Goal: Task Accomplishment & Management: Manage account settings

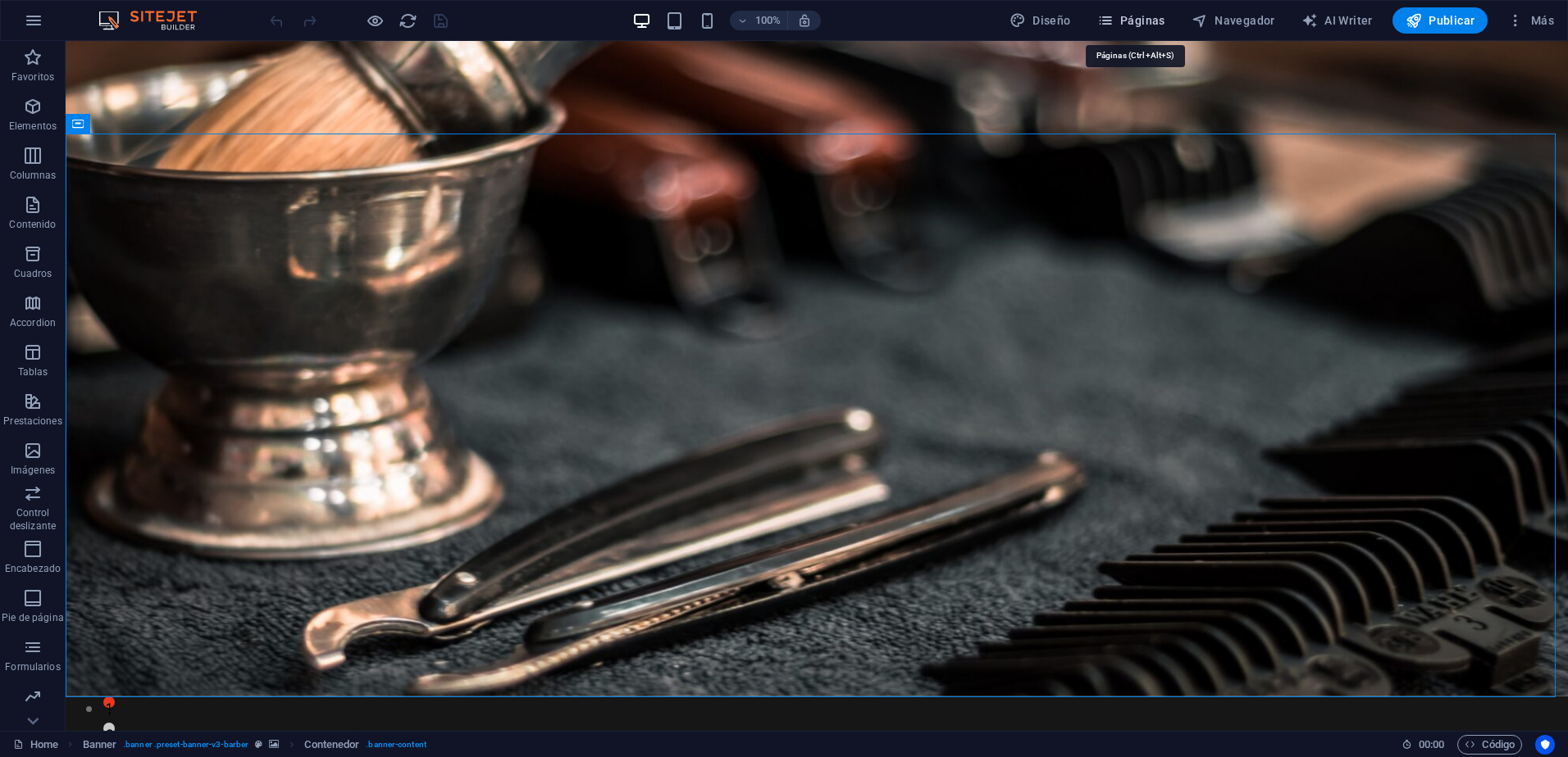
click at [1139, 26] on span "Páginas" at bounding box center [1131, 20] width 68 height 17
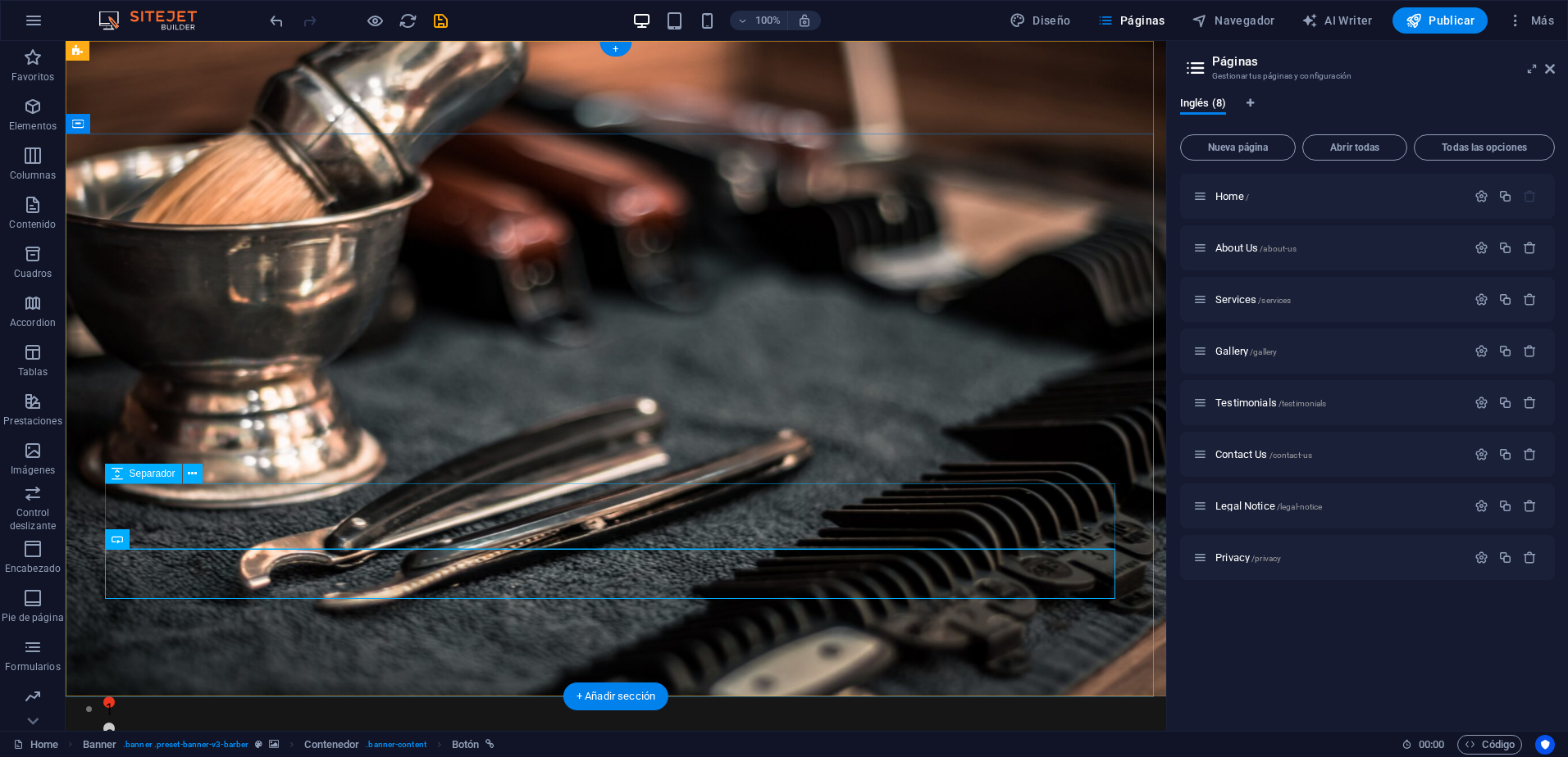
drag, startPoint x: 622, startPoint y: 582, endPoint x: 333, endPoint y: 581, distance: 289.0
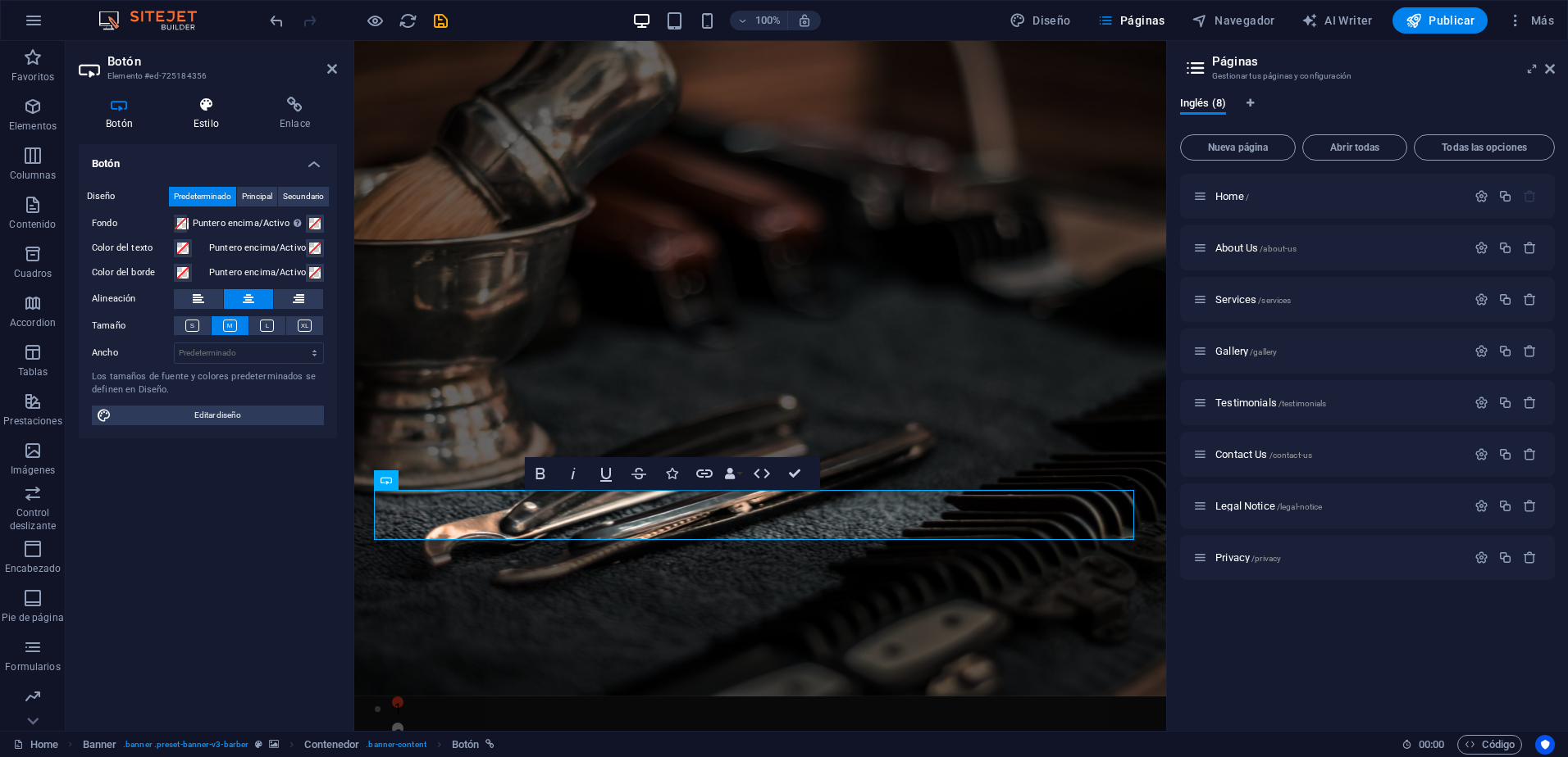
click at [199, 102] on icon at bounding box center [206, 105] width 79 height 17
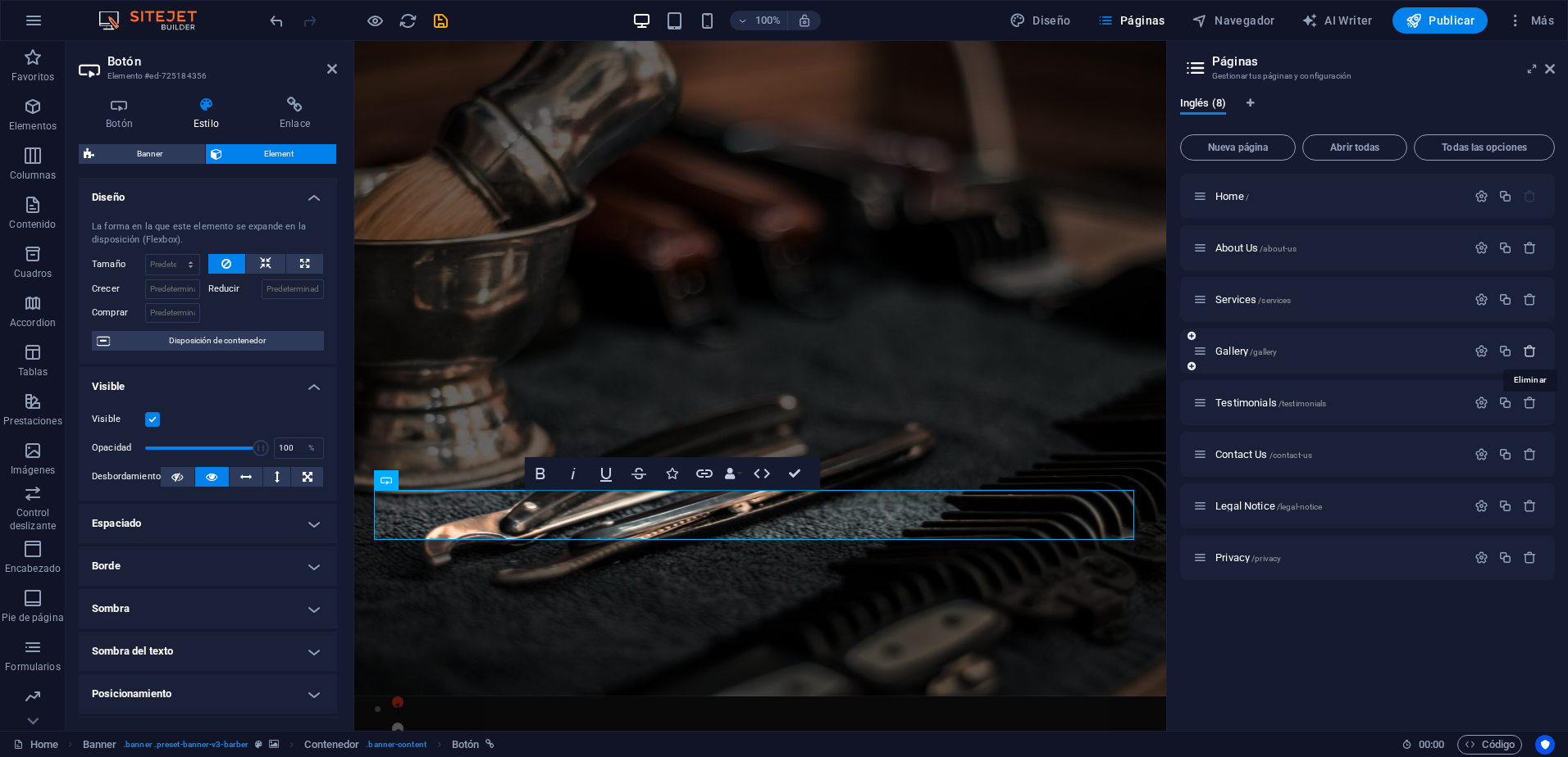
click at [1528, 352] on icon "button" at bounding box center [1529, 351] width 14 height 14
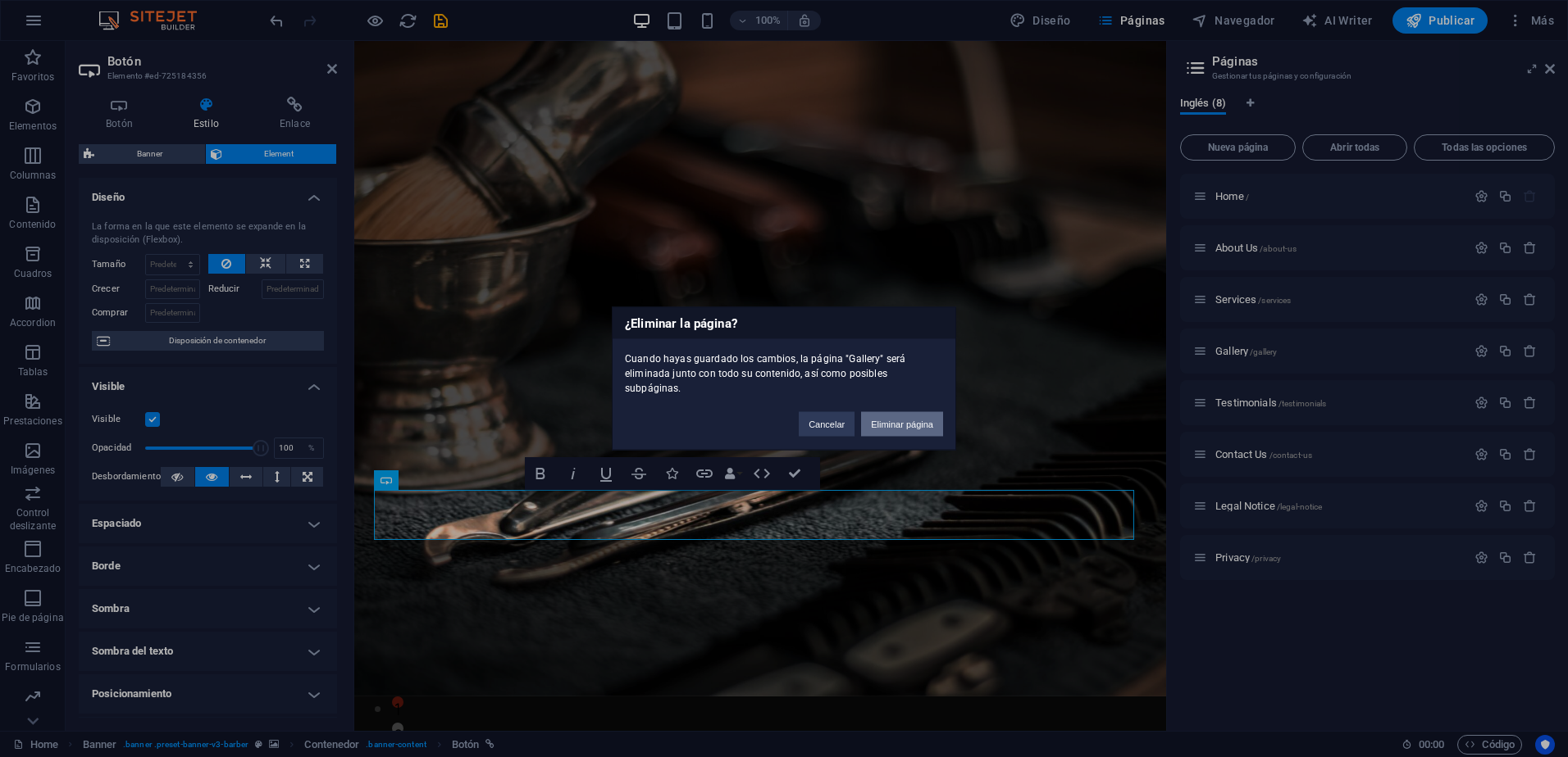
click at [920, 418] on button "Eliminar página" at bounding box center [901, 425] width 82 height 25
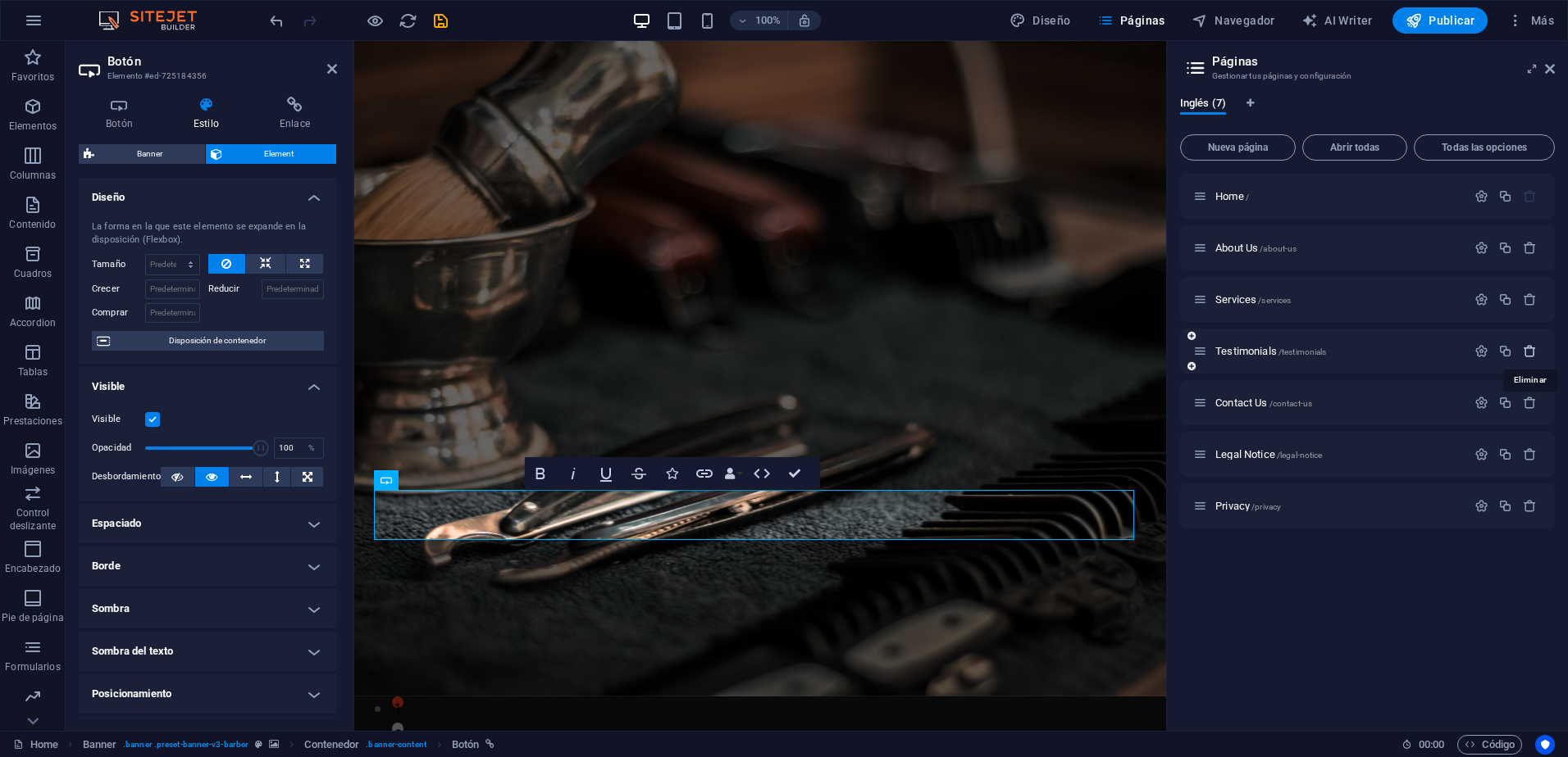
click at [1534, 357] on icon "button" at bounding box center [1529, 351] width 14 height 14
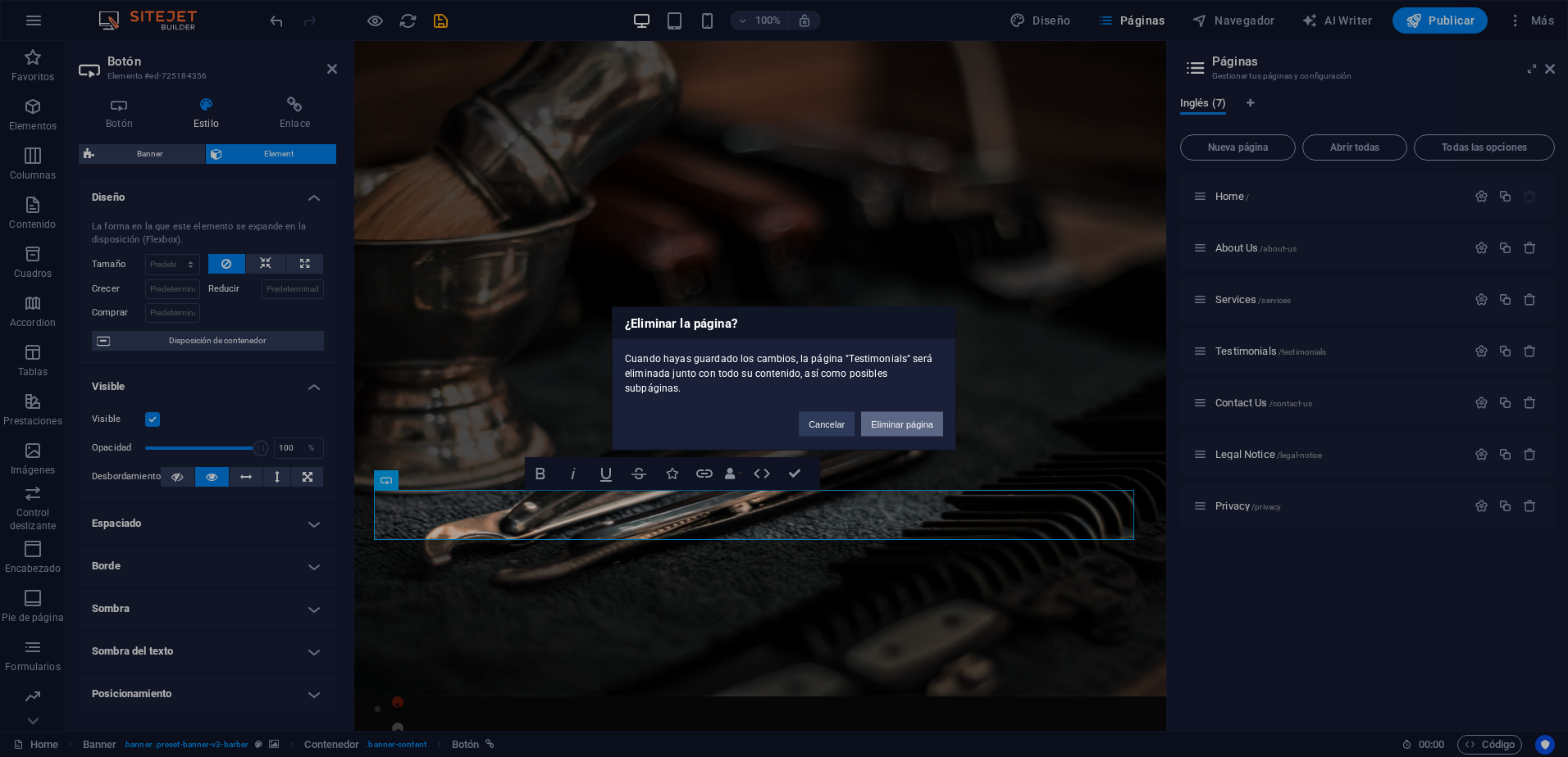
click at [926, 414] on button "Eliminar página" at bounding box center [901, 425] width 82 height 25
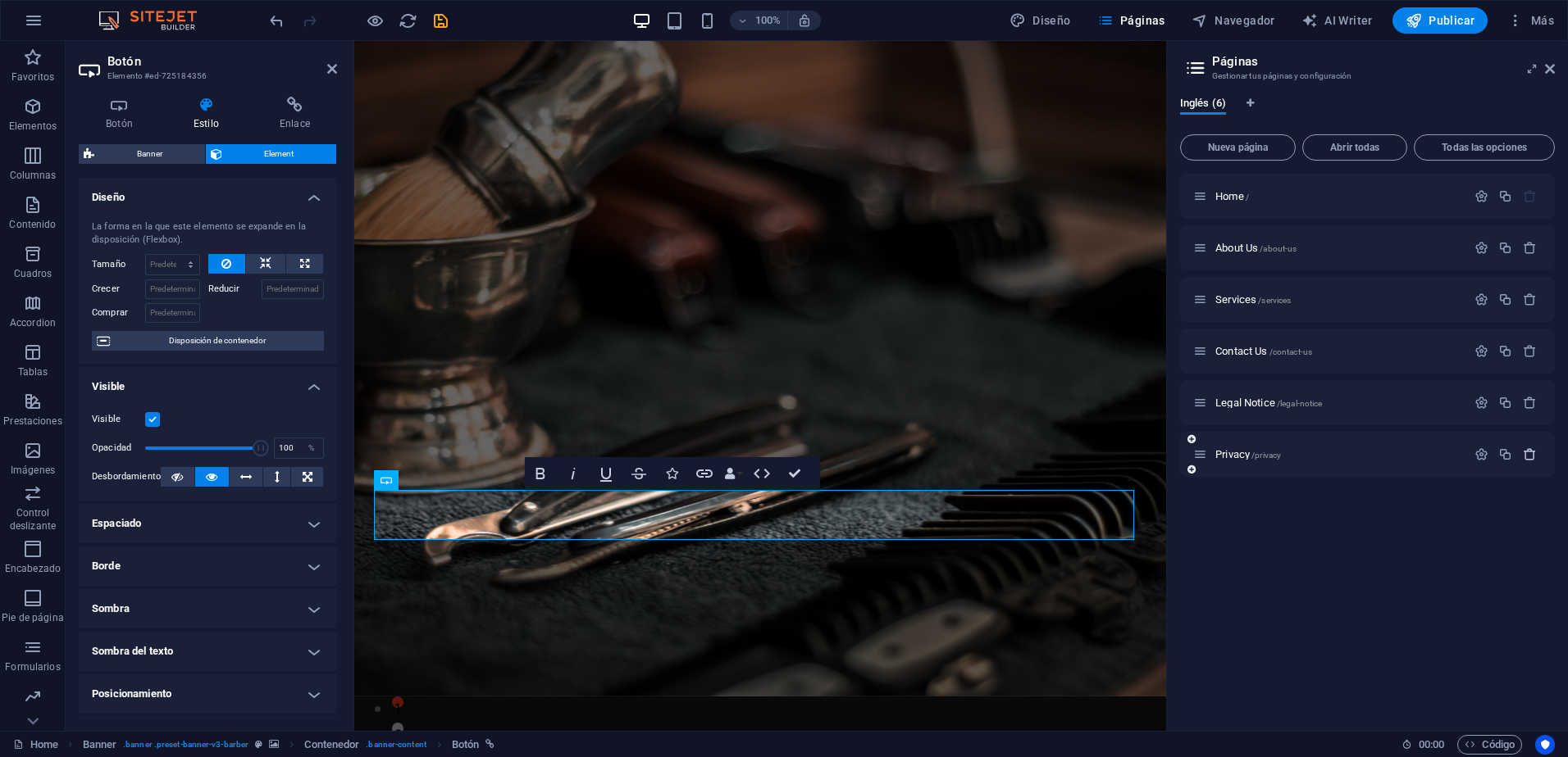
click at [1526, 451] on icon "button" at bounding box center [1529, 454] width 14 height 14
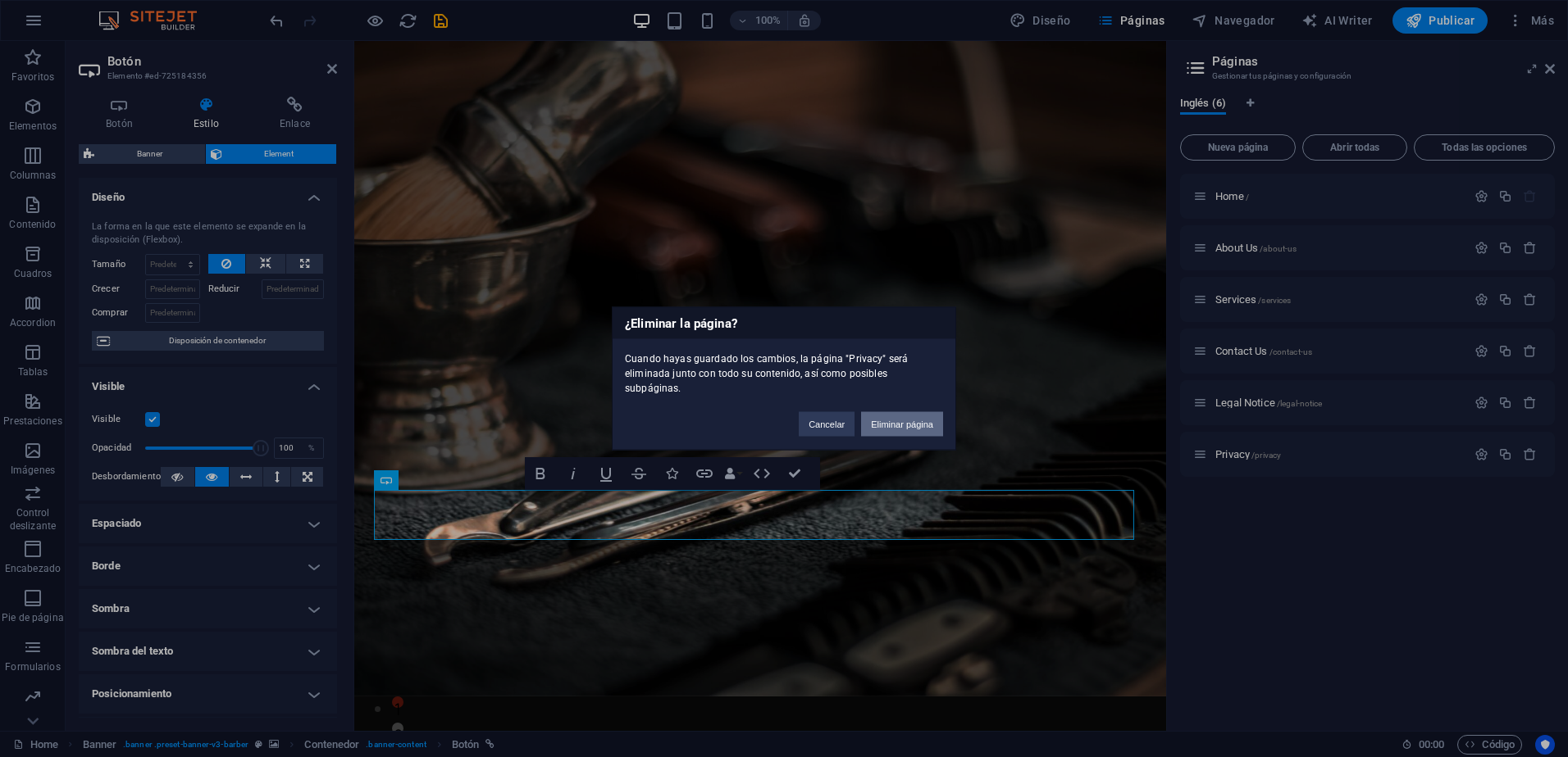
click at [917, 413] on button "Eliminar página" at bounding box center [901, 425] width 82 height 25
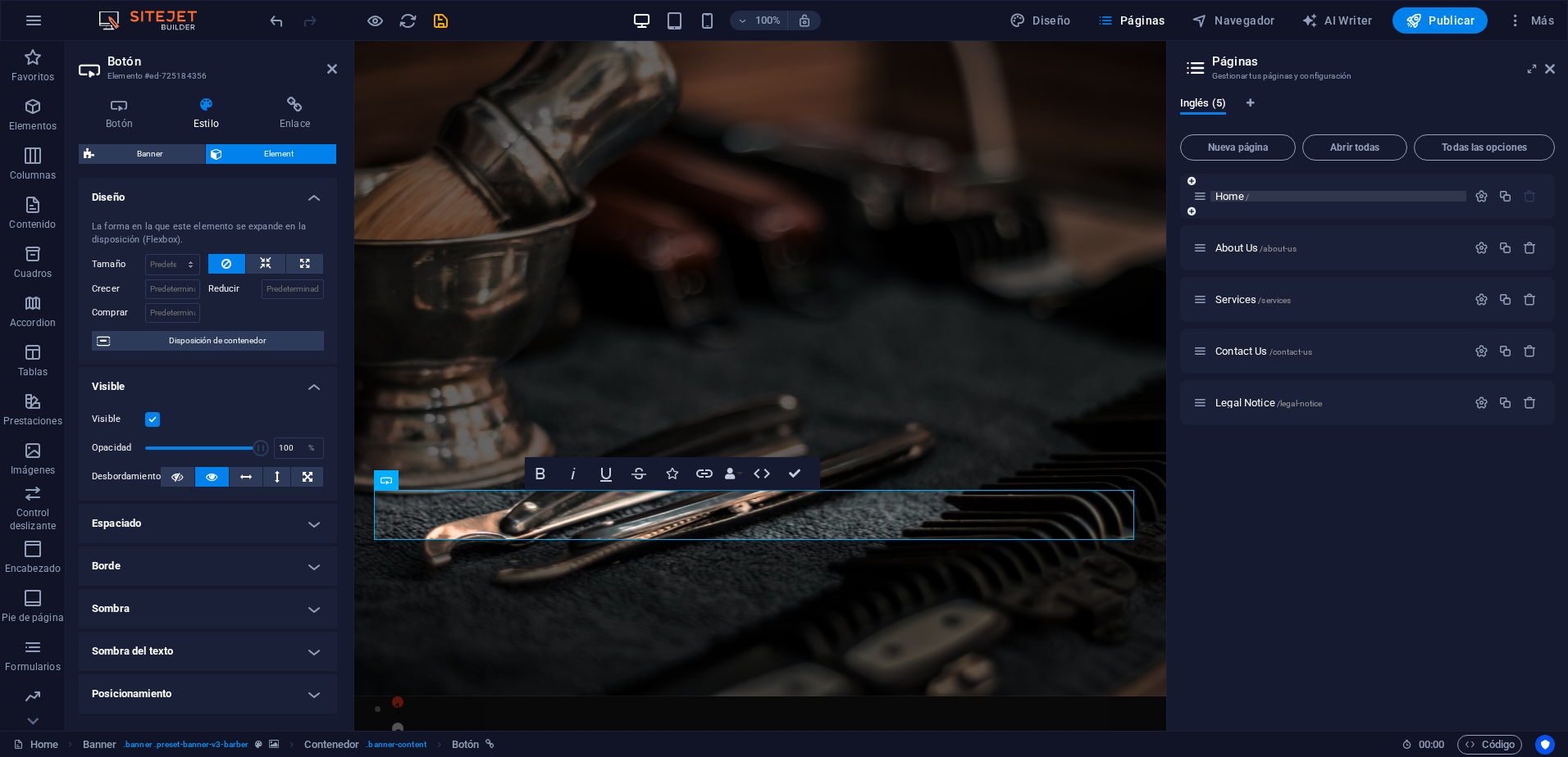
click at [1238, 197] on span "Home /" at bounding box center [1232, 196] width 33 height 12
click at [1479, 194] on icon "button" at bounding box center [1481, 196] width 14 height 14
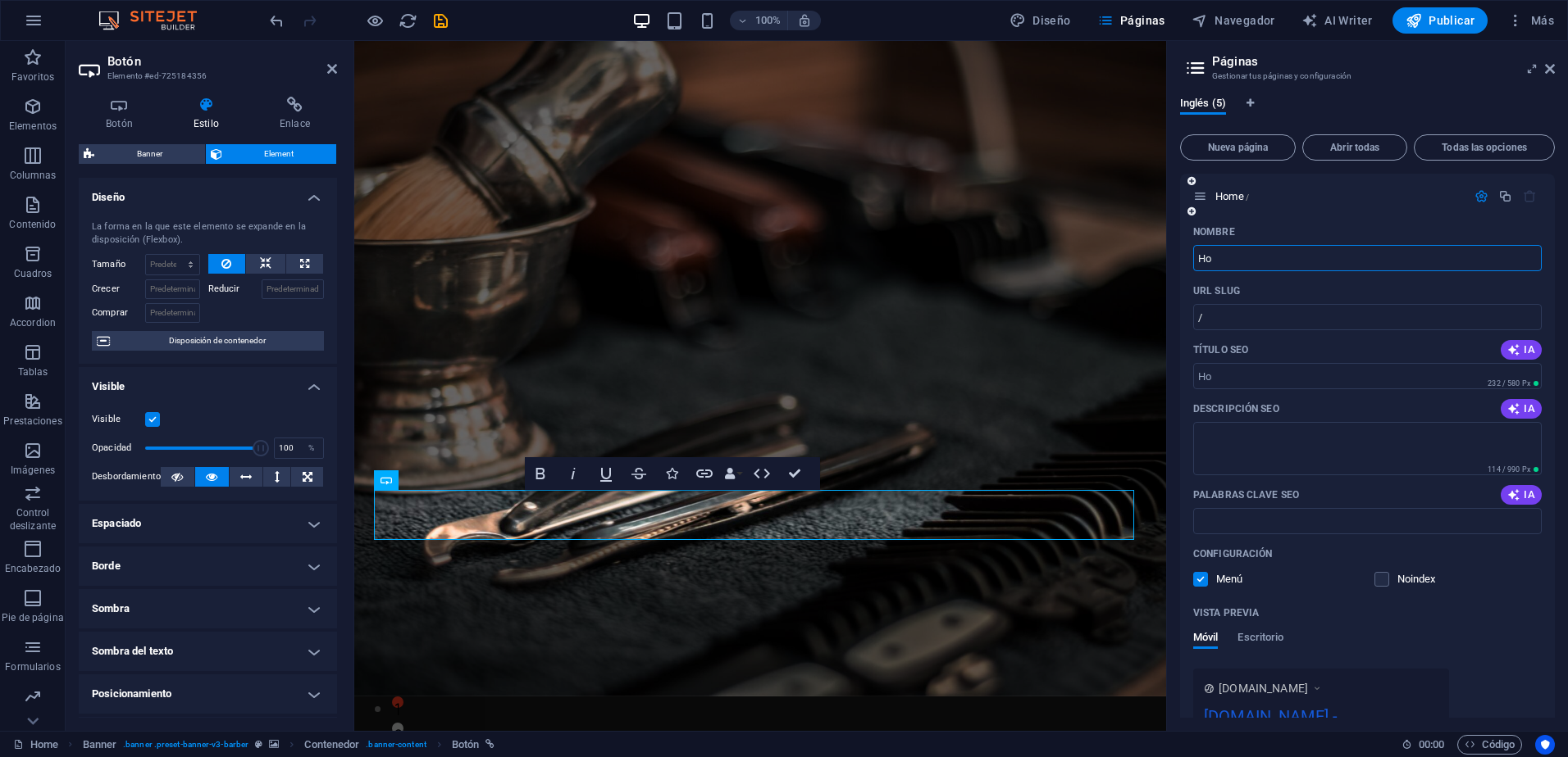
type input "H"
type input "Y"
type input "/yt"
type input "/"
type input "Tra"
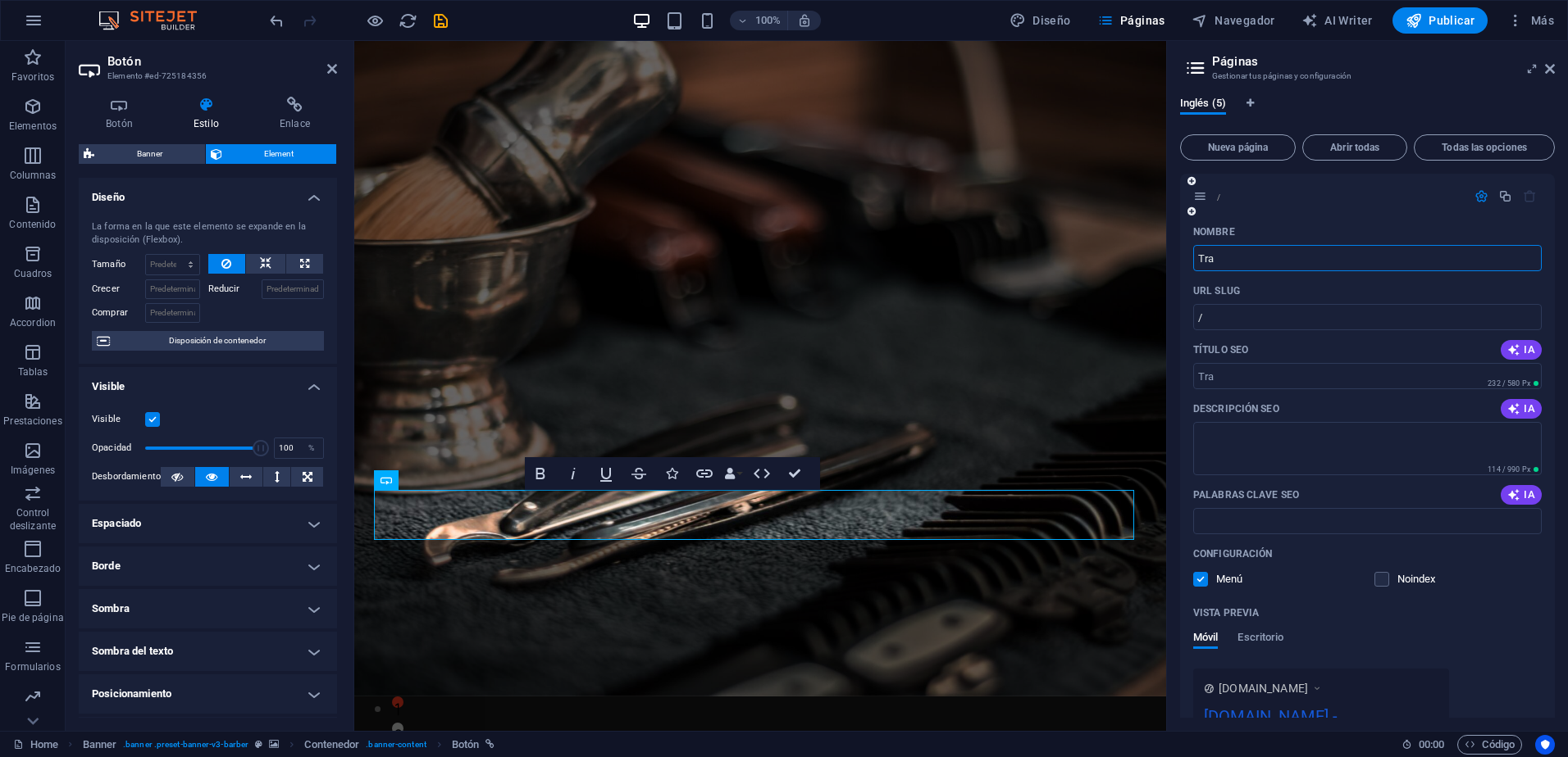
type input "/tra"
type input "TrasladaM"
type input "/traslada"
type input "TrasladaMex"
type input "/trasladamex"
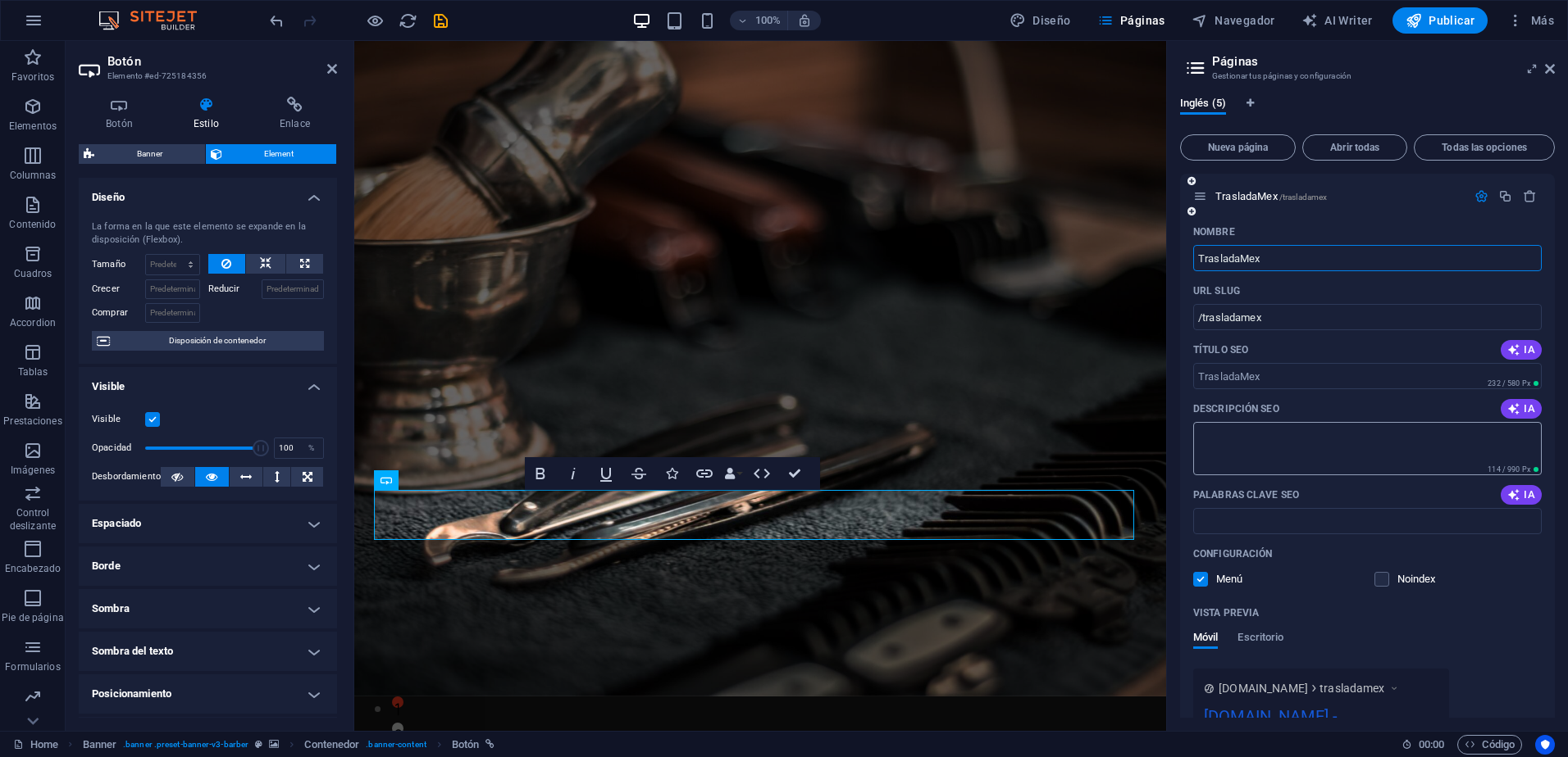
type input "TrasladaMex"
click at [1368, 439] on textarea "Descripción SEO" at bounding box center [1367, 449] width 348 height 54
type textarea "R"
type textarea "Traslado de Autos, traslado, seminuevos, nuevos, autos, automoviles, automóvile…"
click at [1299, 518] on input "Palabras clave SEO" at bounding box center [1367, 522] width 348 height 26
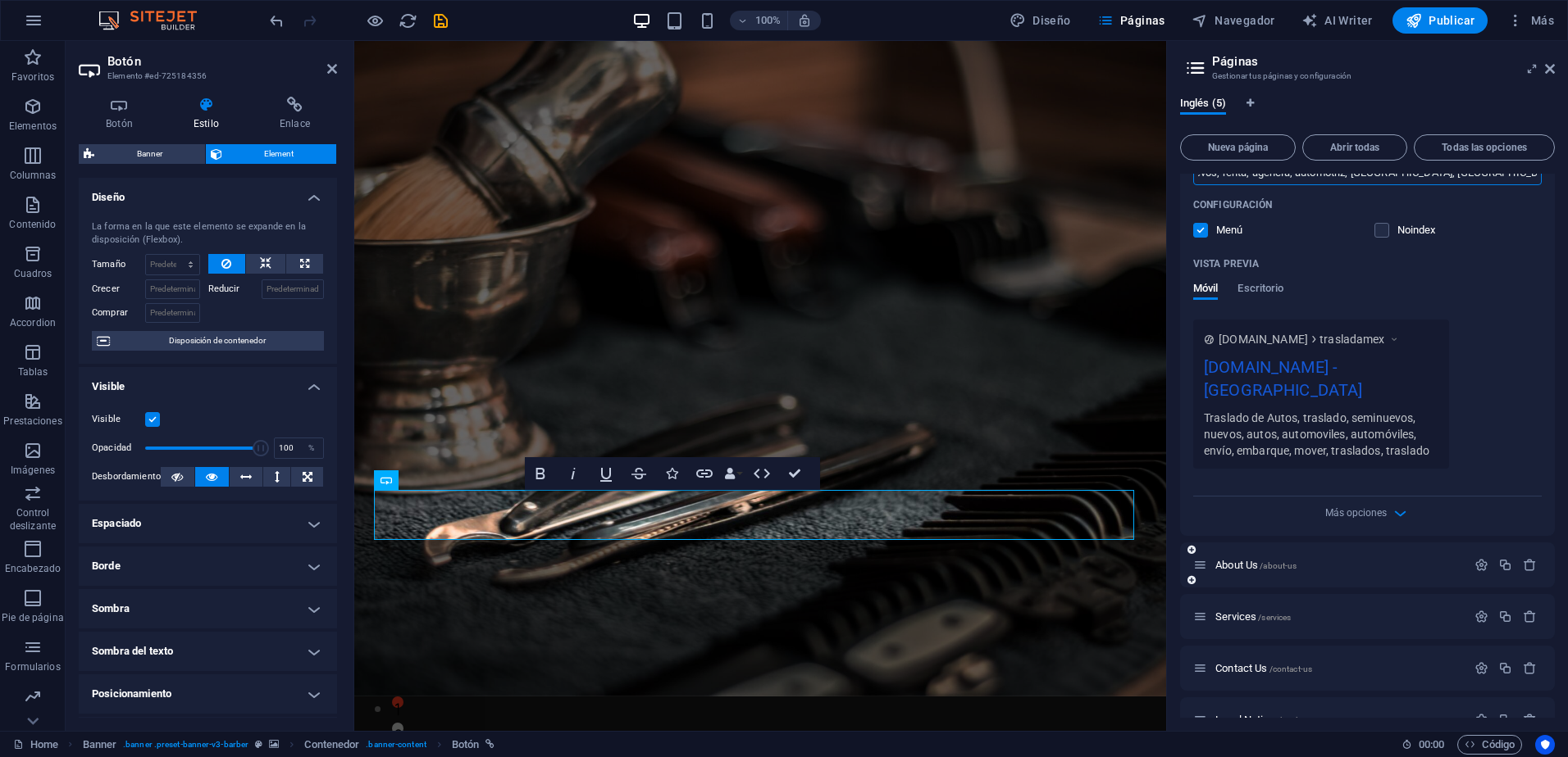
scroll to position [357, 0]
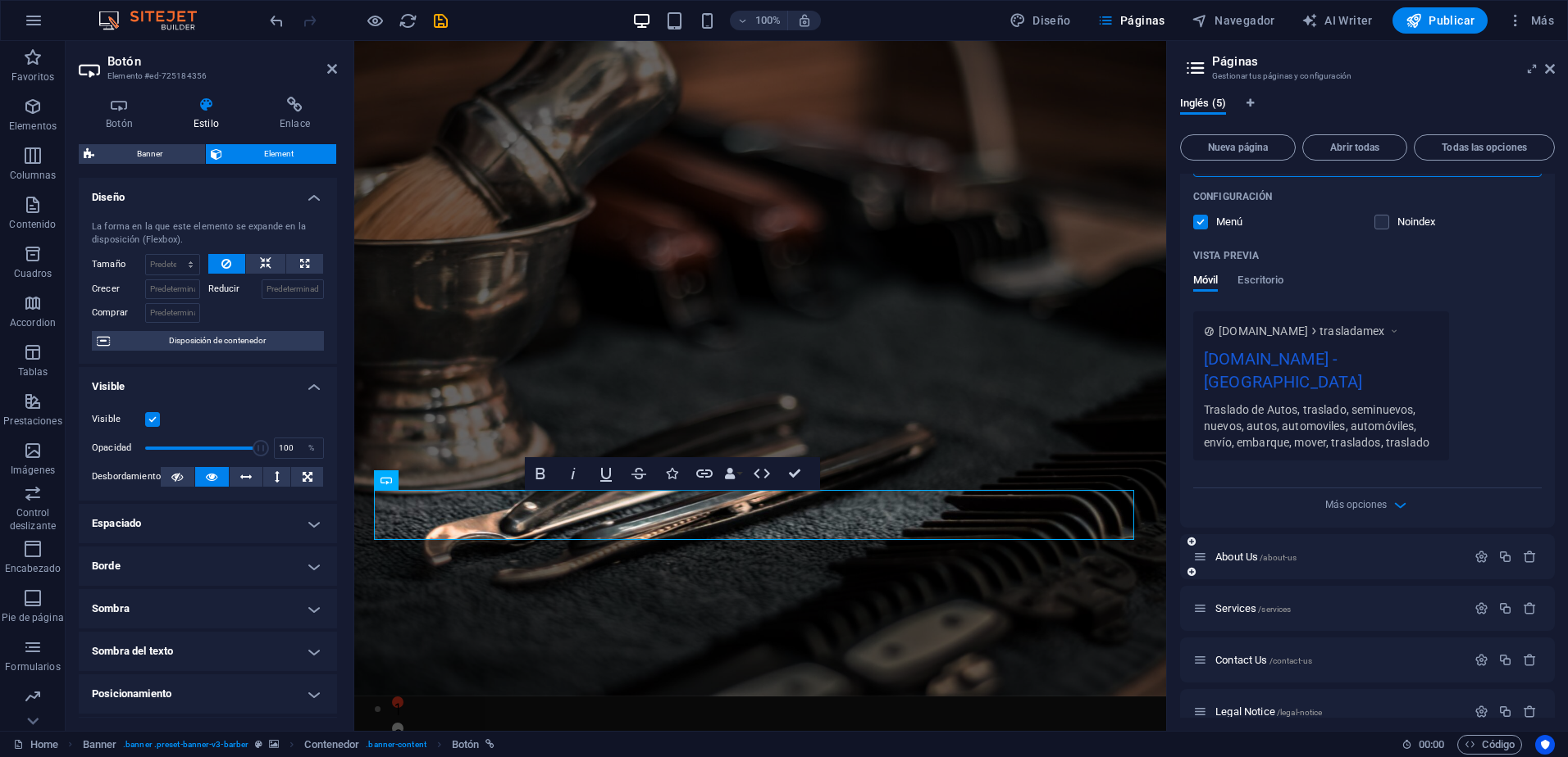
type input "traslado, mover, automovil, nuevos, seminuevos, renta, agencia, automotriz, [GE…"
click at [1370, 547] on div "About Us /about-us" at bounding box center [1330, 557] width 273 height 18
click at [1476, 550] on icon "button" at bounding box center [1481, 557] width 14 height 14
type input "A"
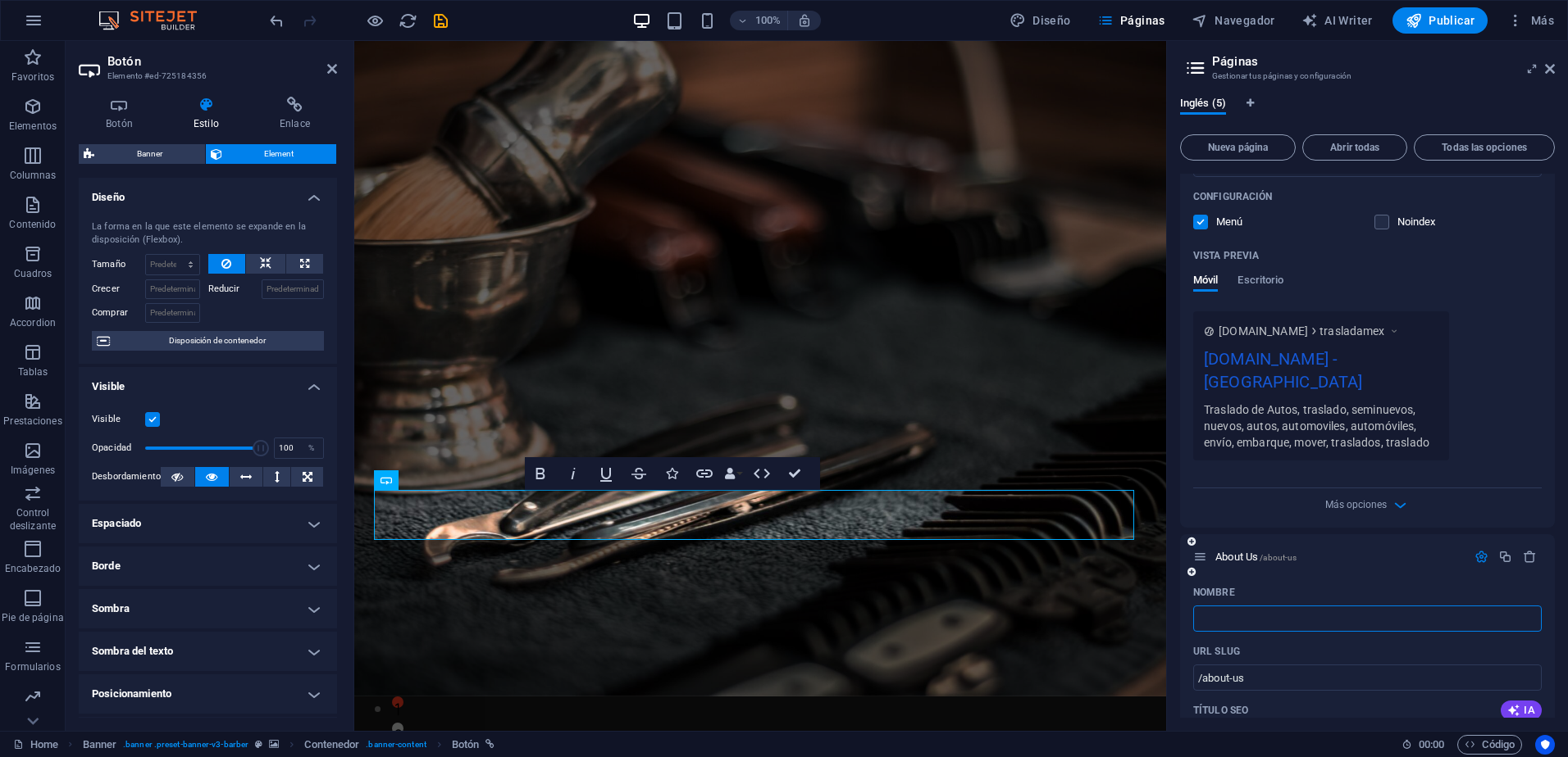
type input "C"
type input "/"
type input "Contacto y Wh"
type input "/contacto-y-whj"
type input "Contacto y Whj"
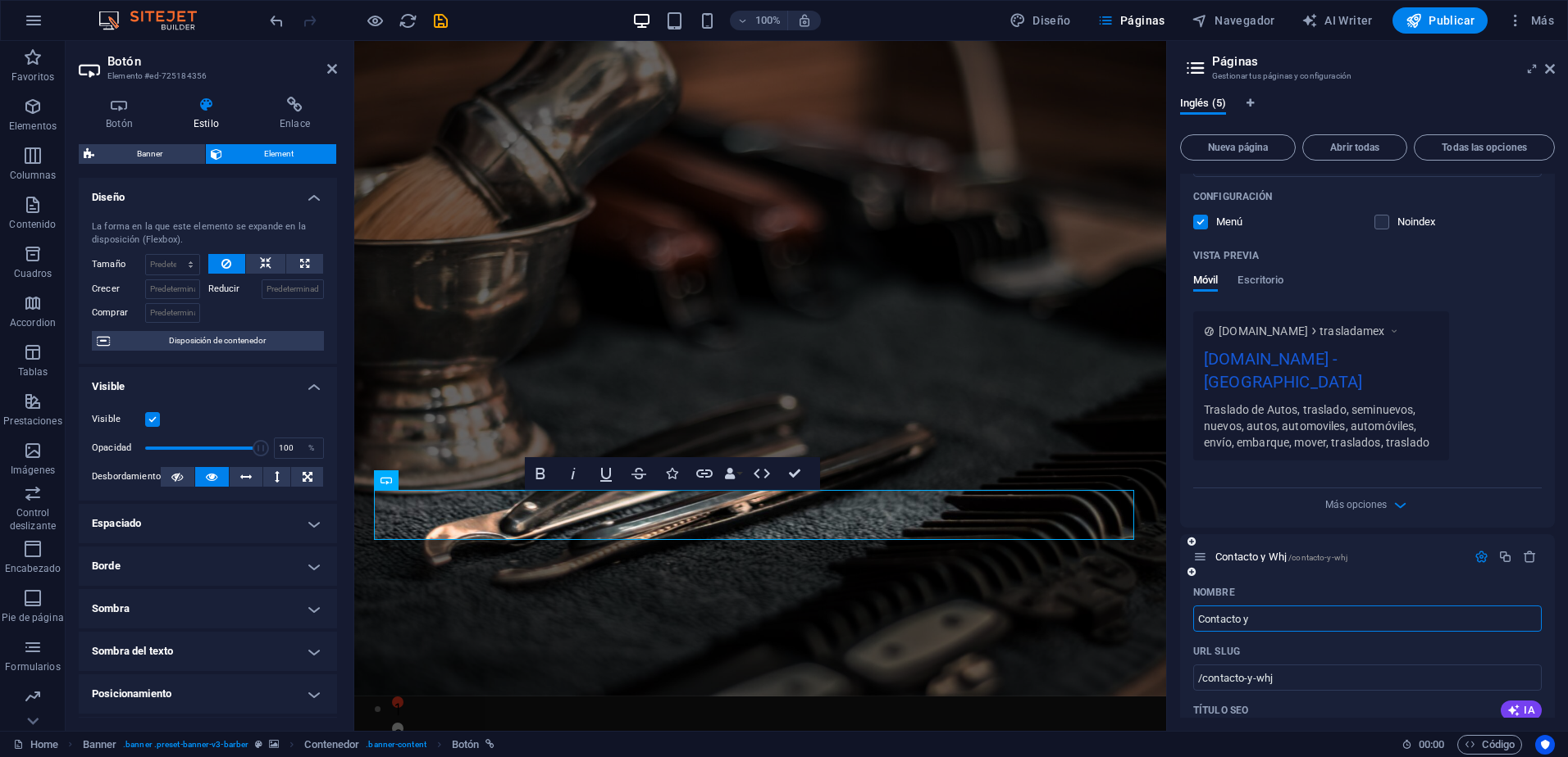
type input "Contacto"
type input "/contacto-y"
type input "Contacto y"
type input "Contacto por"
type input "/contacto-por"
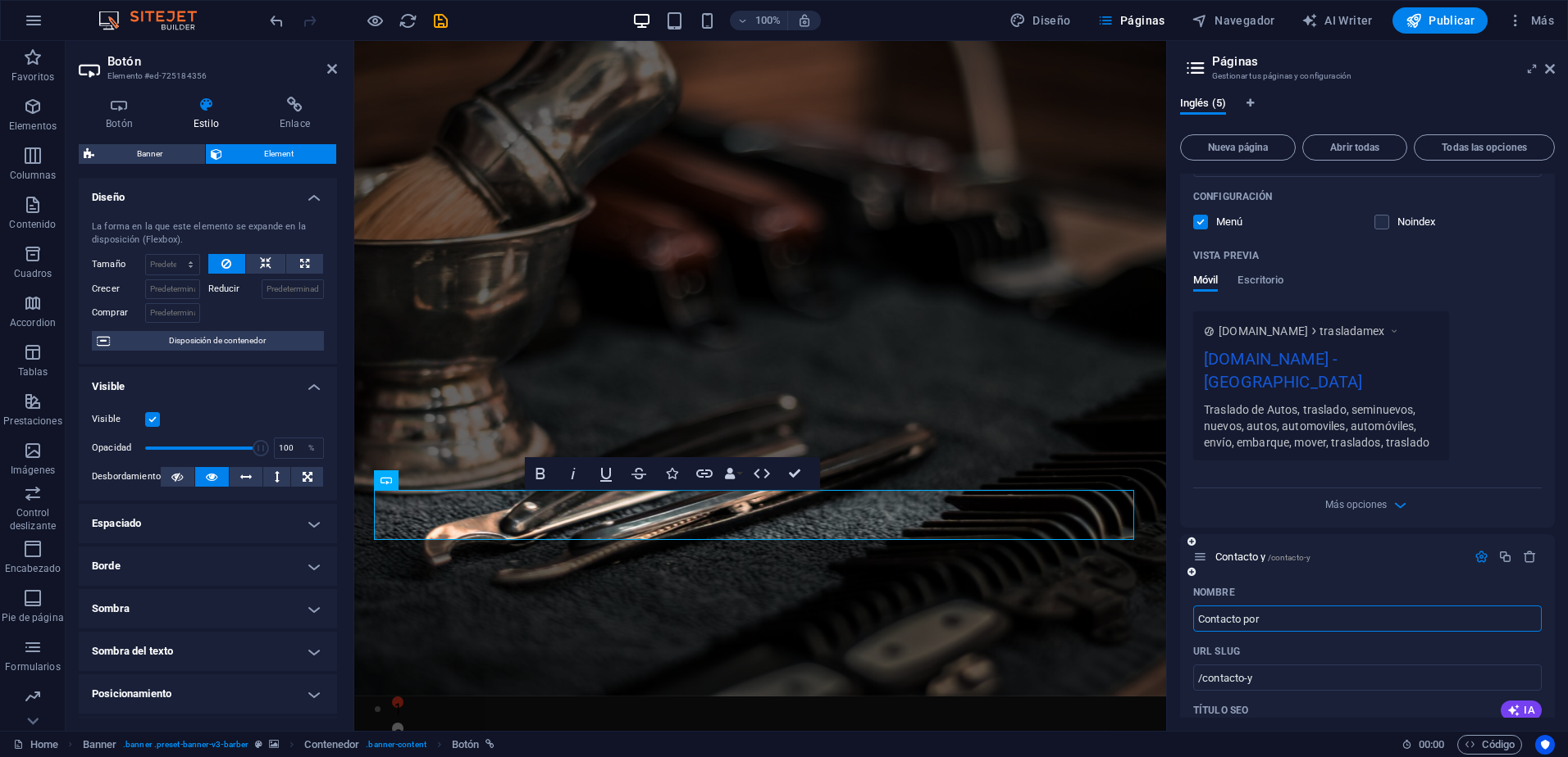
type input "Contacto por"
type input "Contacto por Whats"
type input "/contacto-por-what"
type input "Contacto por What"
type input "Contacto por Whats"
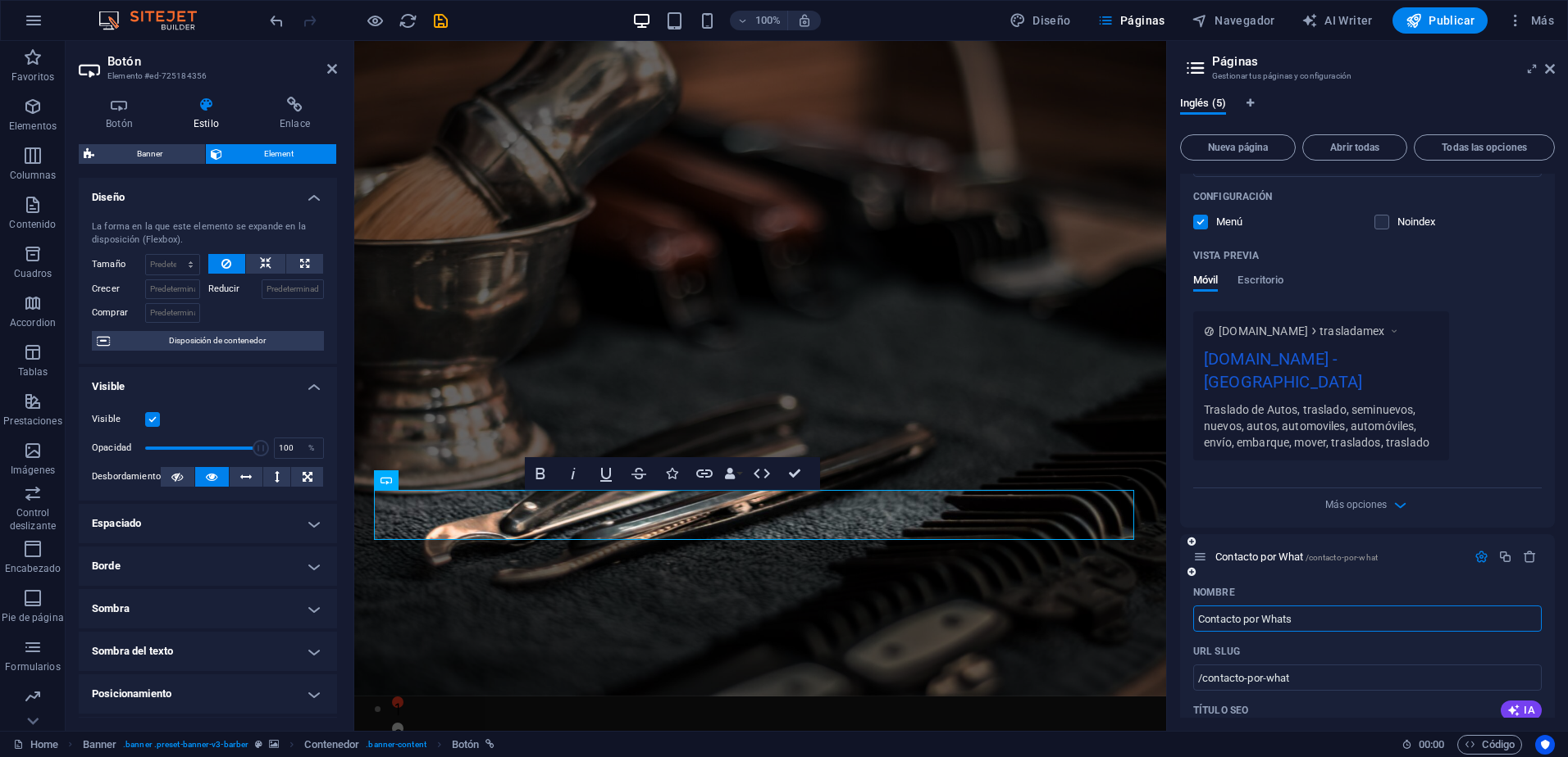
type input "/contacto-por-whats"
type input "Contacto por Whats"
type input "Contacto por WhatsApp"
type input "/contacto-por-whatsapp"
type input "Contacto por WhatsApp"
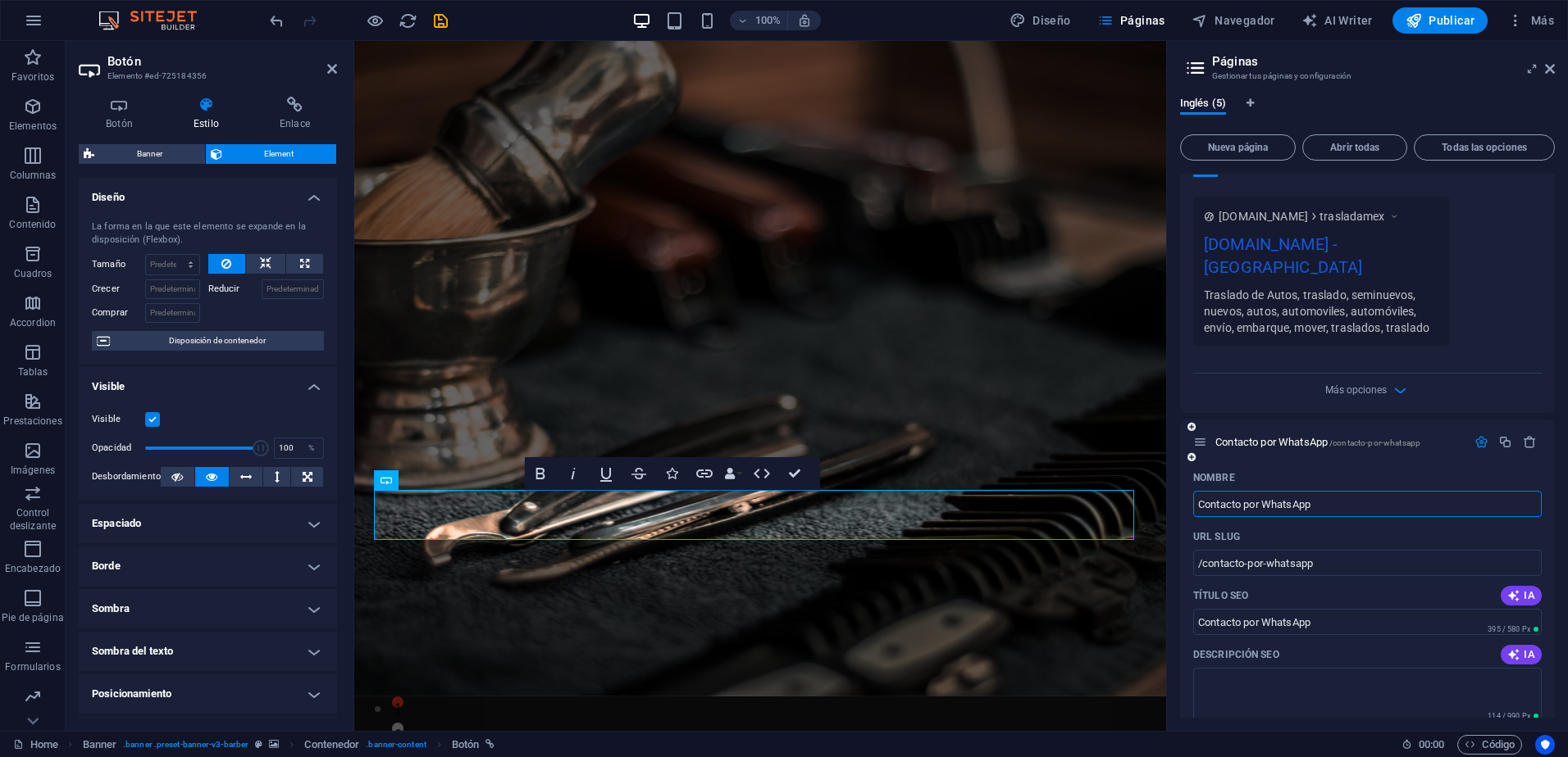
scroll to position [604, 0]
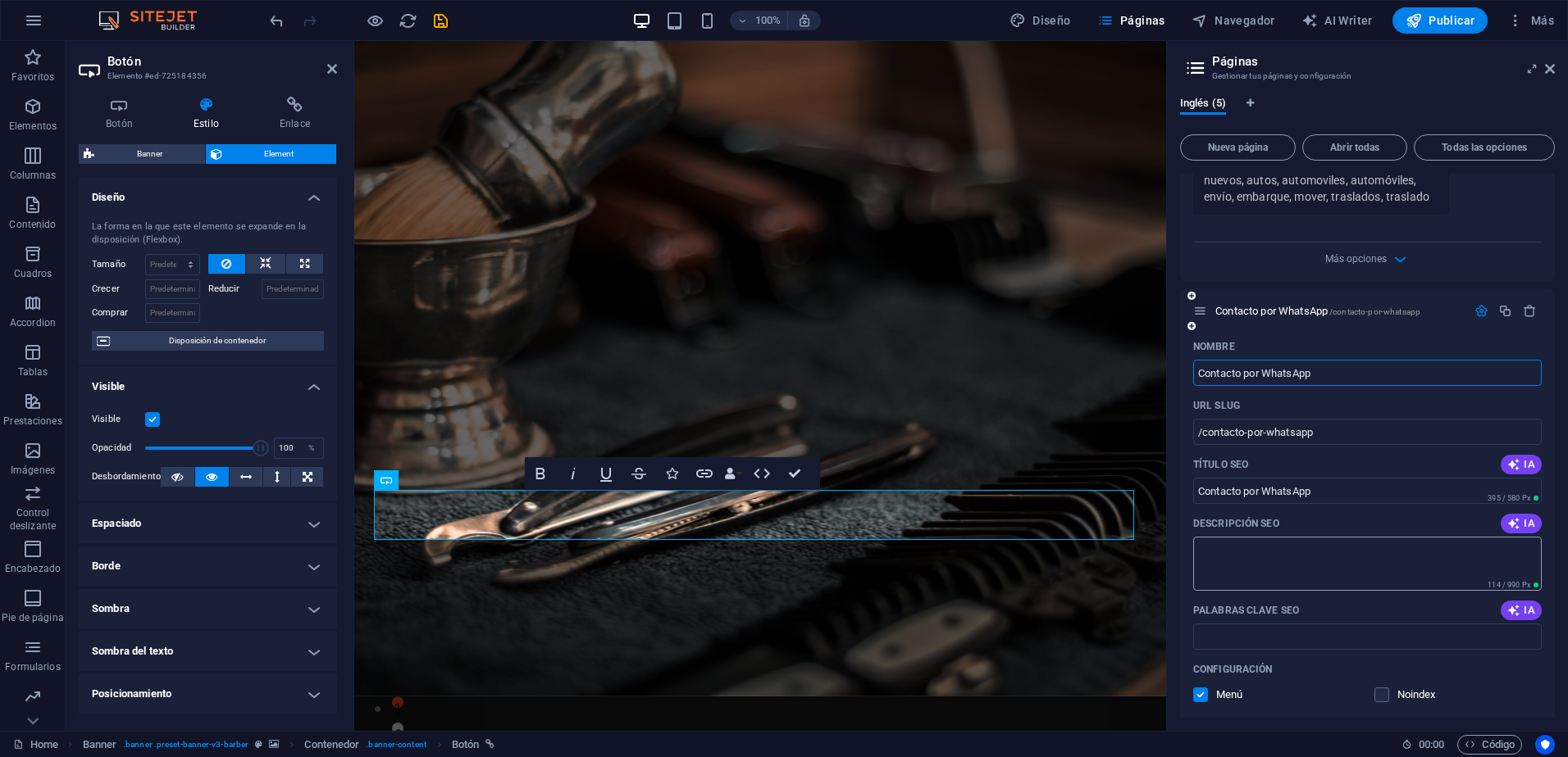
type input "Contacto por WhatsApp"
click at [1352, 538] on textarea "Descripción SEO" at bounding box center [1367, 564] width 348 height 54
type textarea "O"
type textarea "o"
type textarea "Para agendar una cita con nosotros para traslado de sus vehiculos en un entorno…"
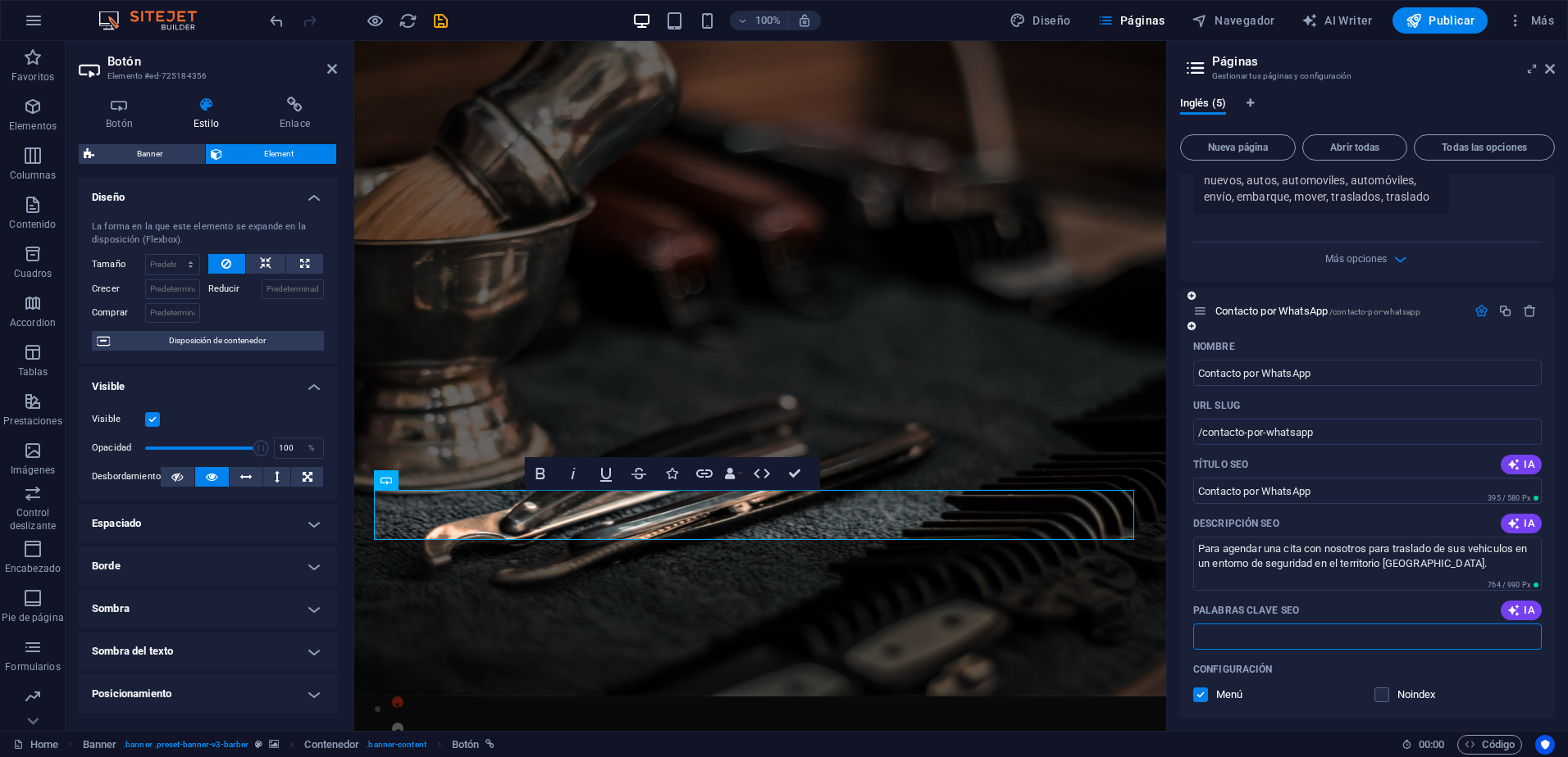
click at [1238, 624] on input "Palabras clave SEO" at bounding box center [1367, 637] width 348 height 26
click at [1512, 624] on input "agenda, cita, traslado, mover, agencia, changan, vw, [PERSON_NAME], nowy, envío…" at bounding box center [1367, 637] width 348 height 26
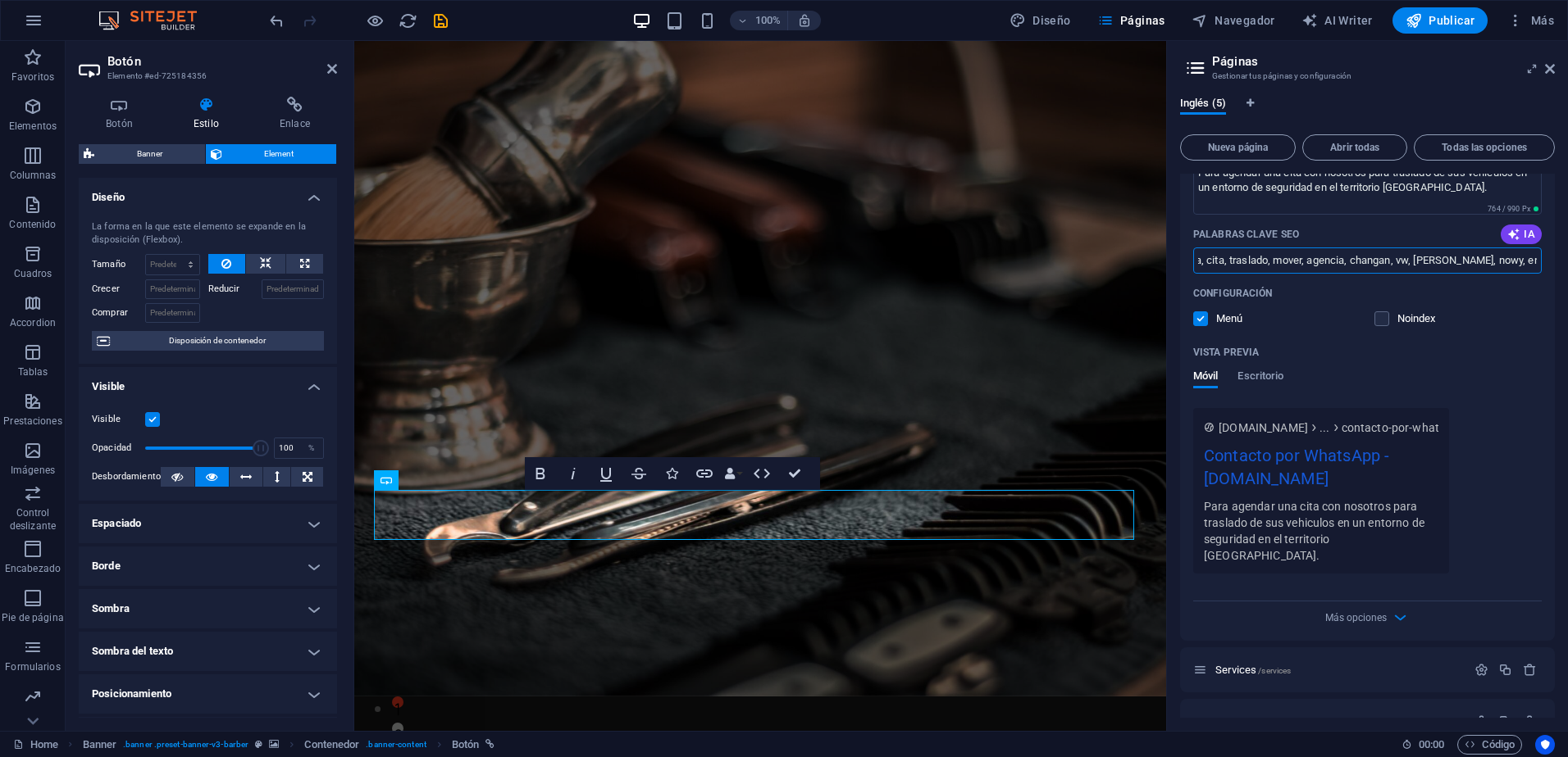
scroll to position [1025, 0]
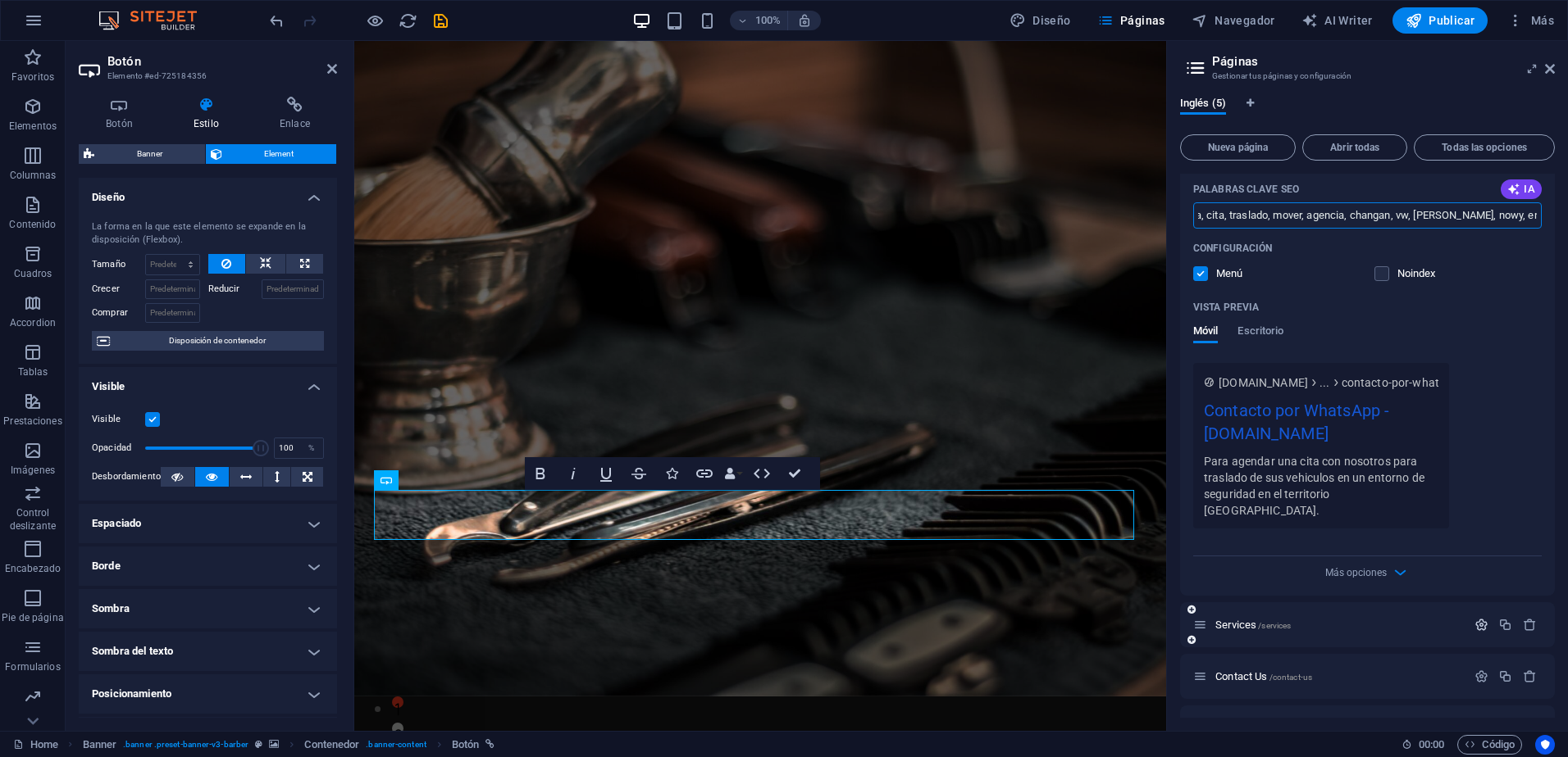
type input "agenda, cita, traslado, mover, agencia, changan, vw, [PERSON_NAME], nowy, envío…"
click at [1475, 619] on icon "button" at bounding box center [1481, 625] width 14 height 14
click at [1292, 674] on input "Services" at bounding box center [1367, 687] width 348 height 26
type input "S"
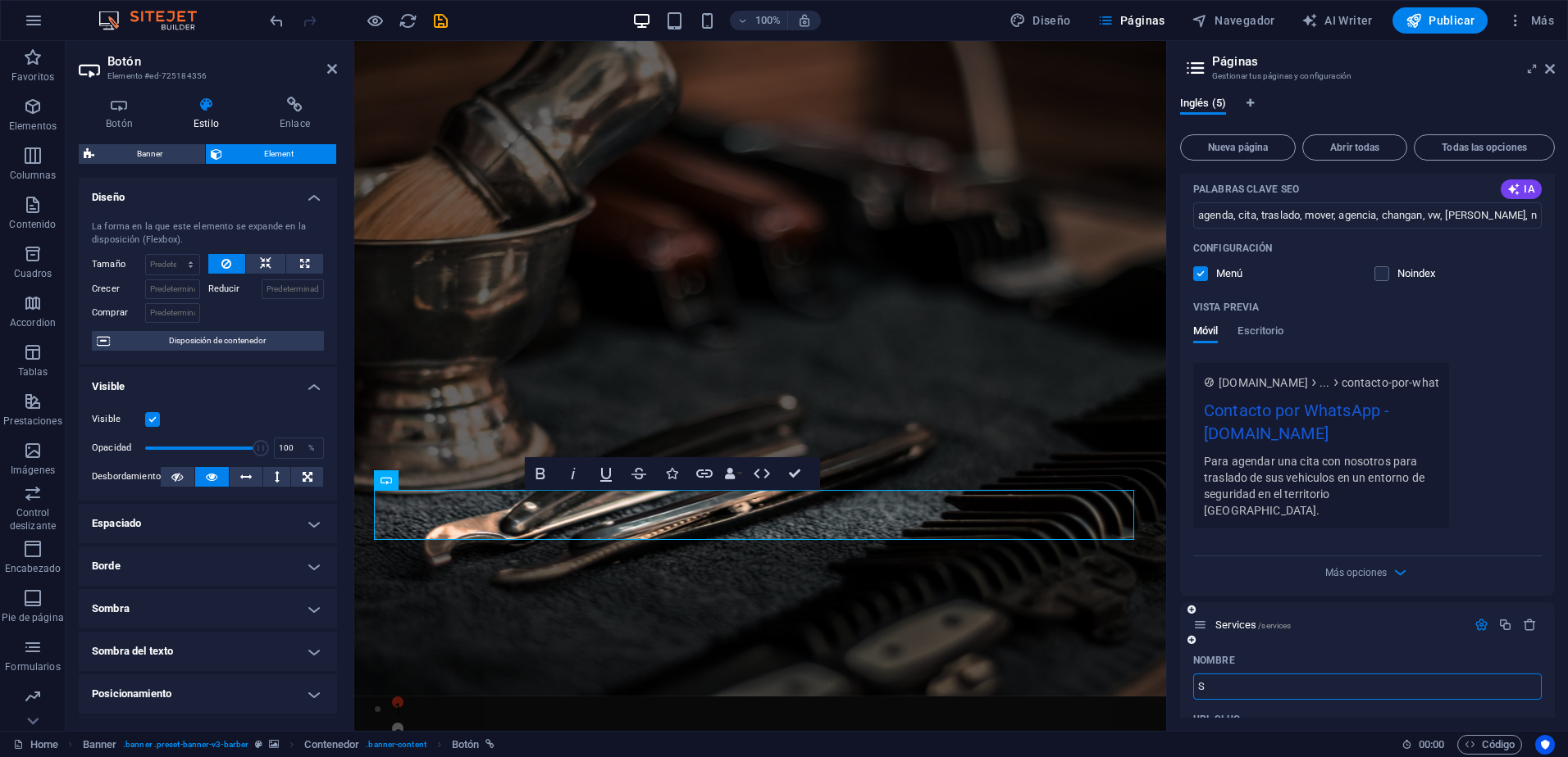
type input "/s"
type input "Rutas de R"
type input "/rutas-de-r"
type input "Rutas de"
type input "/rutas-de"
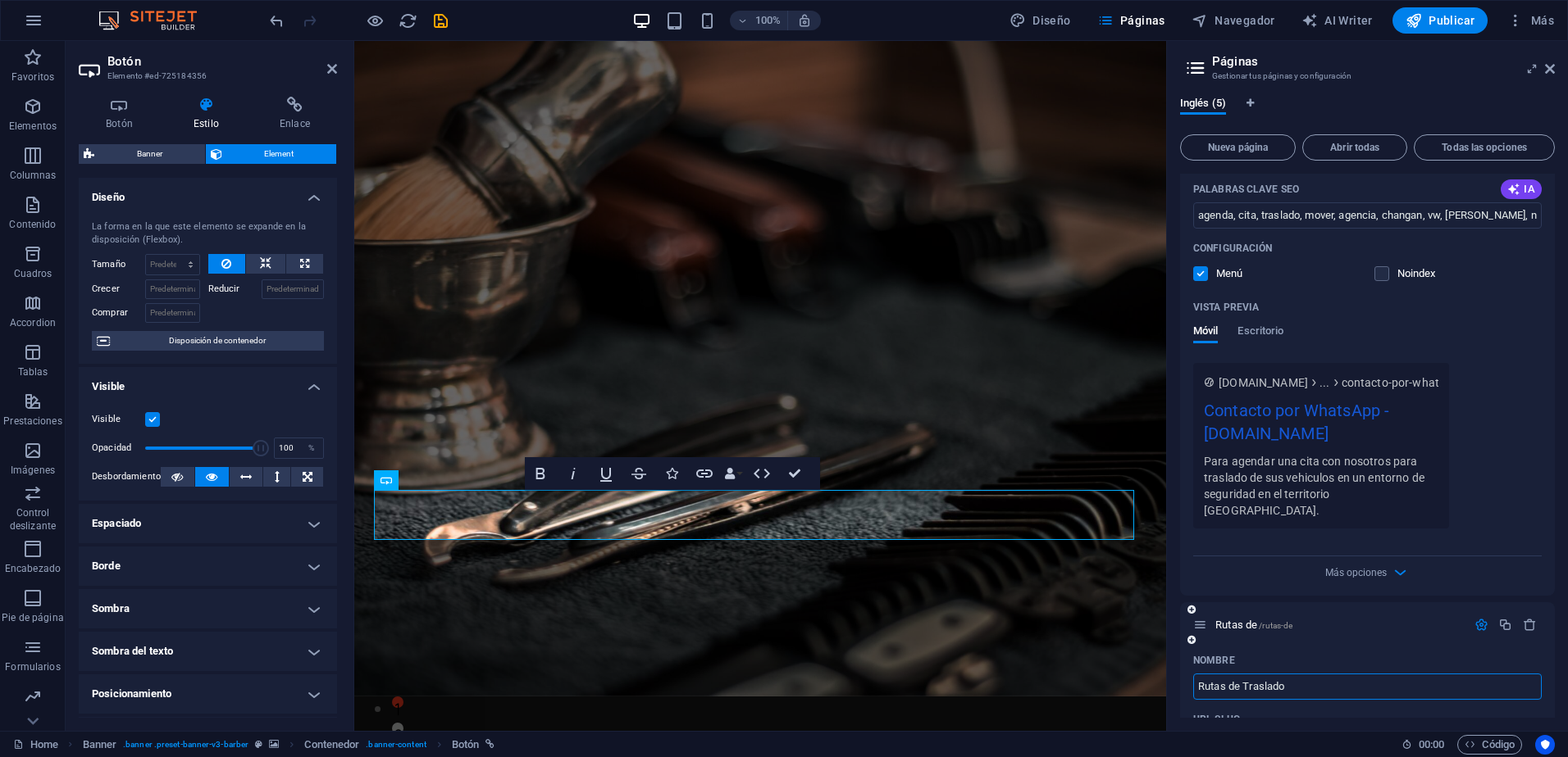
type input "Rutas de Traslado"
type input "/rutas-de-traslado"
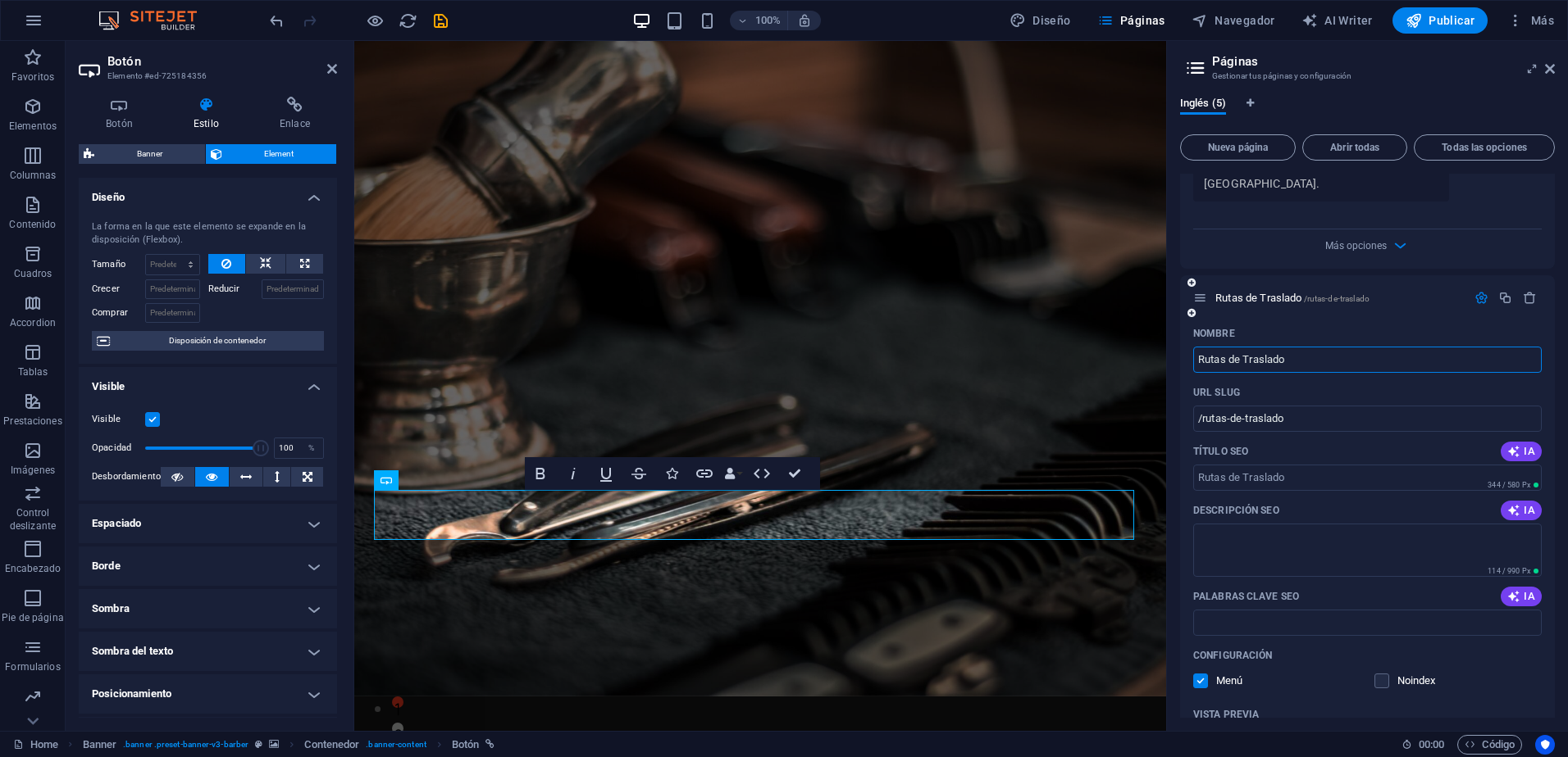
scroll to position [1352, 0]
type input "Rutas de Traslado"
drag, startPoint x: 1321, startPoint y: 499, endPoint x: 1351, endPoint y: 510, distance: 32.0
click at [1329, 523] on textarea "Descripción SEO" at bounding box center [1367, 550] width 348 height 54
click at [1418, 523] on textarea "Enviamos del punto A al Punto B los automoviles con trasladistas capacitados y …" at bounding box center [1367, 550] width 348 height 54
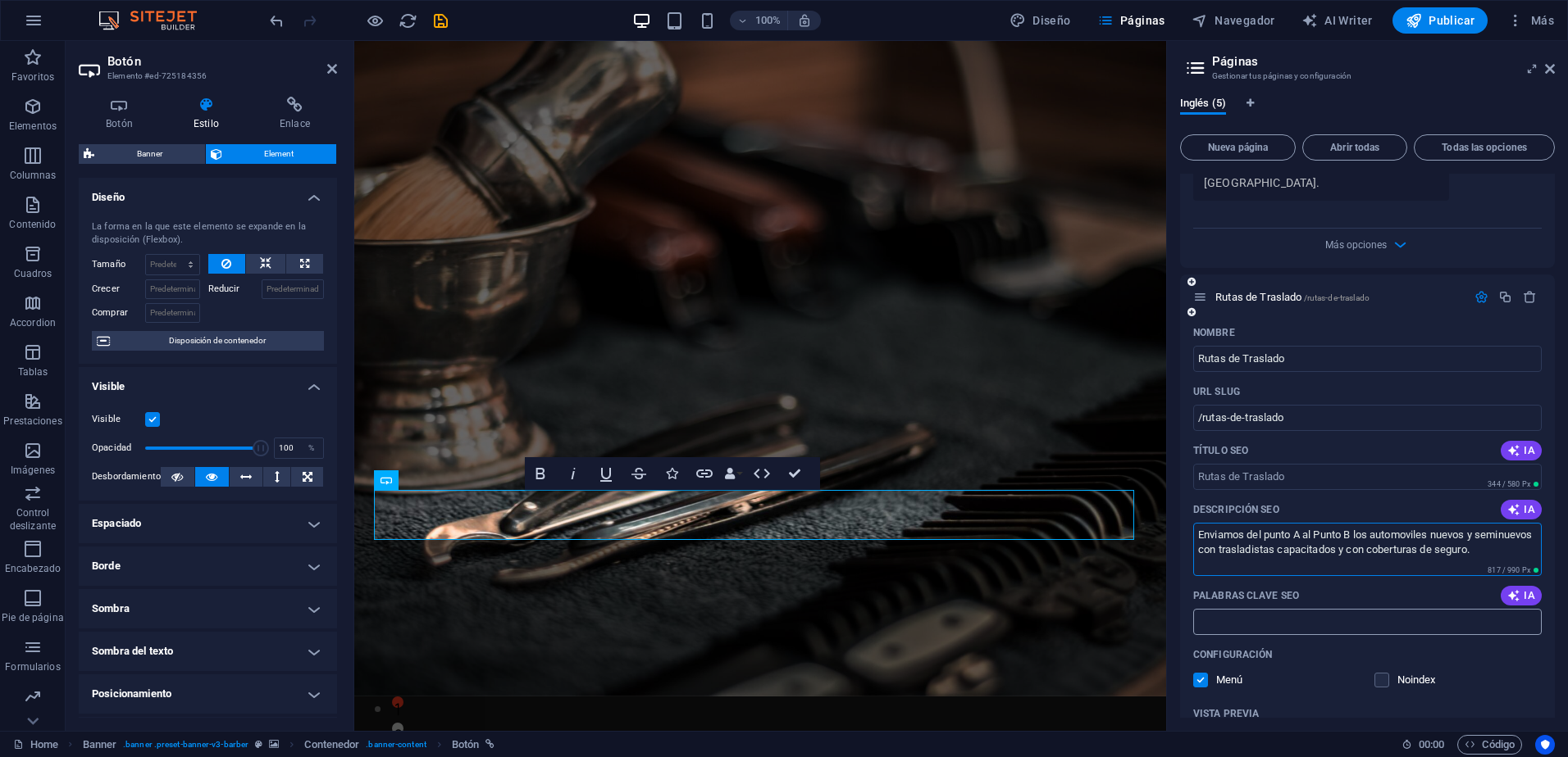
type textarea "Enviamos del punto A al Punto B los automoviles nuevos y seminuevos con traslad…"
click at [1282, 609] on input "Palabras clave SEO" at bounding box center [1367, 622] width 348 height 26
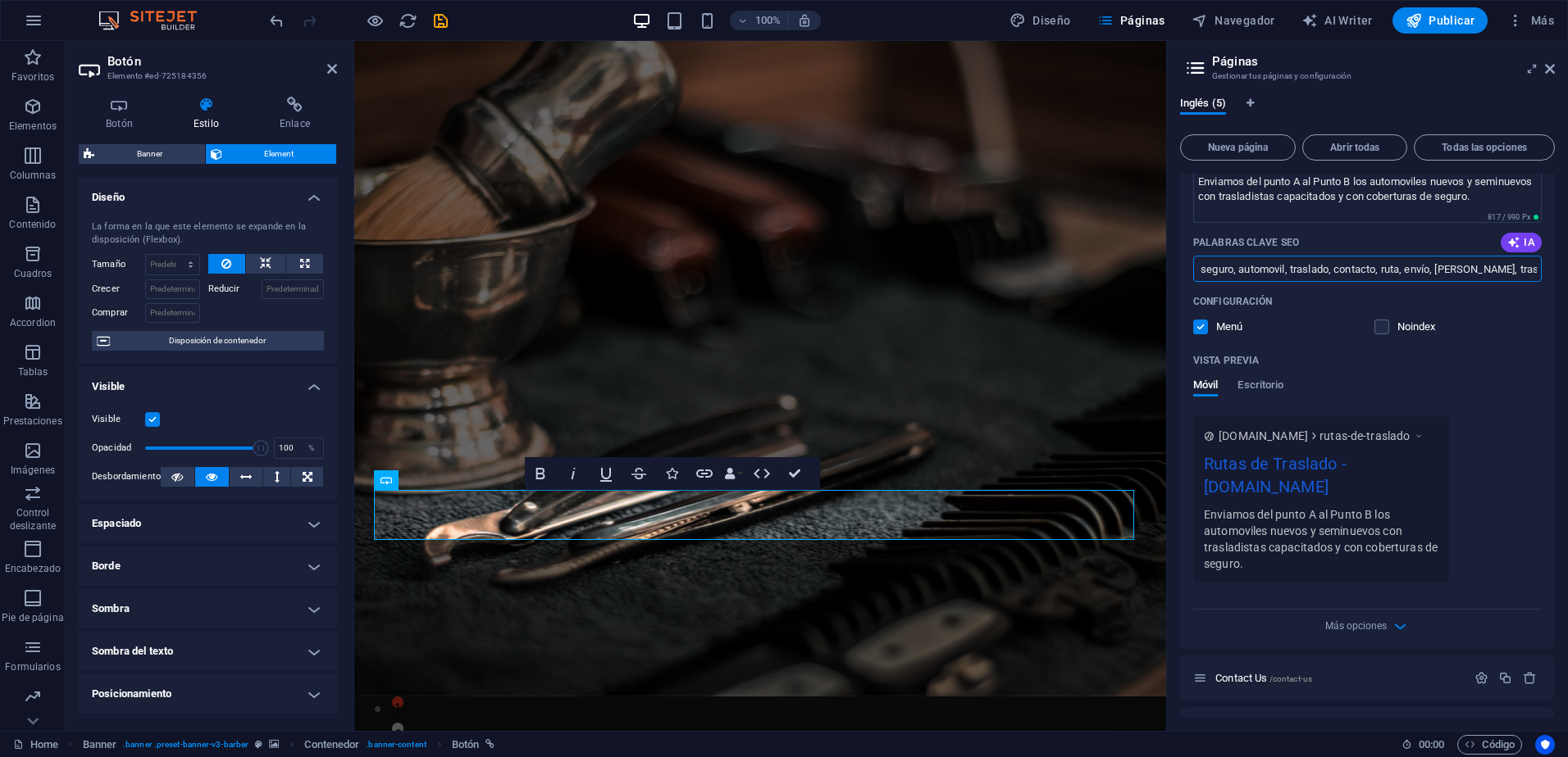
scroll to position [1708, 0]
type input "Seguro, seguro, automovil, traslado, contacto, ruta, envío, [PERSON_NAME], tras…"
click at [1475, 669] on icon "button" at bounding box center [1481, 676] width 14 height 14
drag, startPoint x: 1290, startPoint y: 693, endPoint x: 1314, endPoint y: 710, distance: 29.4
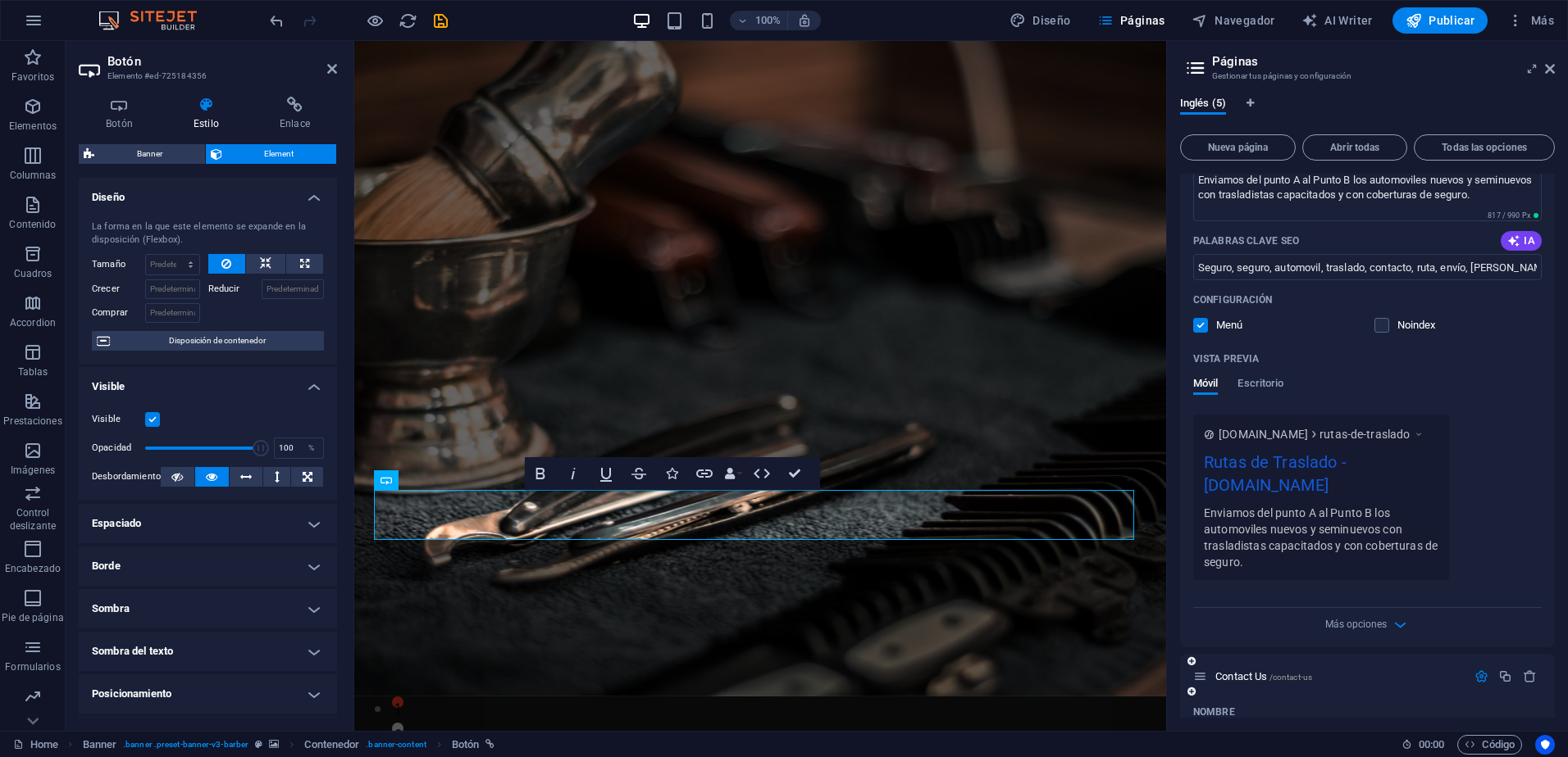
click at [1290, 726] on input "Contact Us" at bounding box center [1367, 739] width 348 height 26
type input "Contact"
type input "/contact"
type input "Contacto"
type input "/contacto"
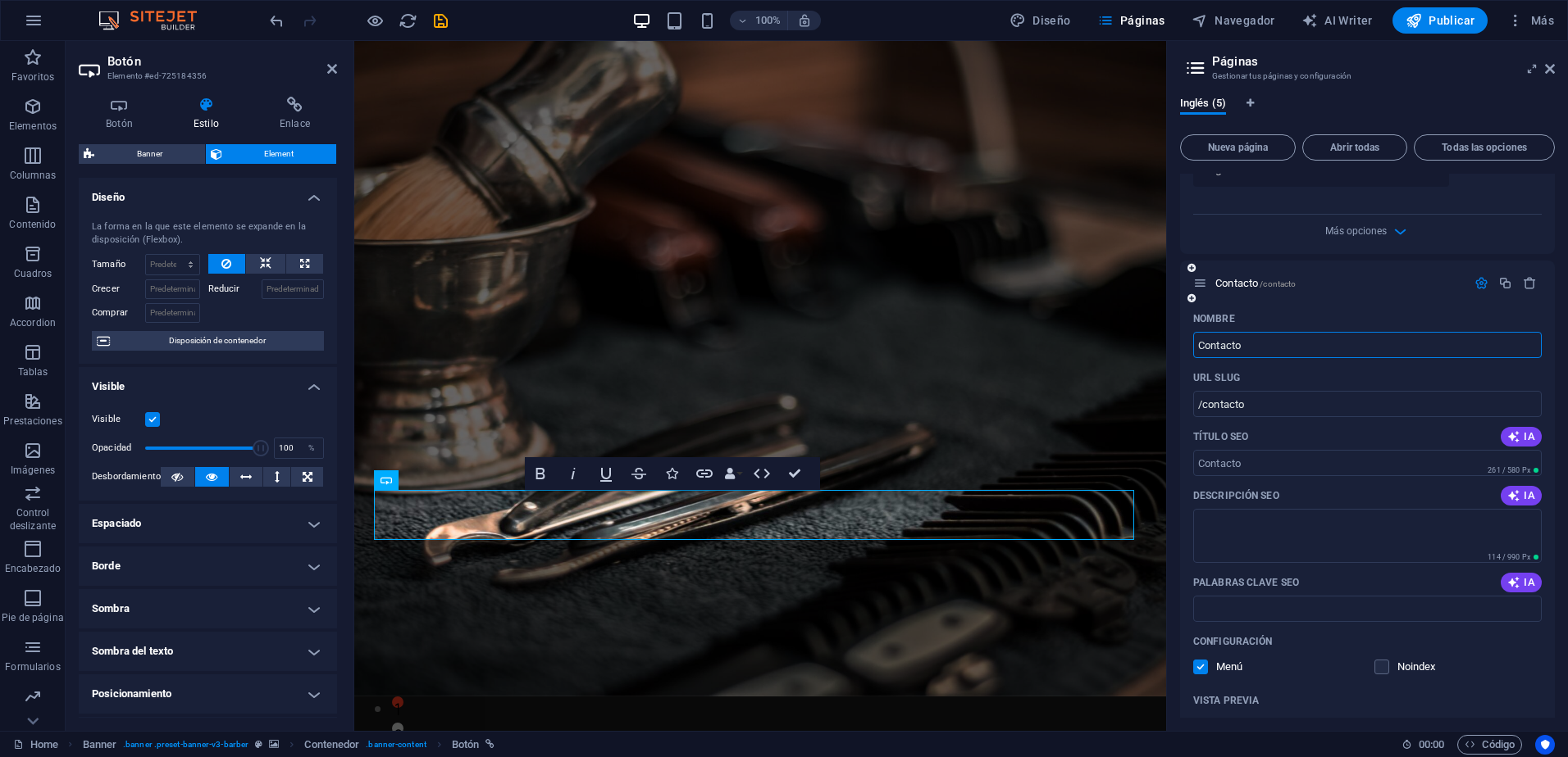
scroll to position [2073, 0]
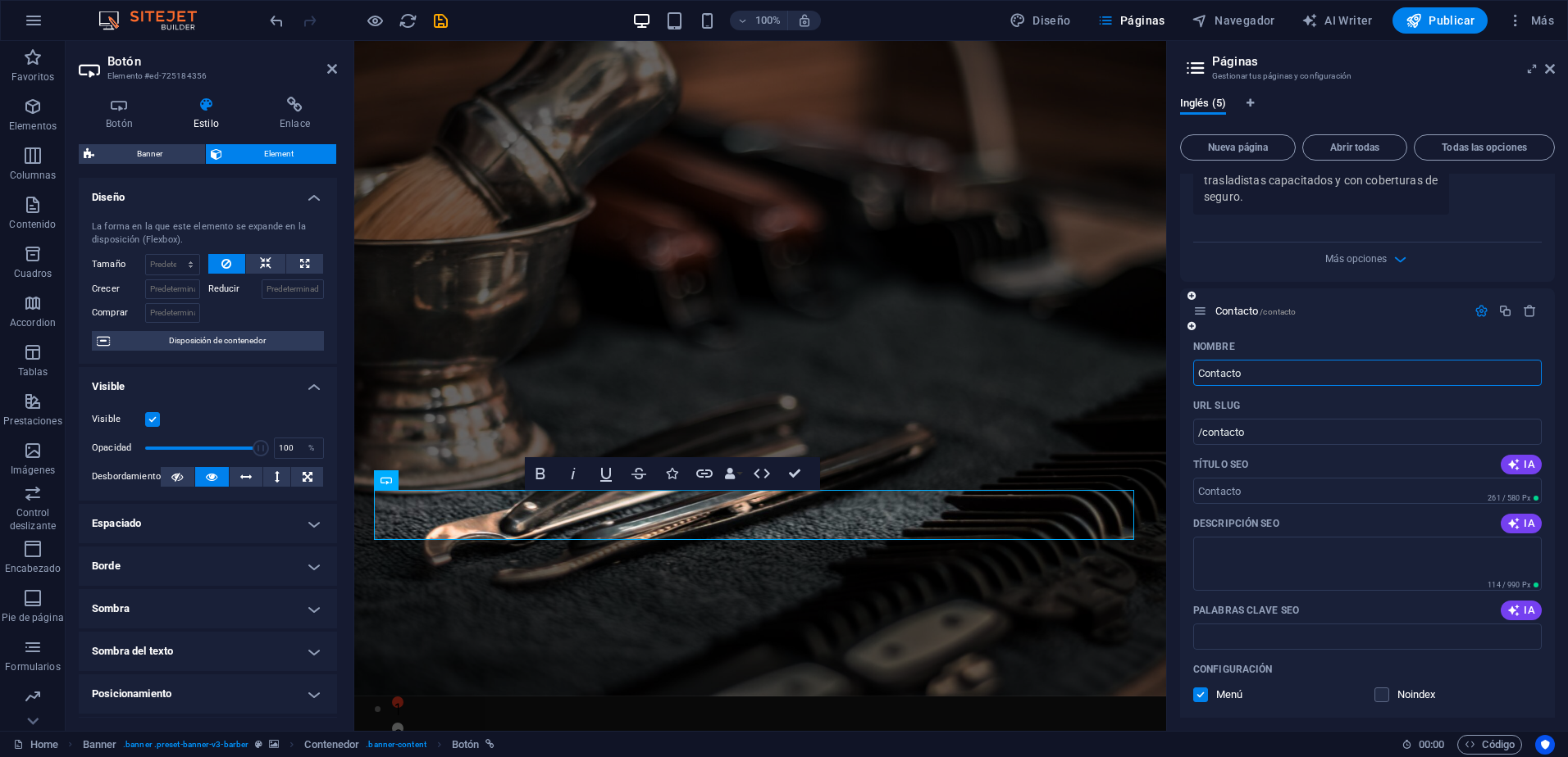
click at [1263, 360] on input "Contacto" at bounding box center [1367, 373] width 348 height 26
type input "Cont"
type input "/conta"
type input "Con"
type input "/cont"
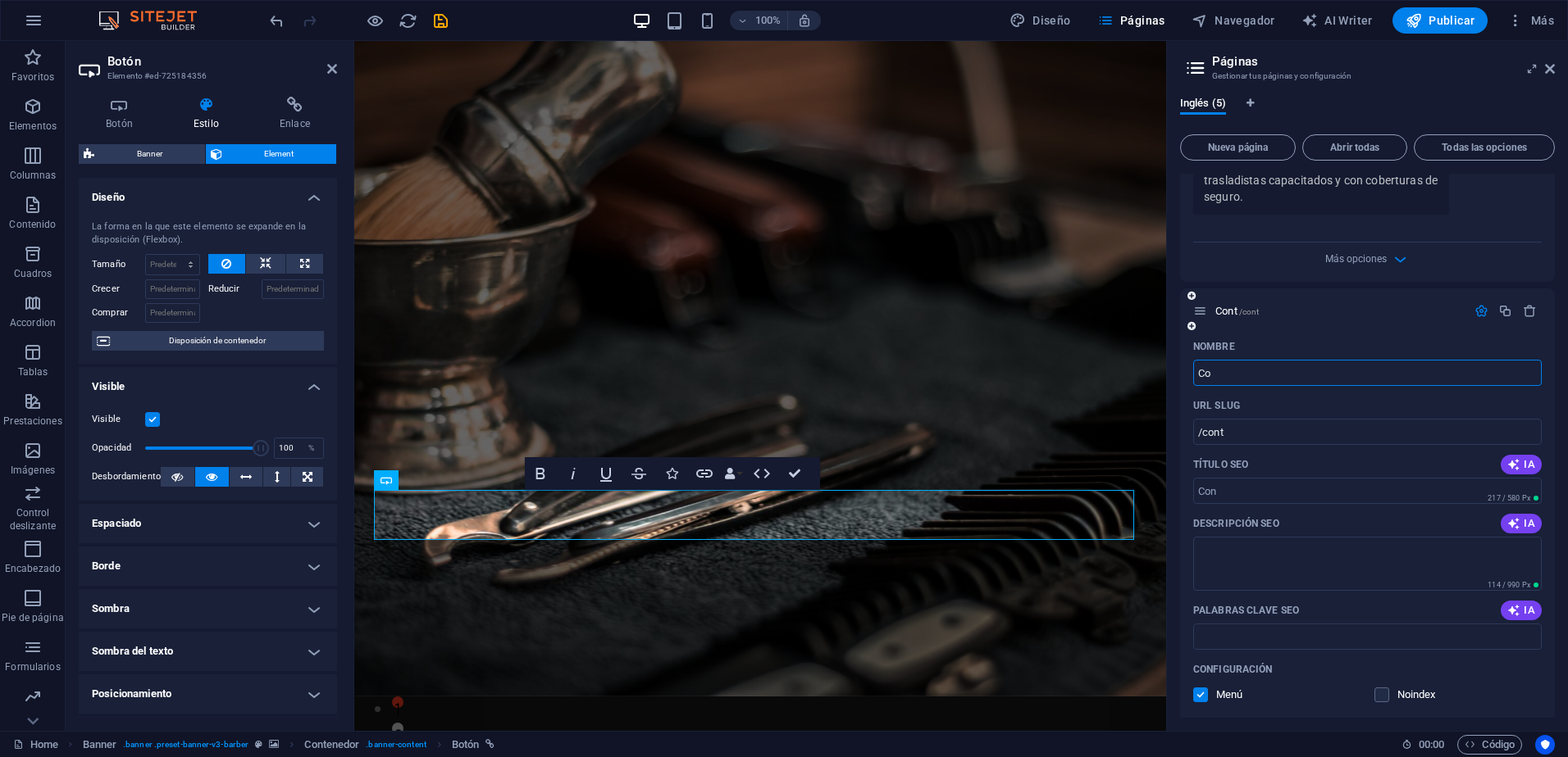
type input "C"
type input "/"
type input "Me"
type input "/megt"
type input "Megt"
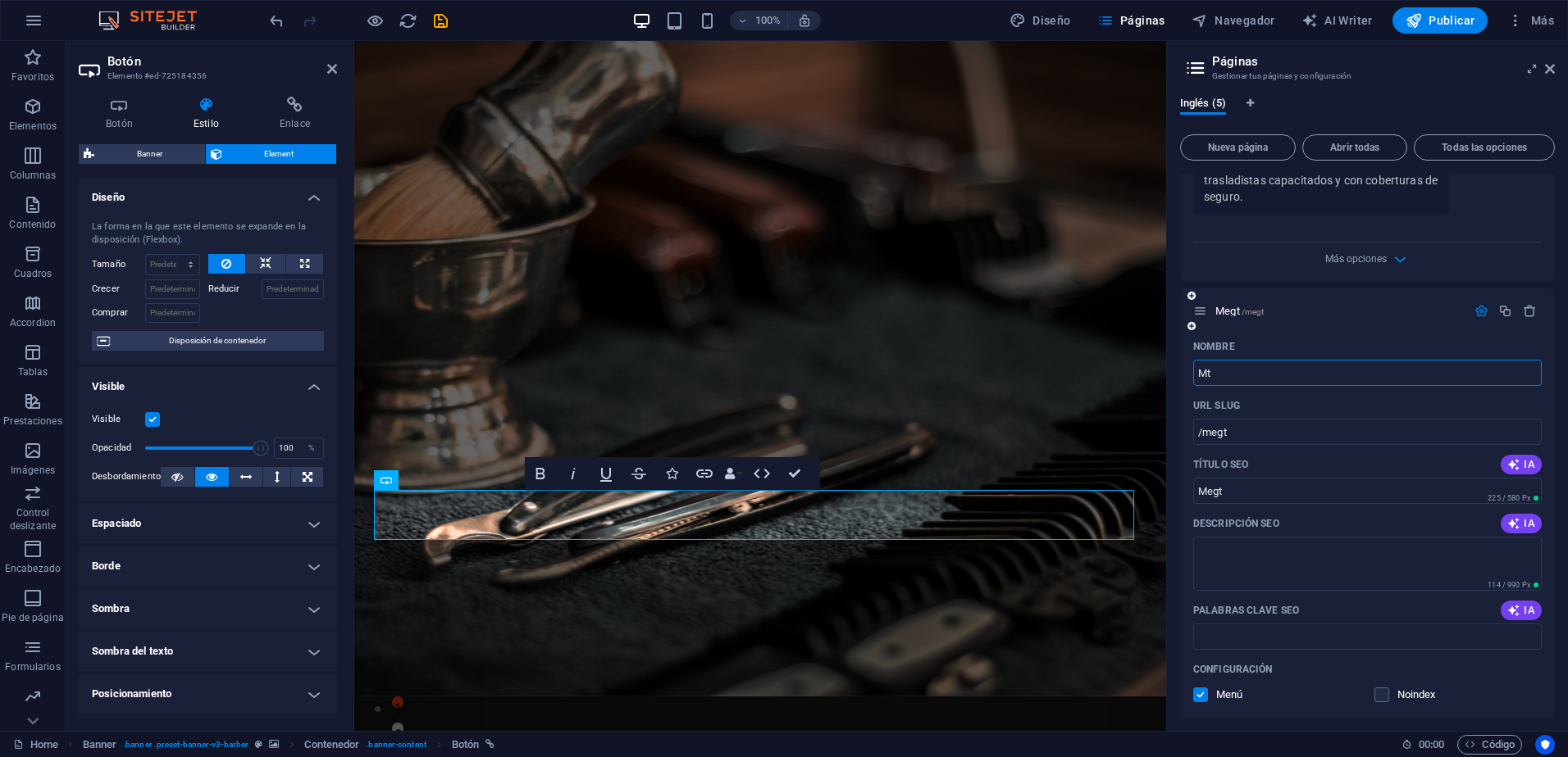
type input "M"
type input "/mt"
type input "Mt"
type input "Metodo de T"
type input "/metodo-de"
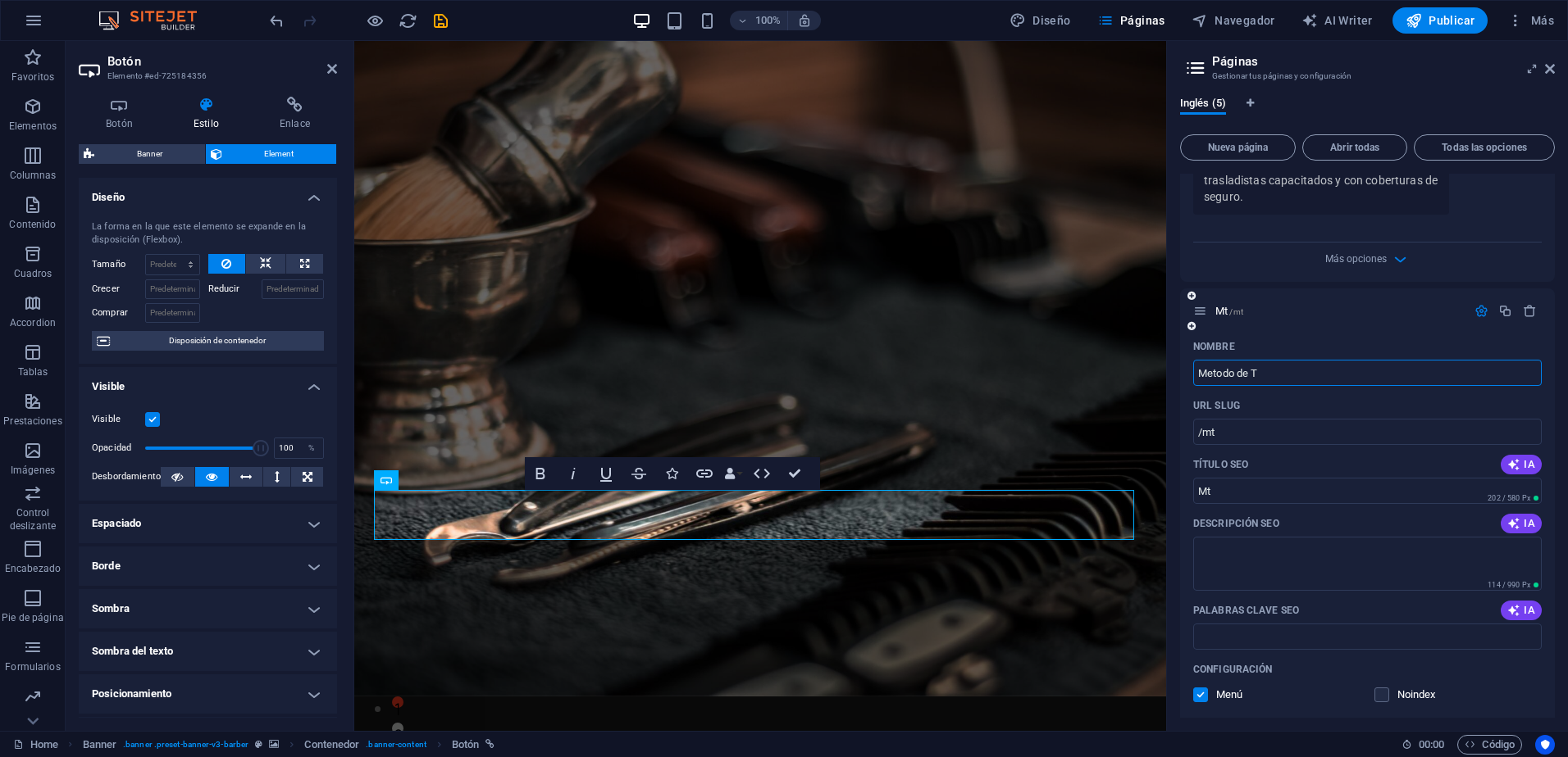
type input "Metodo de"
type input "Metodo de Trabajo"
type input "/metodo-de-trabajo"
type input "Metodo de Trabajo"
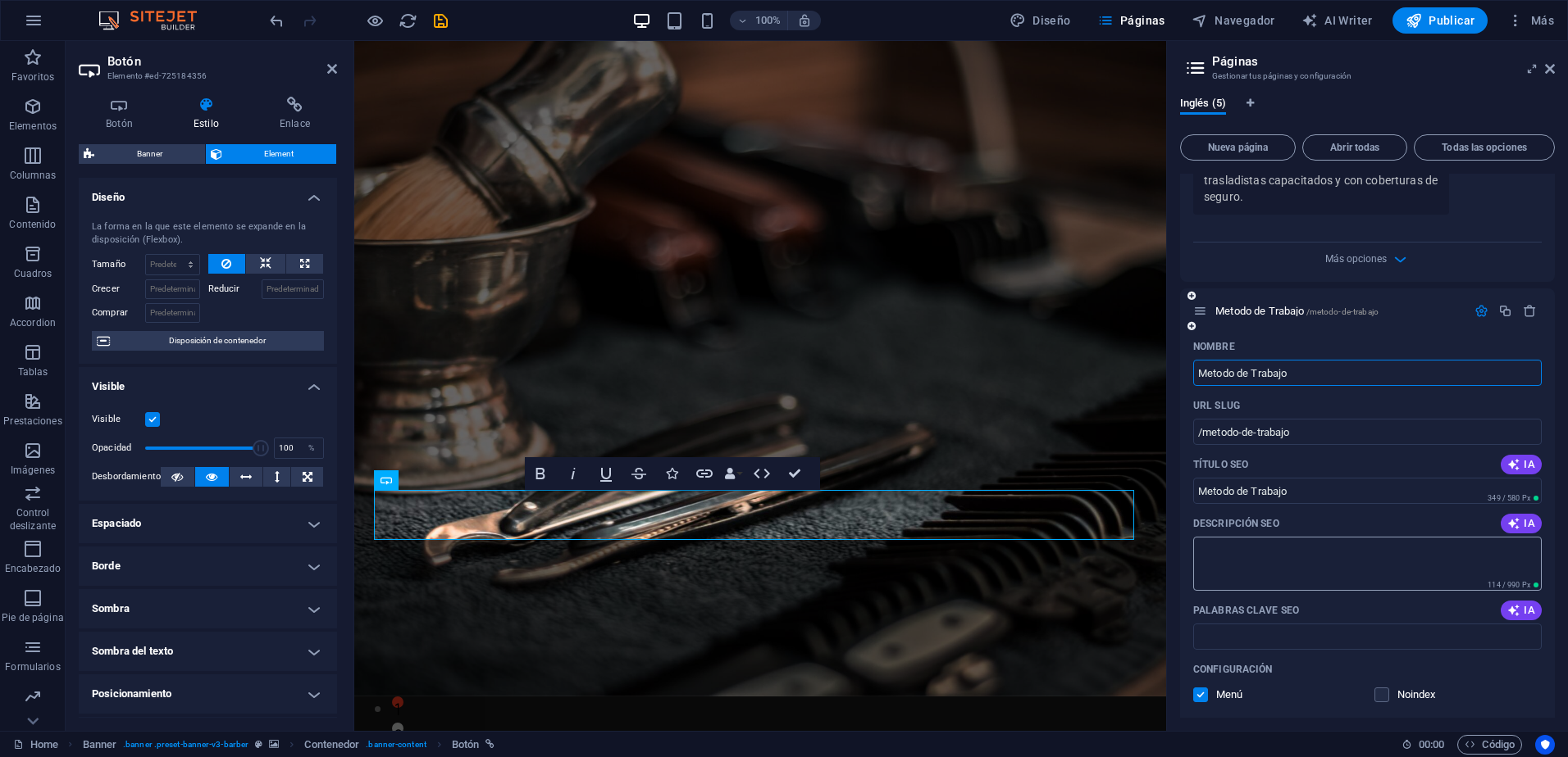
click at [1241, 537] on textarea "Descripción SEO" at bounding box center [1367, 564] width 348 height 54
type textarea "Con la documentación correcta. Movemos por propio impulso los vehículos automot…"
click at [1285, 624] on input "Palabras clave SEO" at bounding box center [1367, 637] width 348 height 26
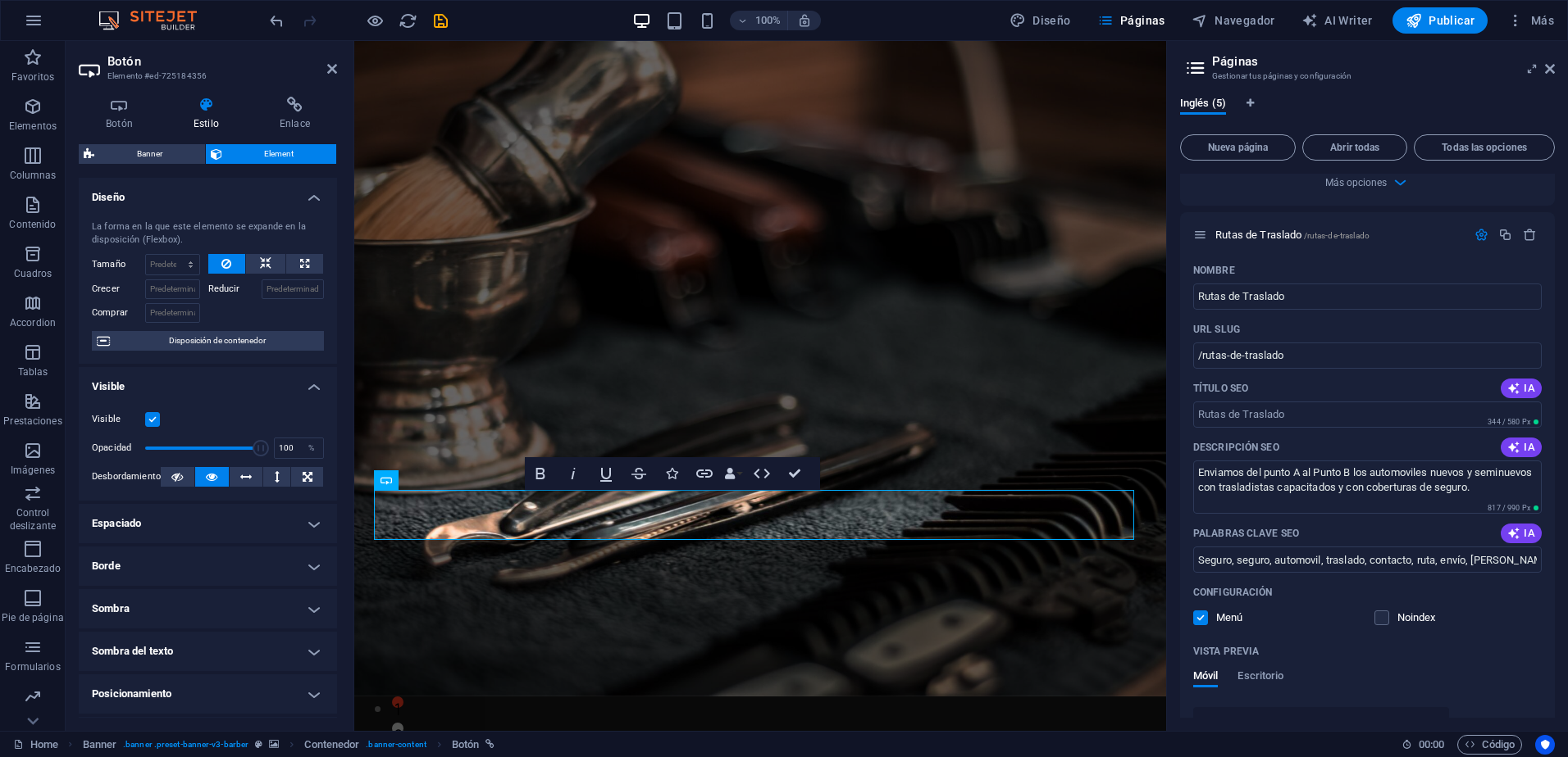
scroll to position [1342, 0]
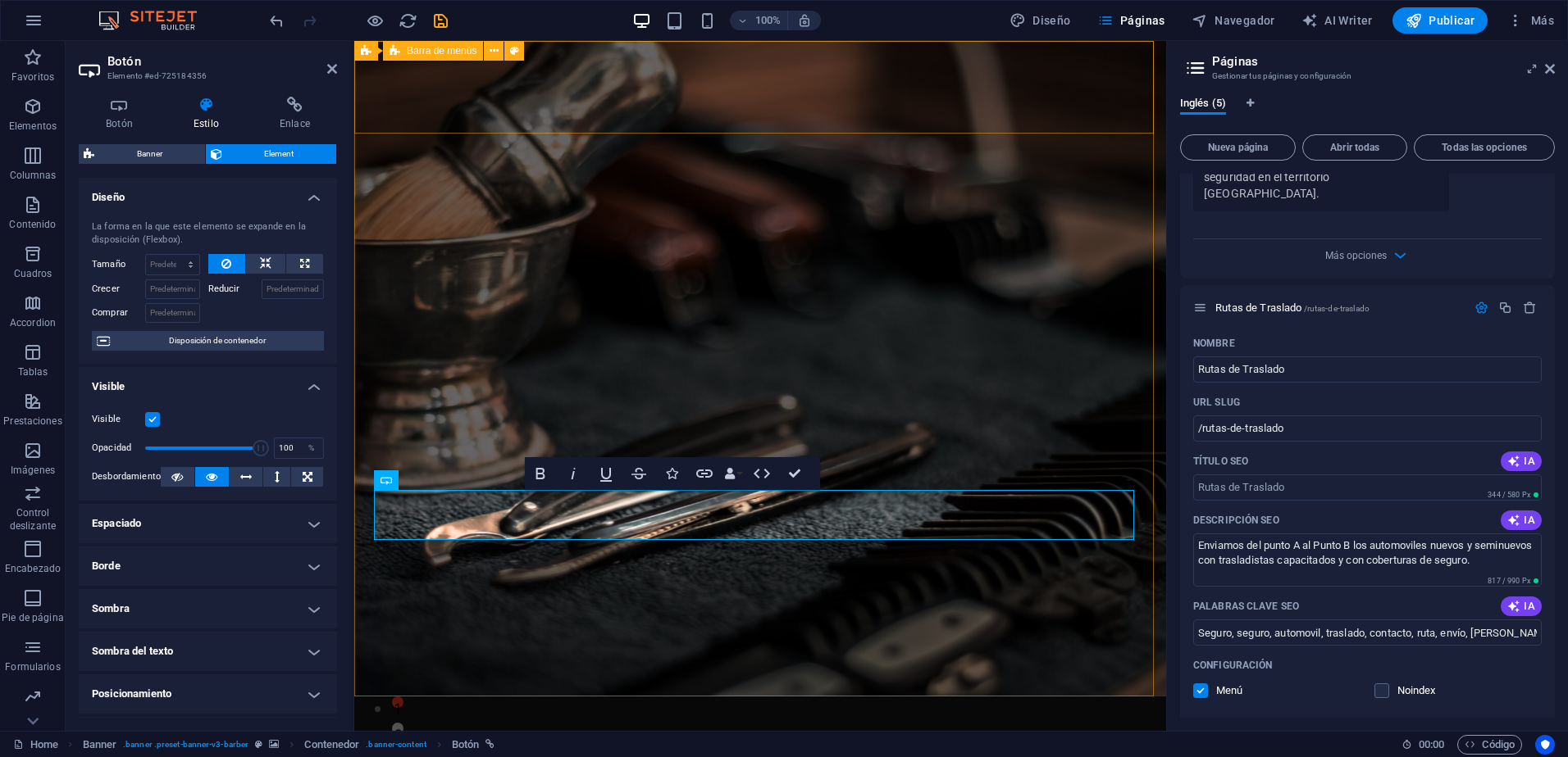
type input "almacen, traslado, automovil, embarque, barco, API, marca, changan, [GEOGRAPHIC…"
click at [445, 25] on icon "save" at bounding box center [440, 20] width 18 height 18
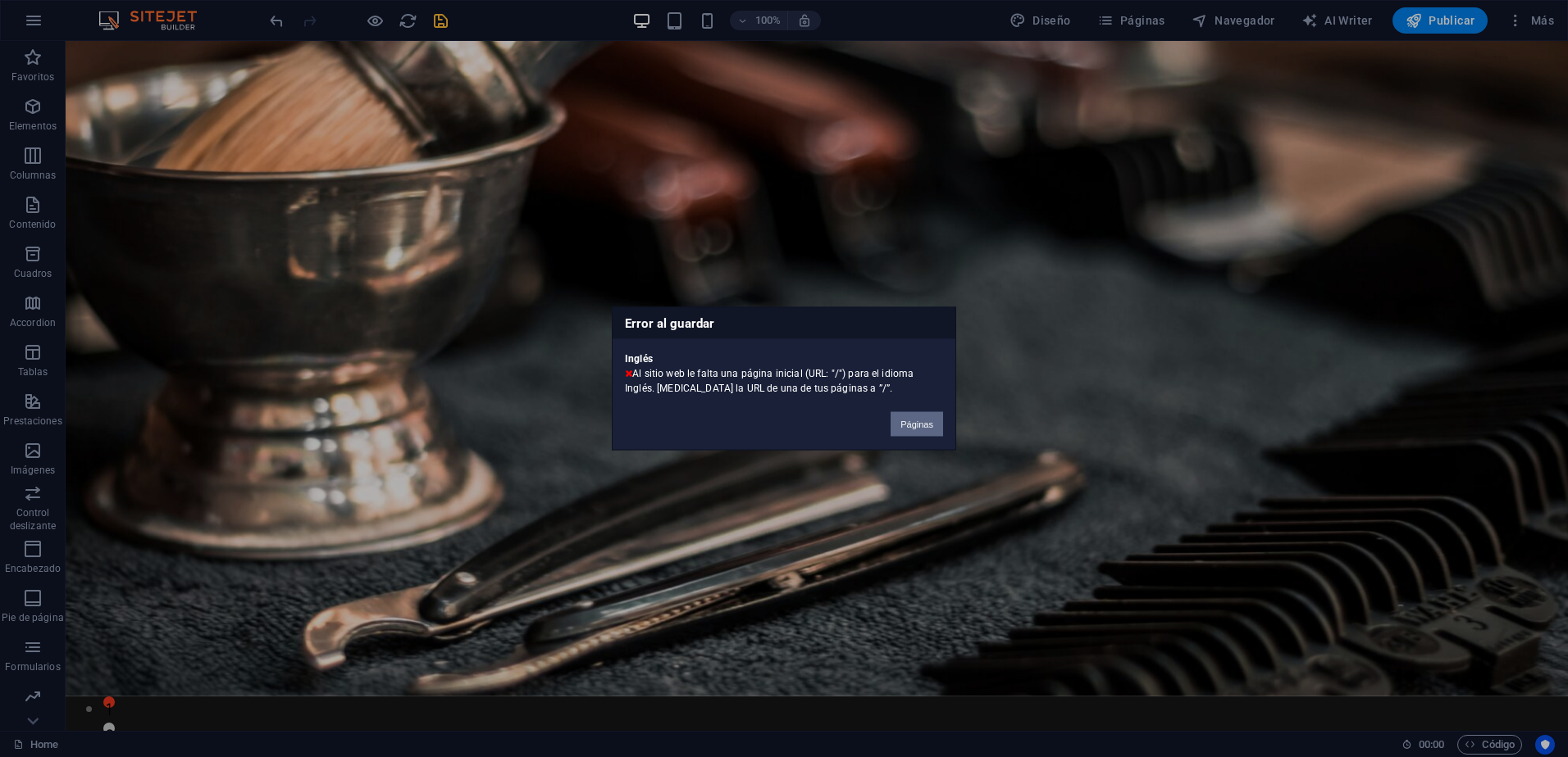
click at [913, 426] on button "Páginas" at bounding box center [916, 425] width 53 height 25
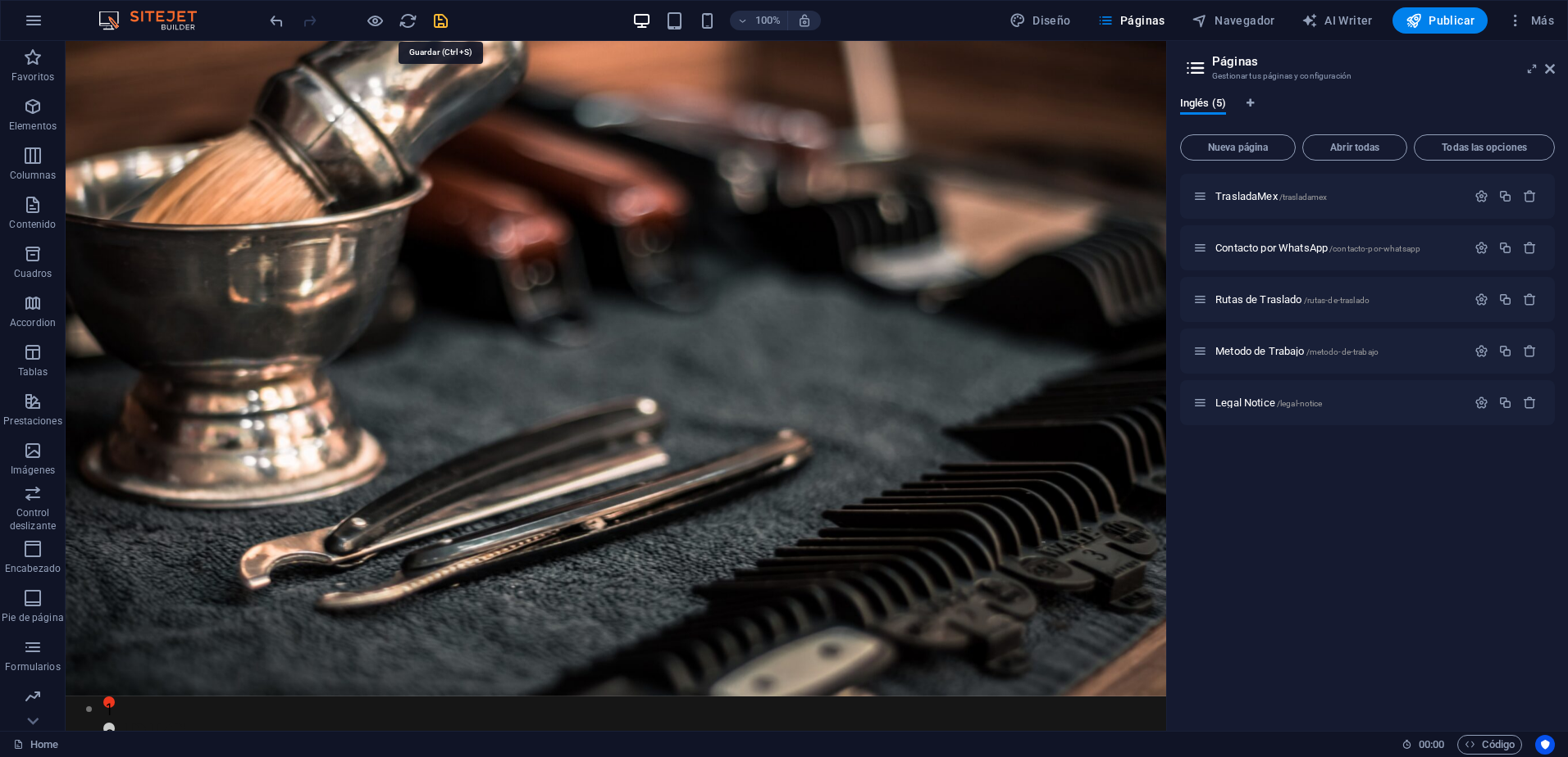
click at [436, 18] on icon "save" at bounding box center [440, 20] width 18 height 18
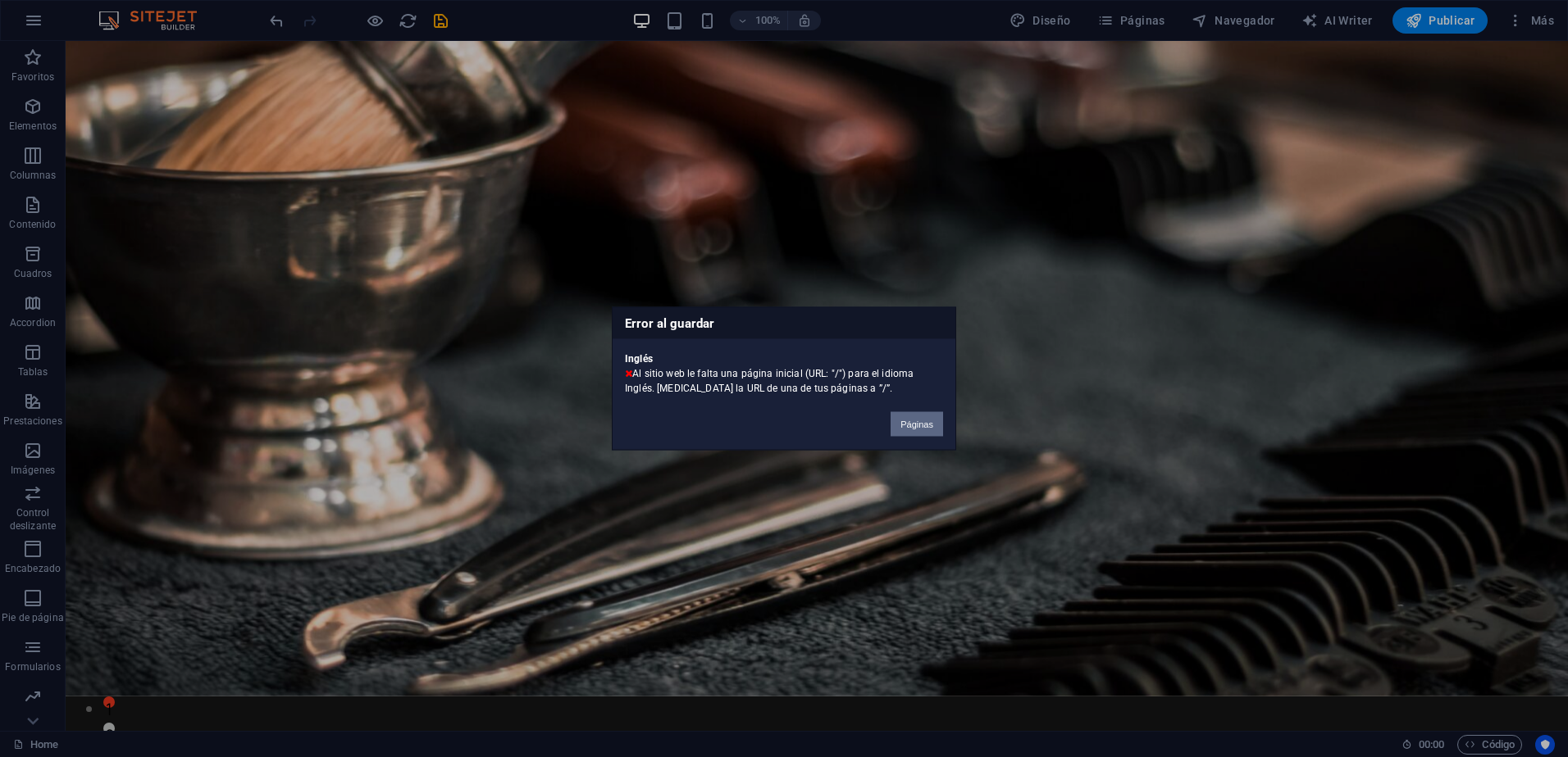
click at [920, 427] on button "Páginas" at bounding box center [916, 425] width 53 height 25
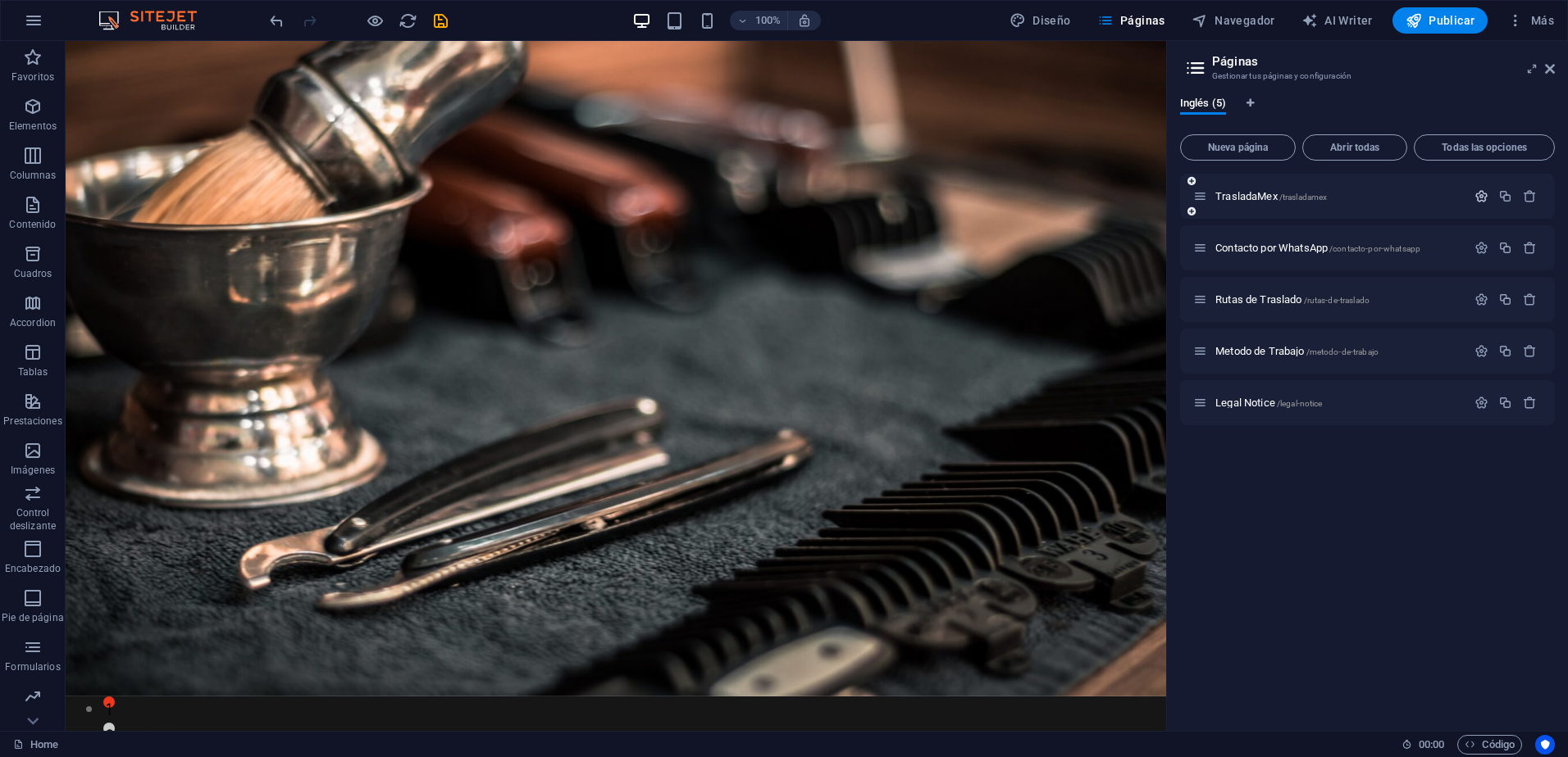
click at [1479, 195] on icon "button" at bounding box center [1481, 196] width 14 height 14
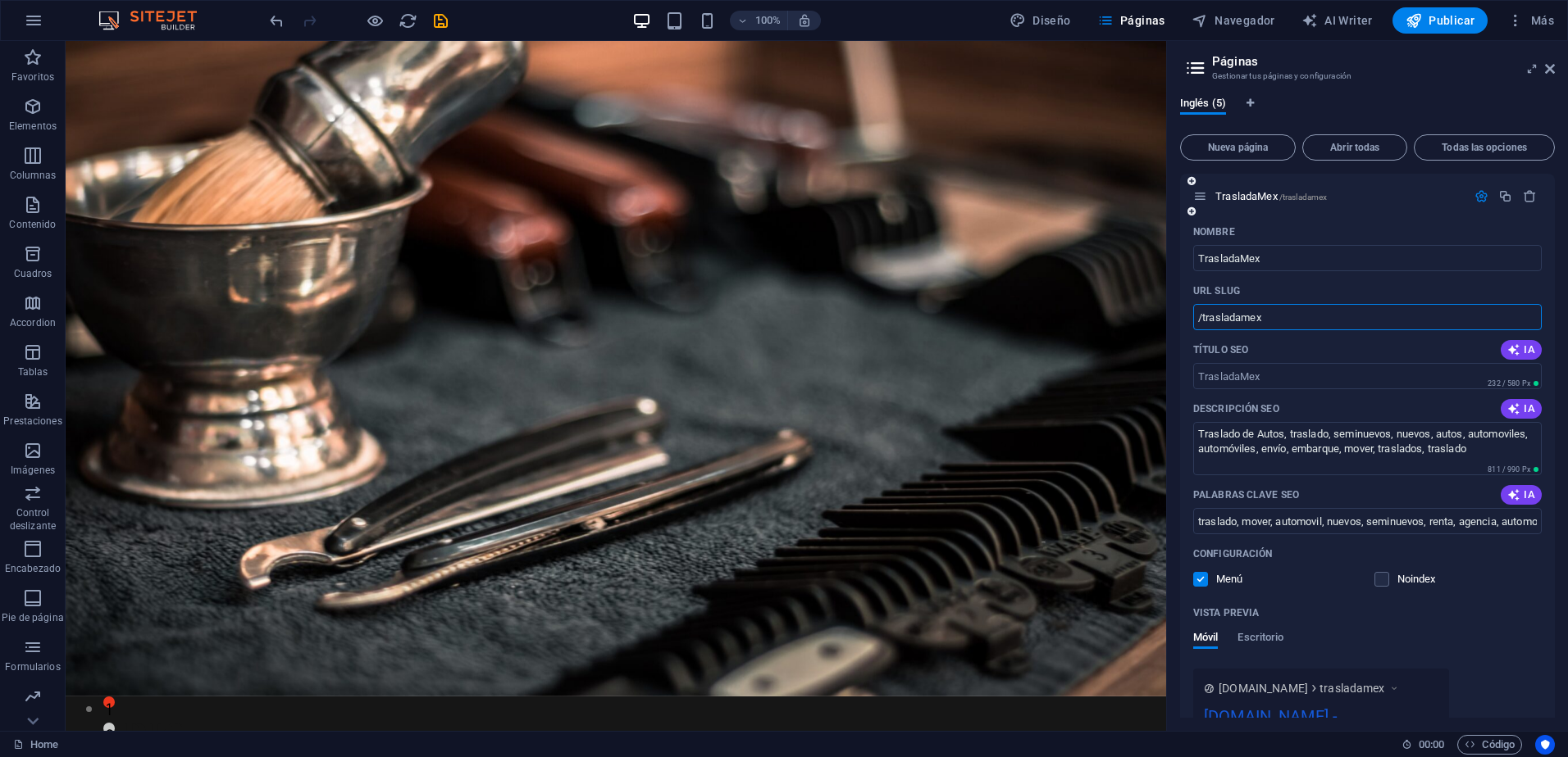
click at [1272, 323] on input "/trasladamex" at bounding box center [1367, 317] width 348 height 26
type input "/traslados"
click at [441, 20] on icon "save" at bounding box center [440, 20] width 18 height 18
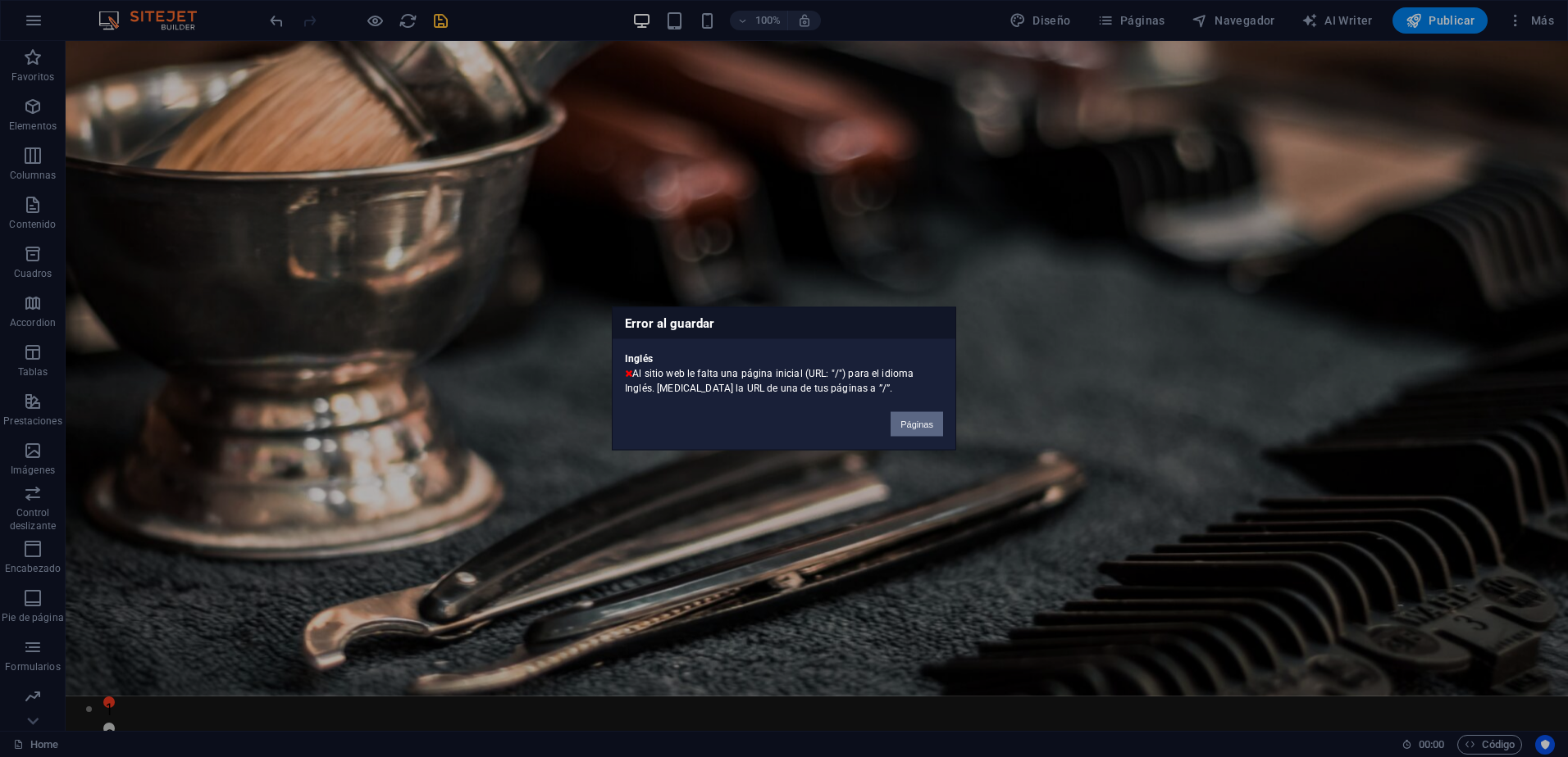
drag, startPoint x: 913, startPoint y: 421, endPoint x: 852, endPoint y: 379, distance: 74.1
click at [913, 421] on button "Páginas" at bounding box center [916, 425] width 53 height 25
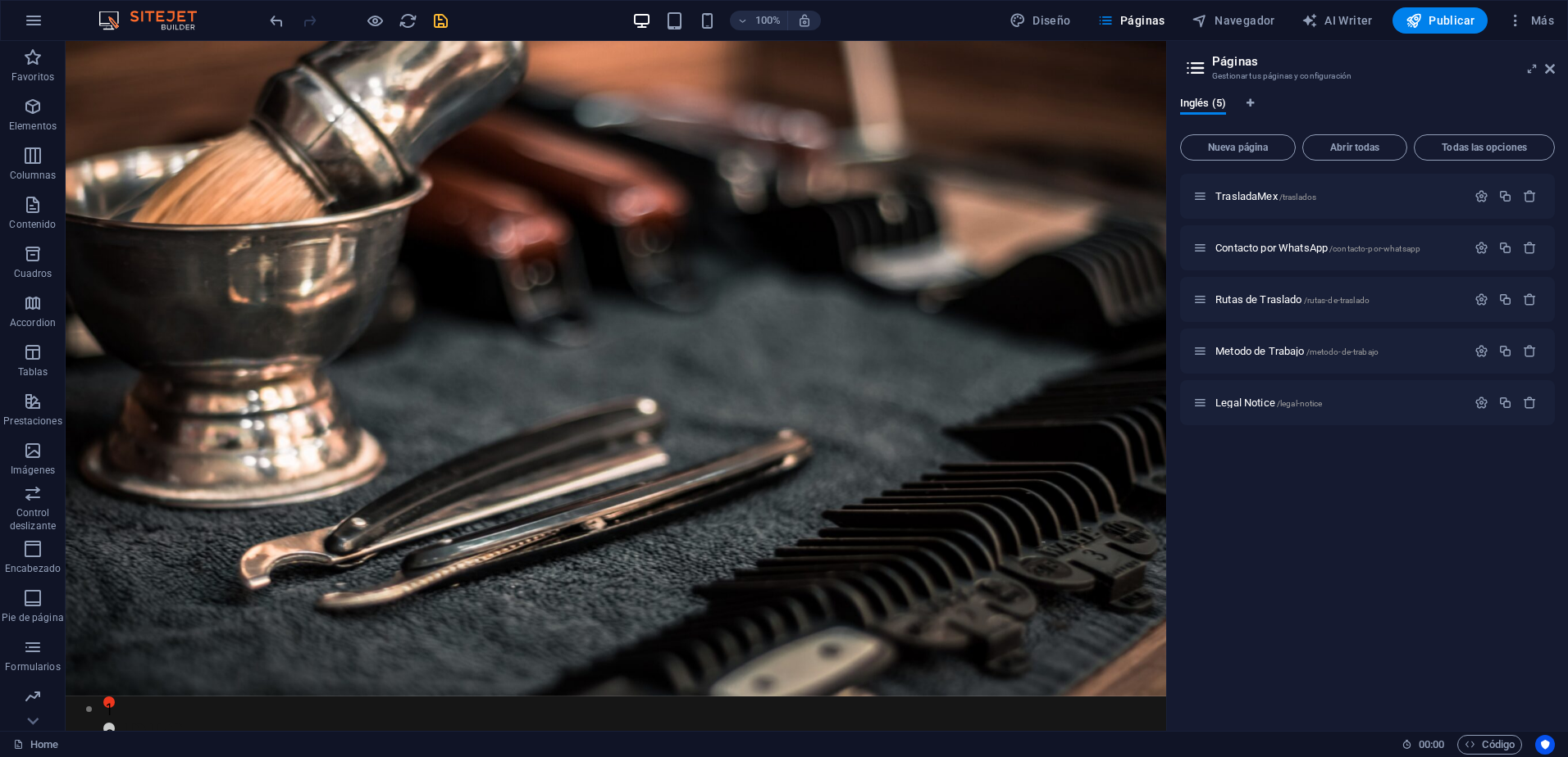
click at [1287, 69] on h3 "Gestionar tus páginas y configuración" at bounding box center [1367, 77] width 310 height 15
click at [1482, 198] on icon "button" at bounding box center [1481, 196] width 14 height 14
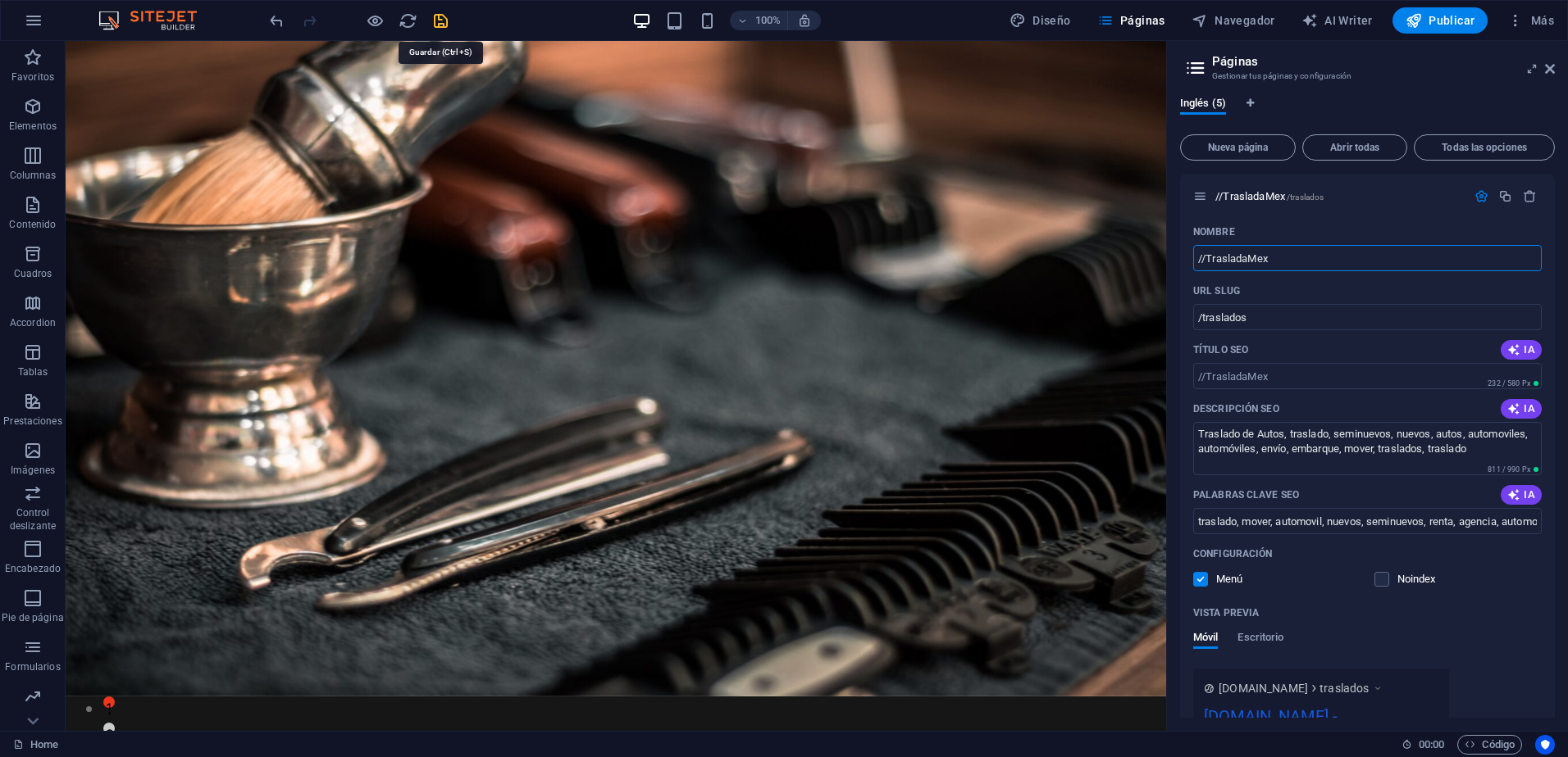
type input "//TrasladaMex"
click at [445, 22] on icon "save" at bounding box center [440, 20] width 18 height 18
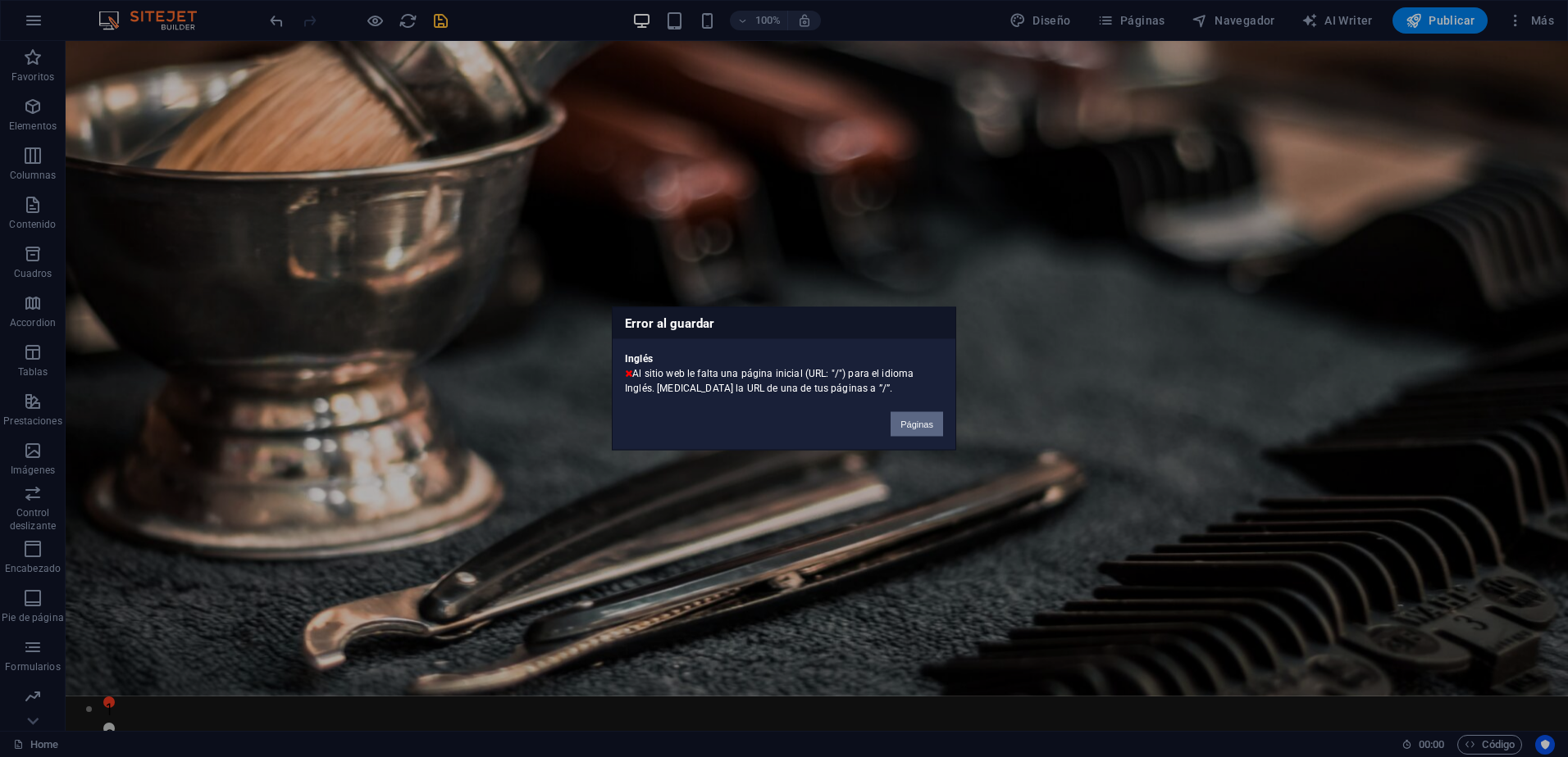
click at [903, 419] on button "Páginas" at bounding box center [916, 425] width 53 height 25
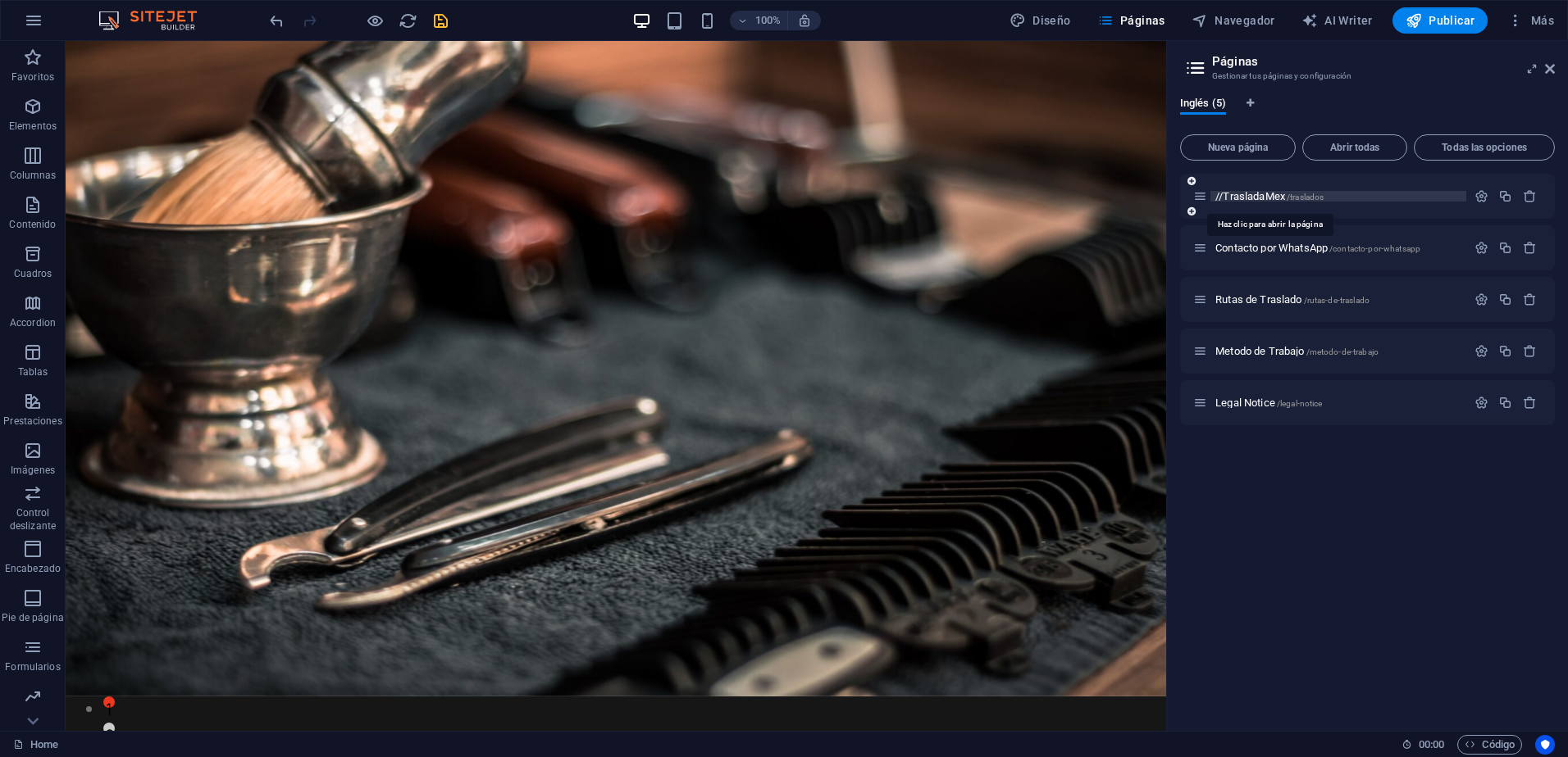
click at [1222, 198] on span "//TrasladaMex /traslados" at bounding box center [1269, 196] width 108 height 12
click at [1322, 194] on span "/traslados" at bounding box center [1305, 198] width 37 height 9
click at [1480, 195] on icon "button" at bounding box center [1481, 196] width 14 height 14
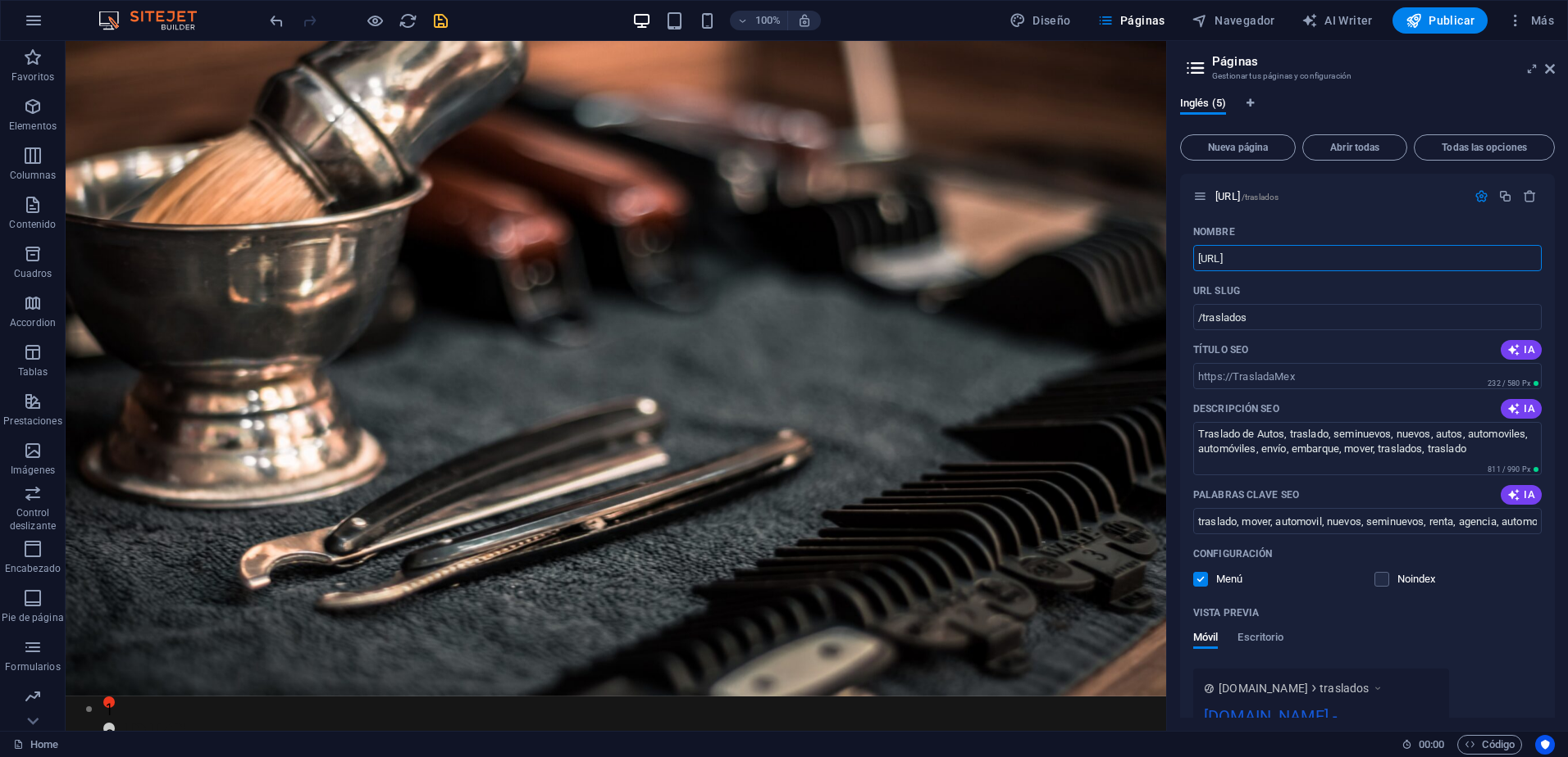
type input "[URL]"
click at [441, 18] on icon "save" at bounding box center [440, 20] width 18 height 18
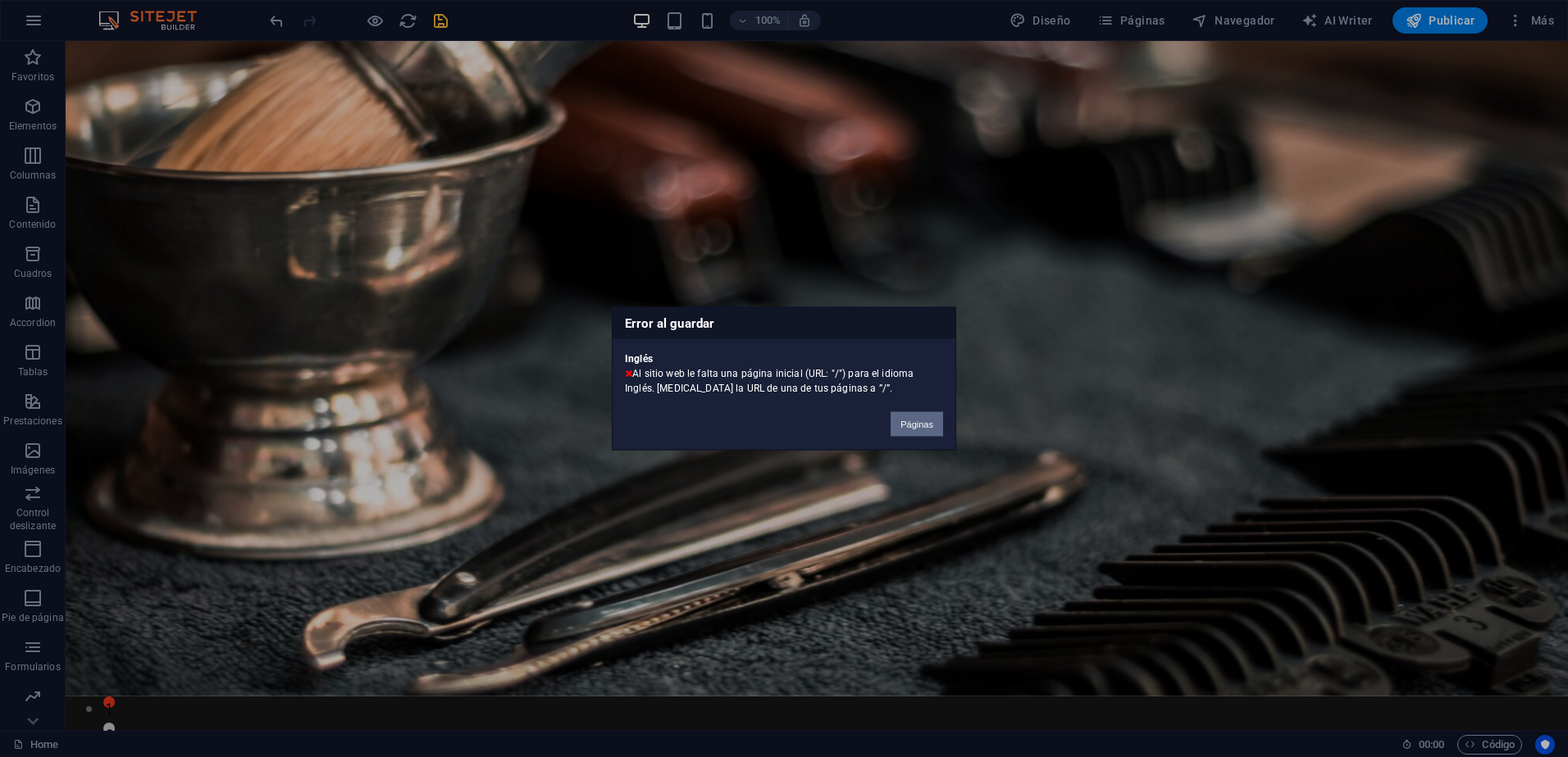
click at [911, 425] on button "Páginas" at bounding box center [916, 425] width 53 height 25
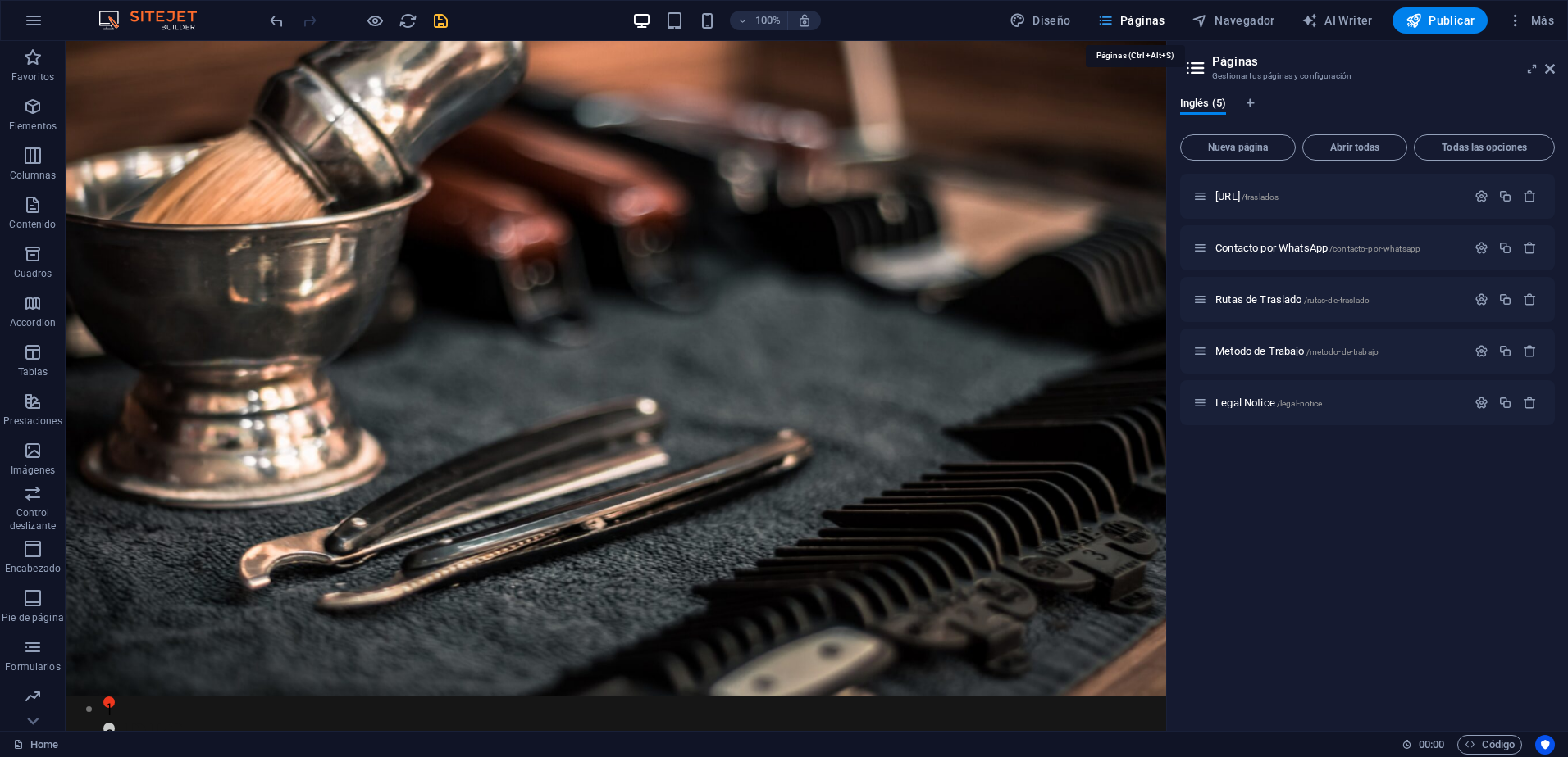
click at [1124, 18] on span "Páginas" at bounding box center [1131, 20] width 68 height 17
click at [1485, 150] on span "Todas las opciones" at bounding box center [1484, 148] width 127 height 10
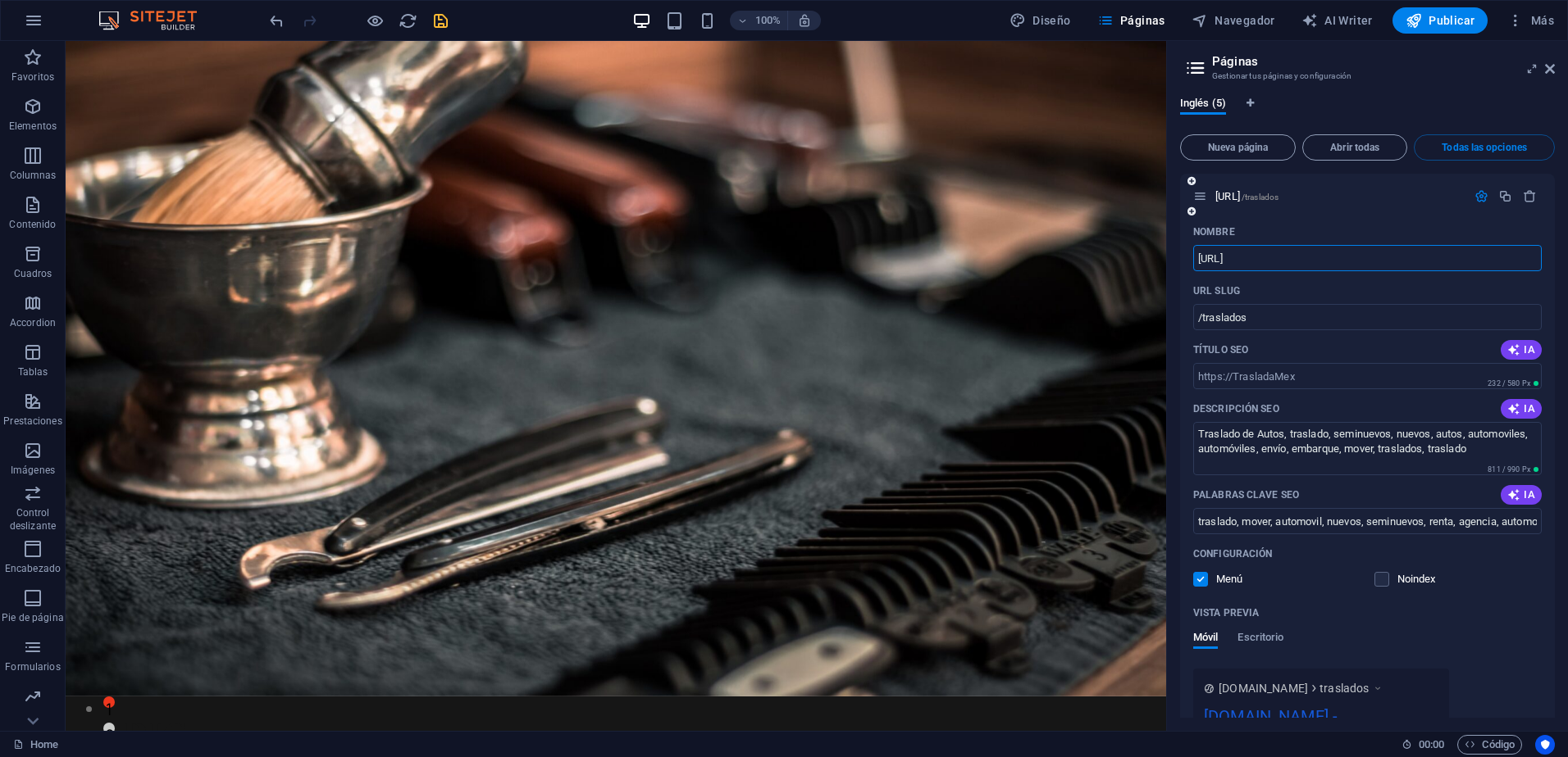
click at [1332, 252] on input "[URL]" at bounding box center [1367, 258] width 348 height 26
type input "TrasladaMex"
click at [1317, 316] on input "/traslados" at bounding box center [1367, 317] width 348 height 26
click at [437, 17] on icon "save" at bounding box center [440, 20] width 18 height 18
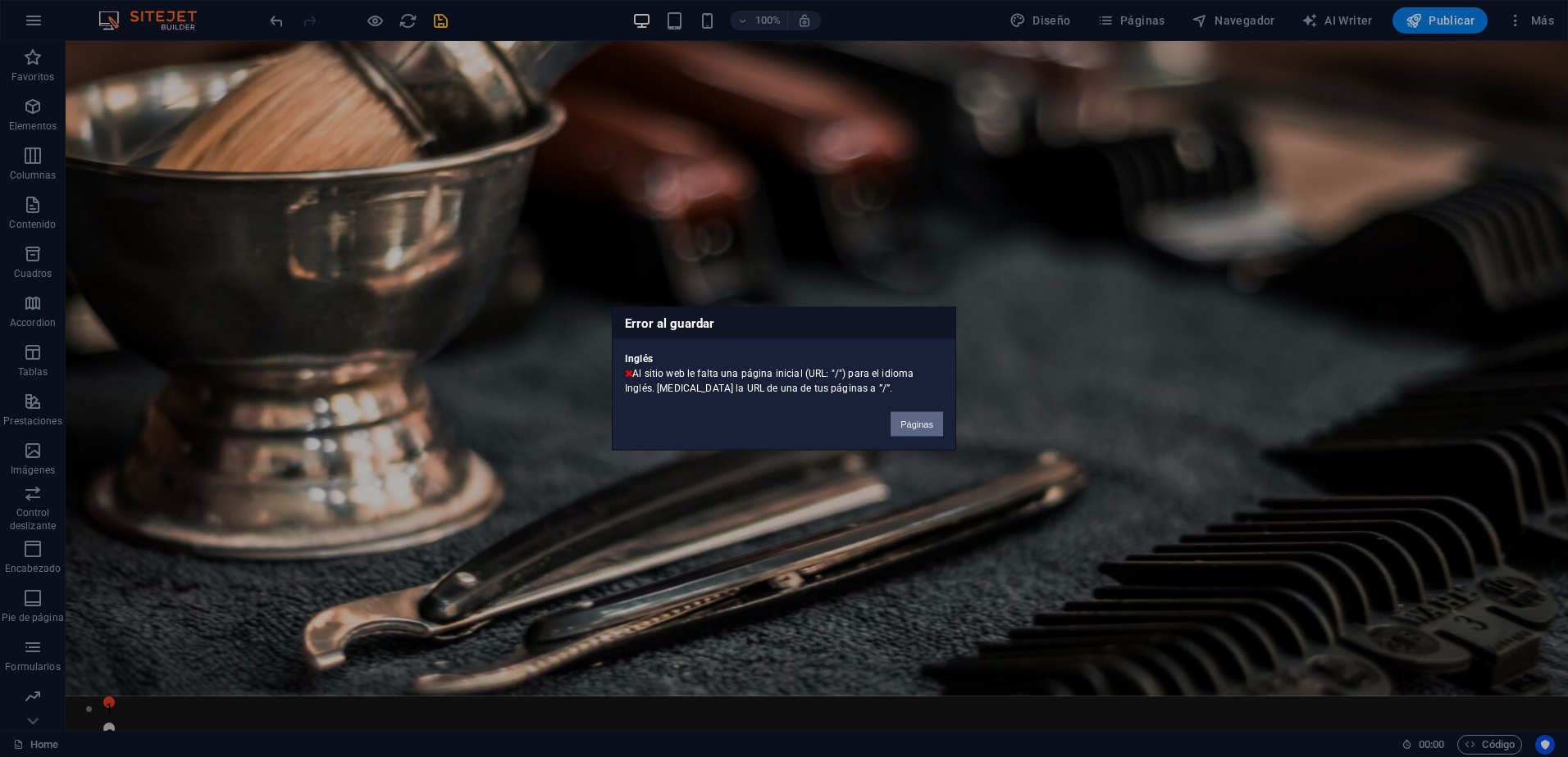
click at [914, 424] on button "Páginas" at bounding box center [916, 425] width 53 height 25
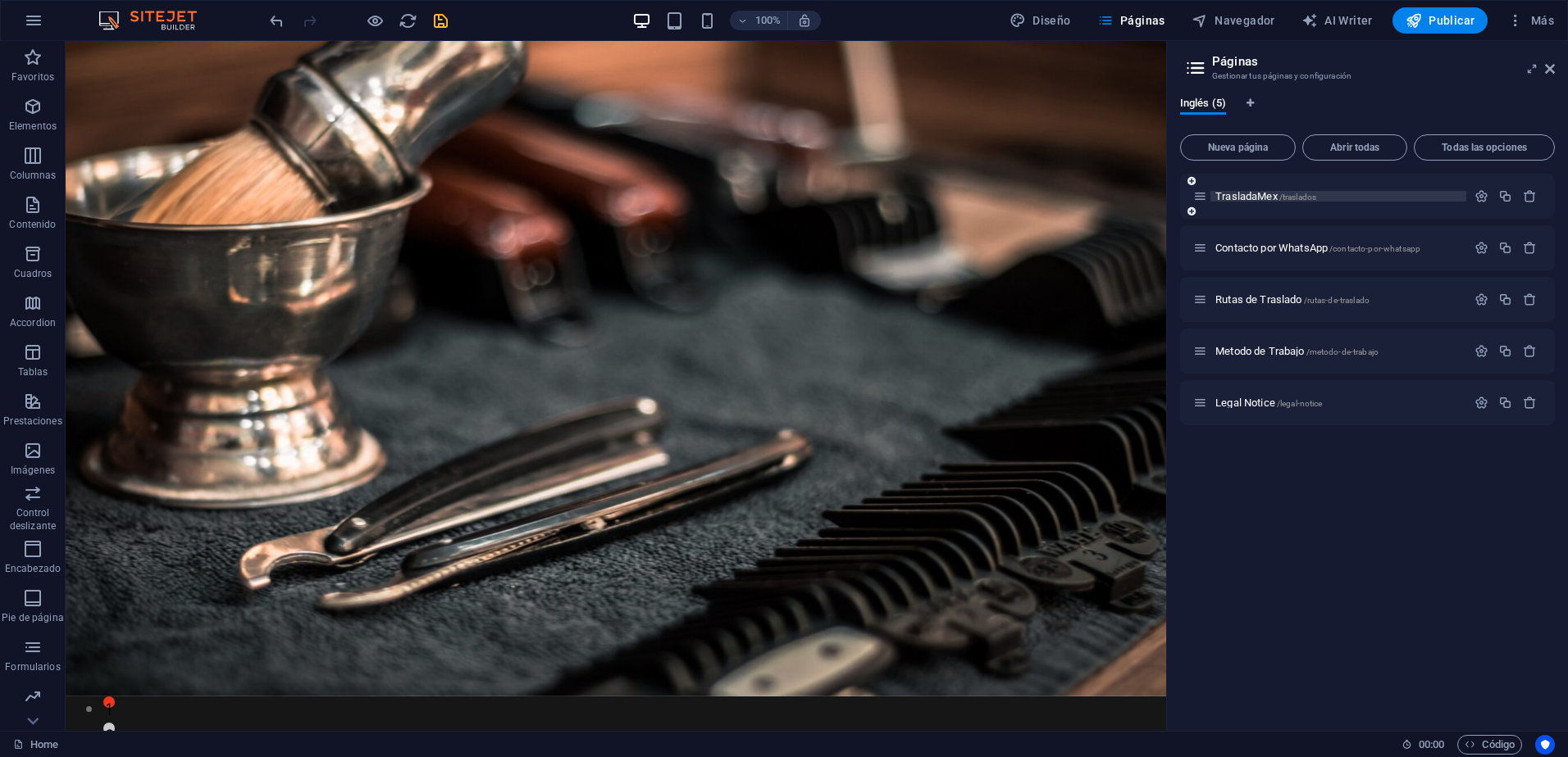
click at [1318, 194] on p "TrasladaMex /traslados" at bounding box center [1338, 197] width 246 height 11
click at [1481, 198] on icon "button" at bounding box center [1481, 196] width 14 height 14
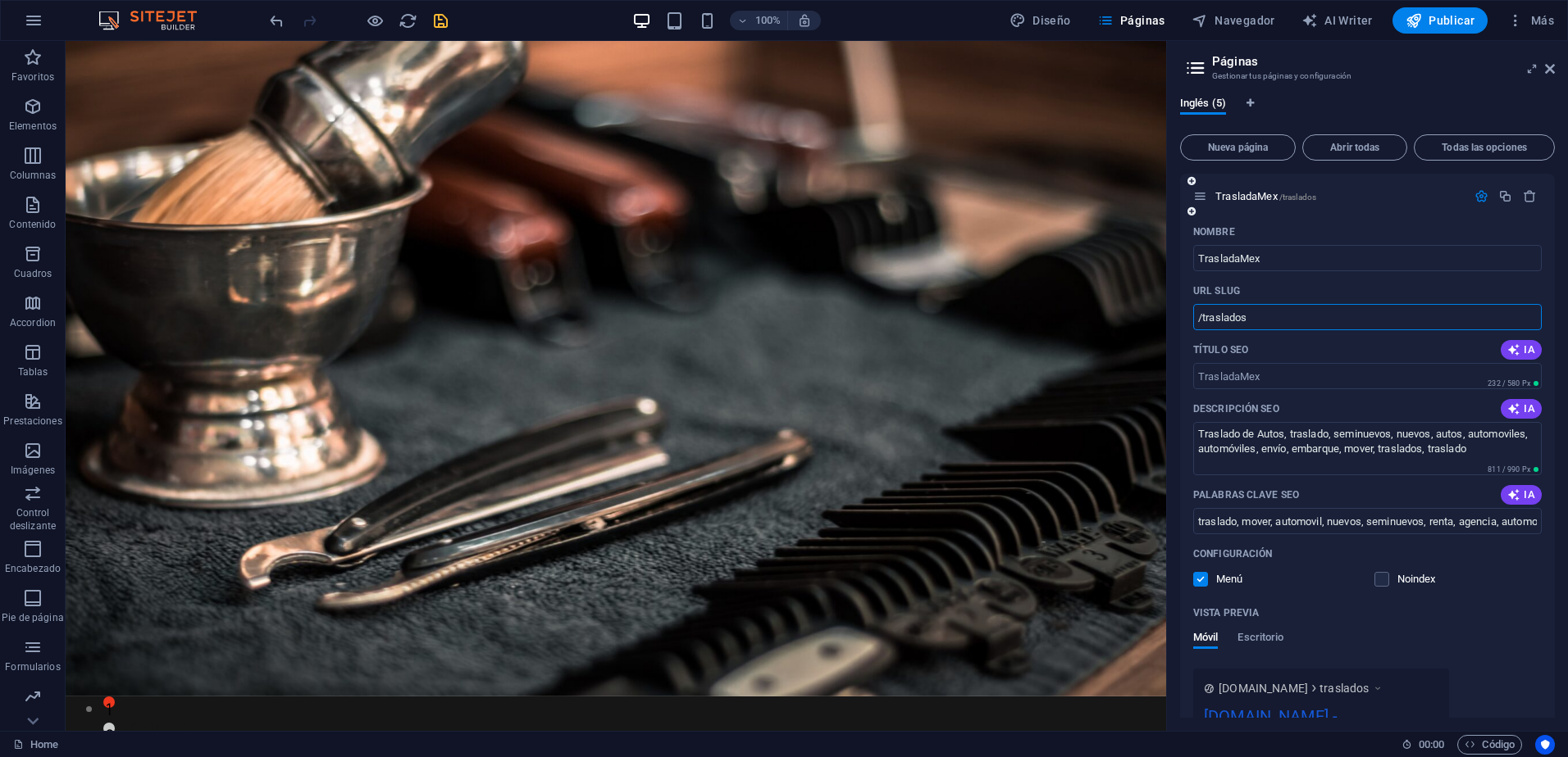
click at [1290, 317] on input "/traslados" at bounding box center [1367, 317] width 348 height 26
paste input "text"
type input "/traslados"
click at [30, 26] on icon "button" at bounding box center [33, 20] width 19 height 19
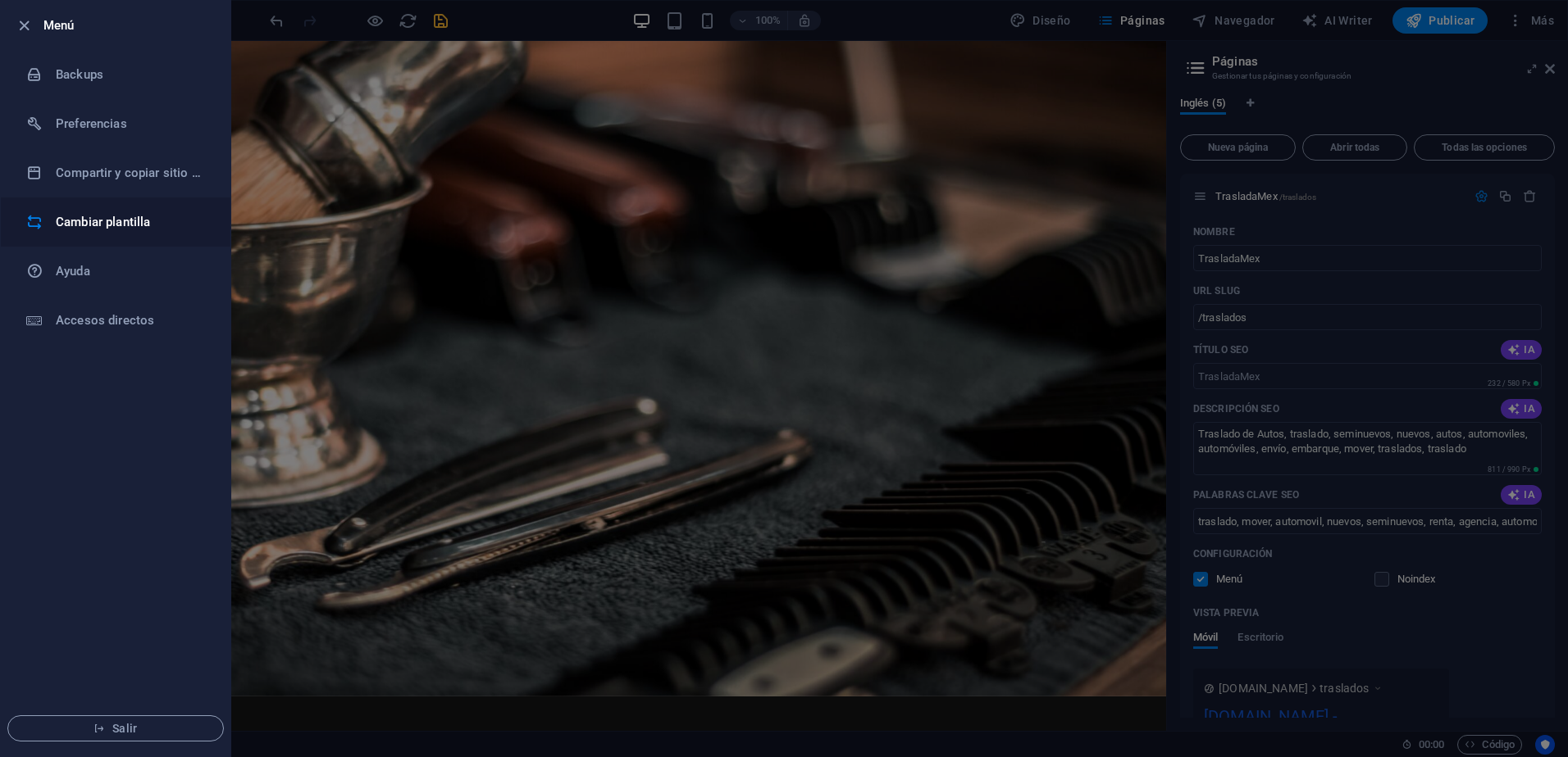
click at [112, 221] on h6 "Cambiar plantilla" at bounding box center [131, 222] width 151 height 19
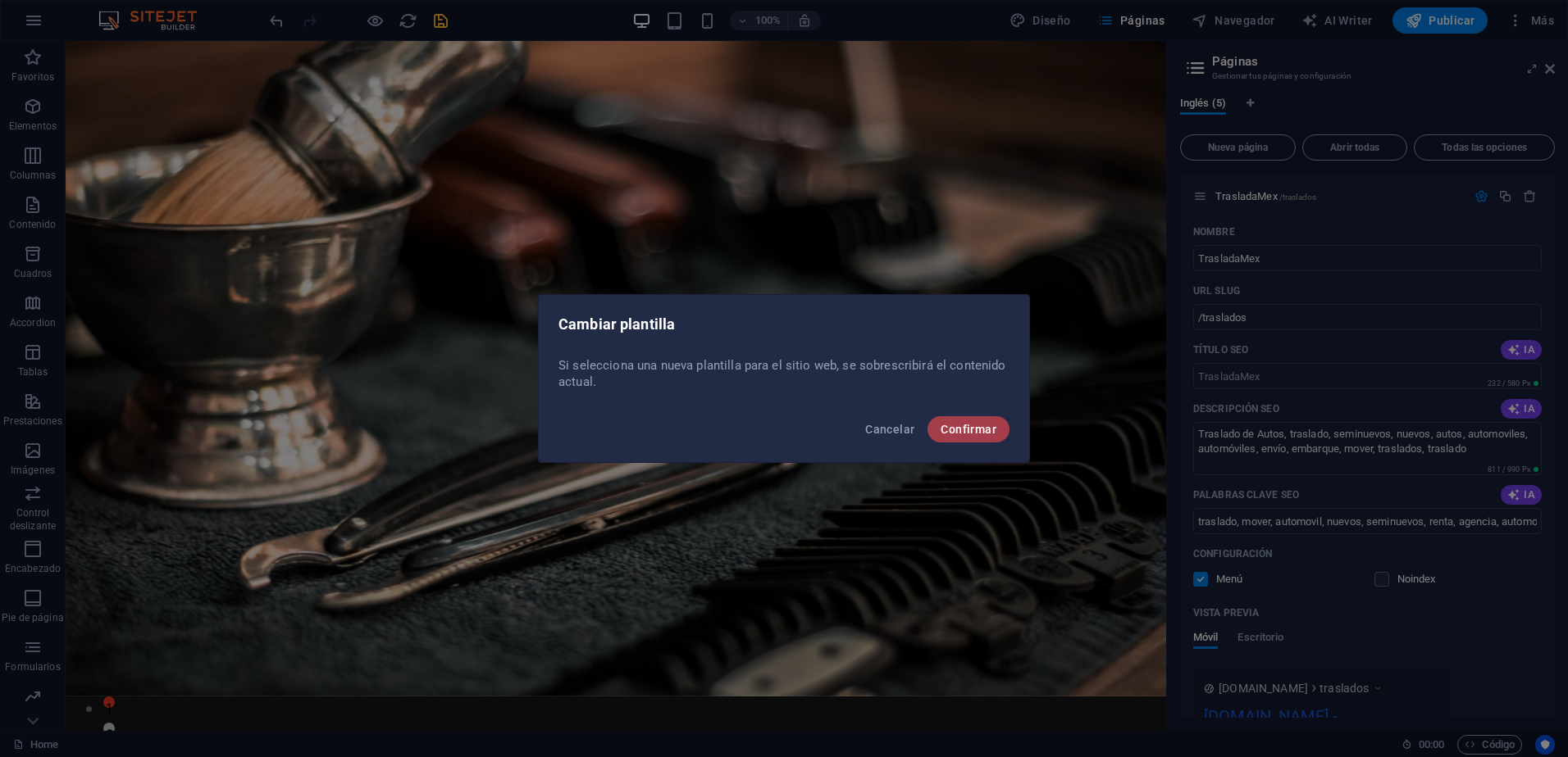
click at [982, 428] on span "Confirmar" at bounding box center [969, 429] width 55 height 13
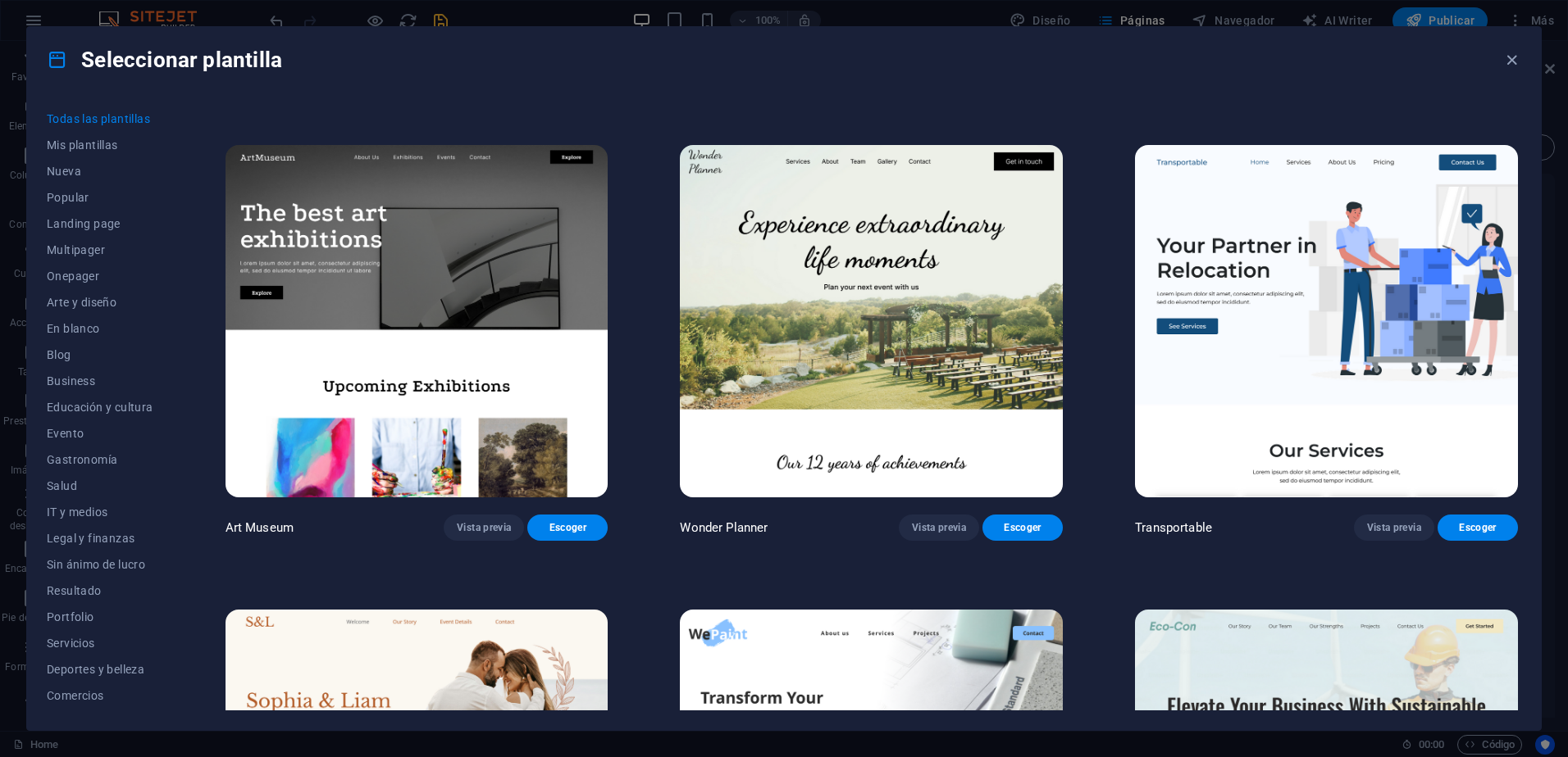
scroll to position [410, 0]
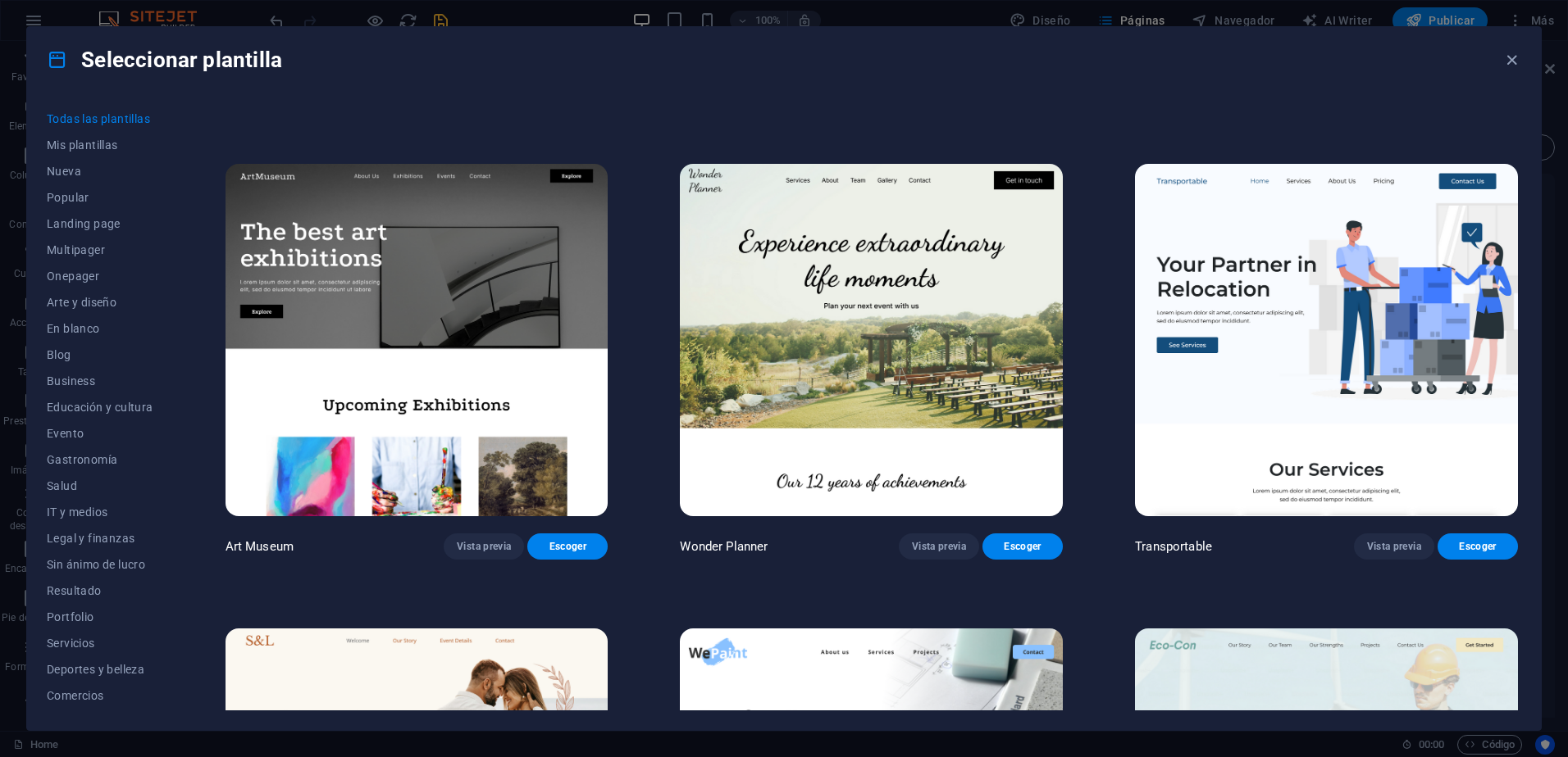
click at [1321, 326] on img at bounding box center [1326, 341] width 383 height 353
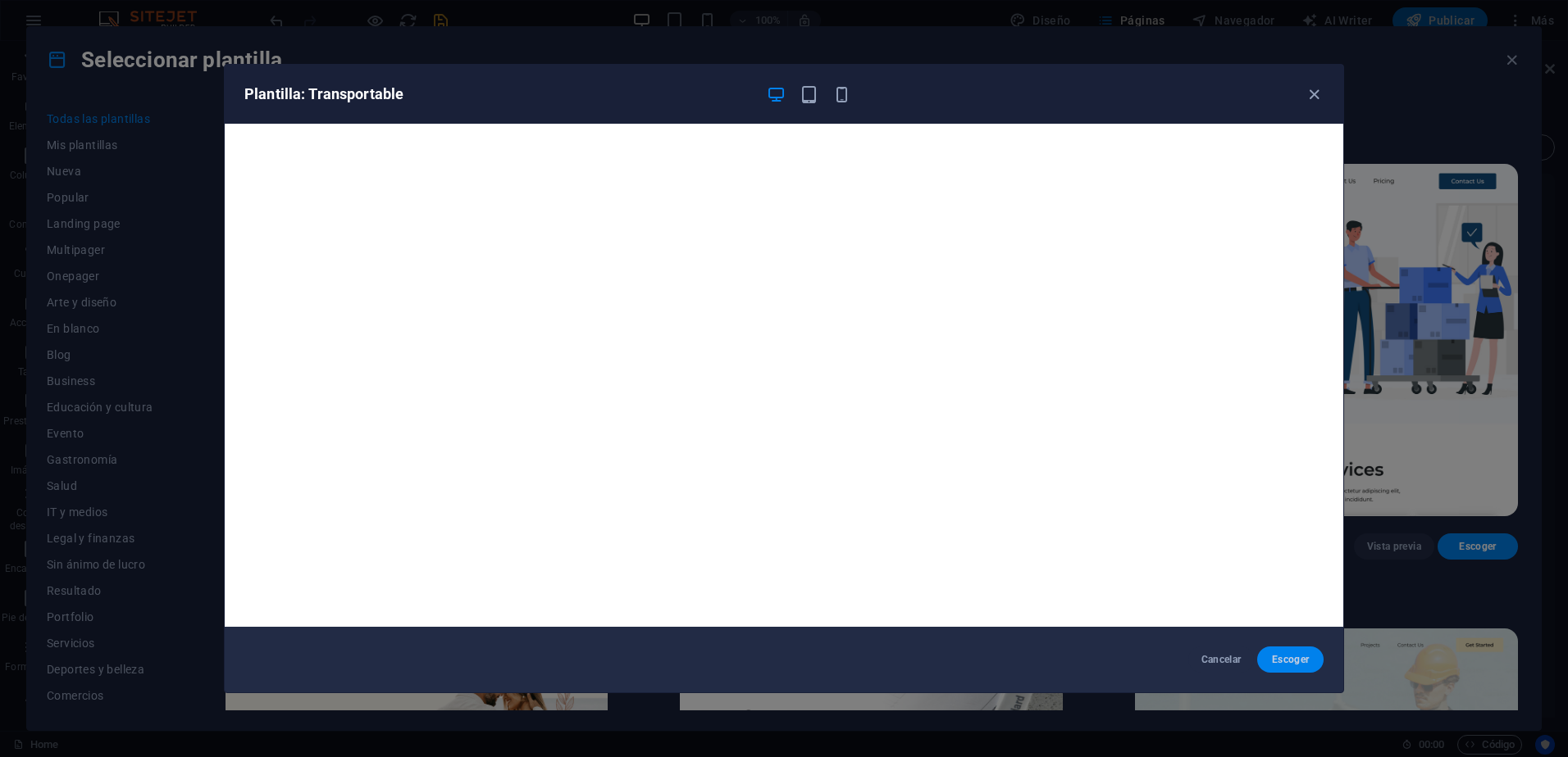
click at [1285, 656] on span "Escoger" at bounding box center [1290, 660] width 41 height 13
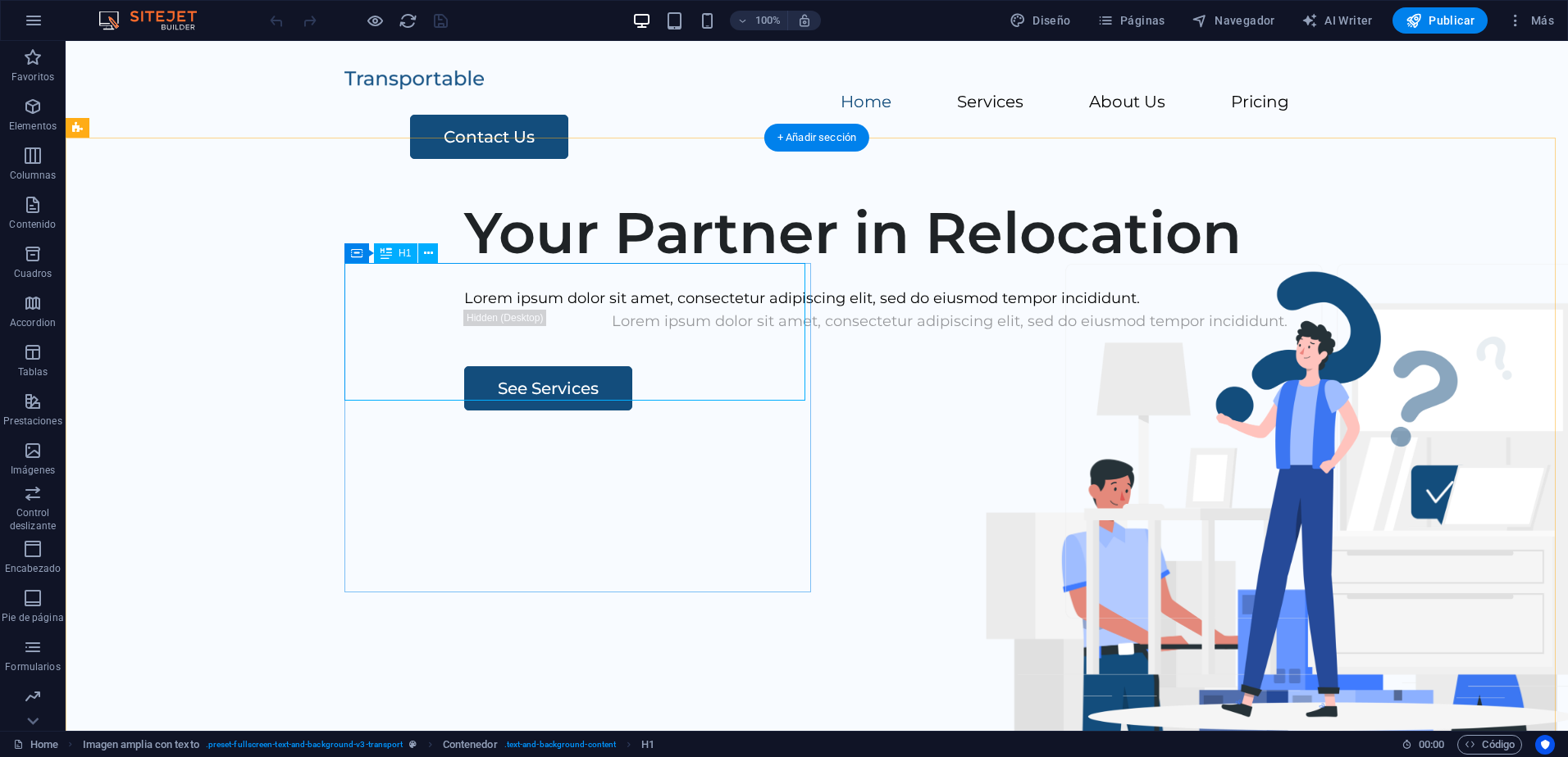
click at [648, 267] on div "Your Partner in Relocation" at bounding box center [949, 233] width 971 height 69
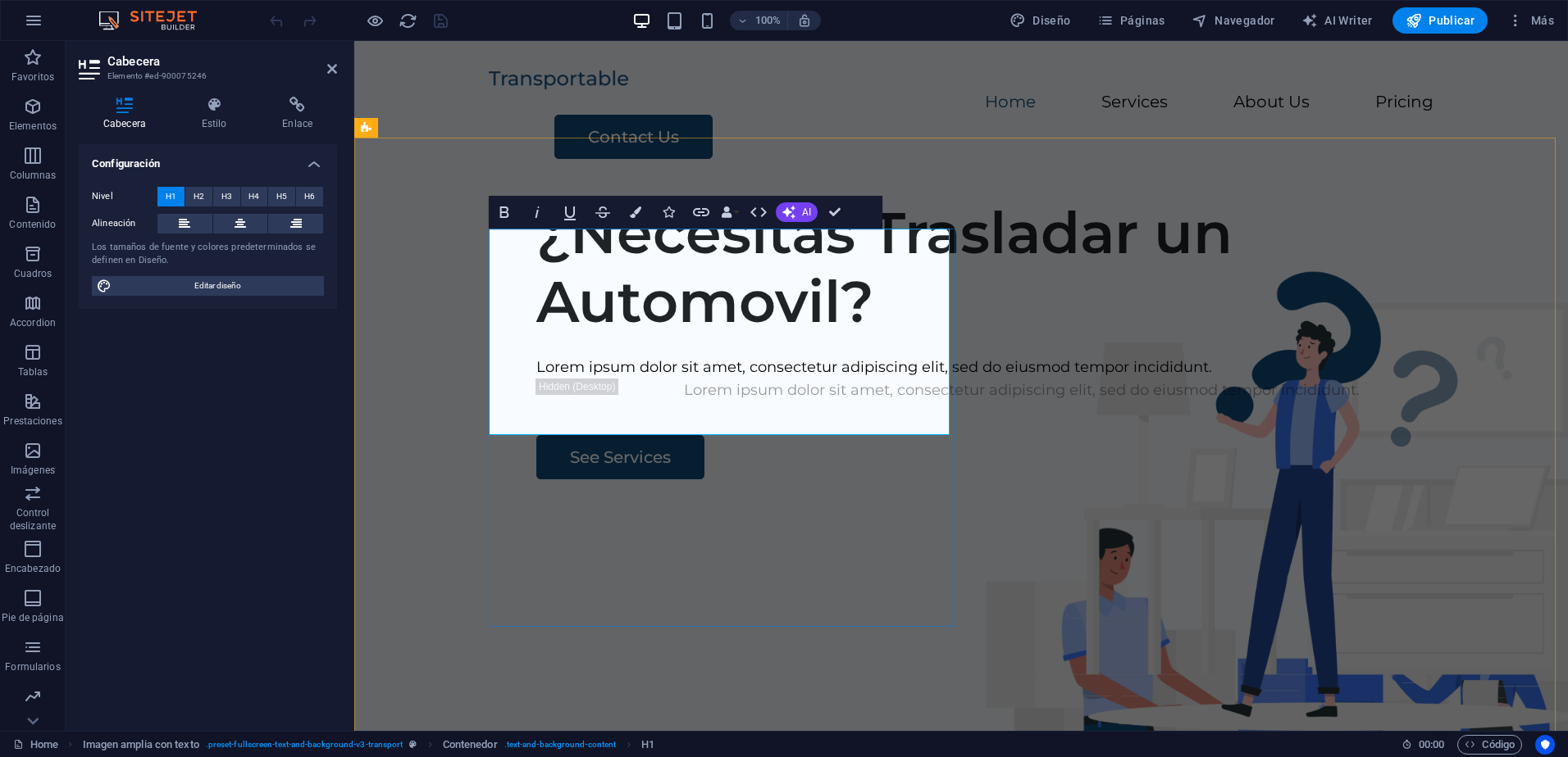
click at [847, 336] on h1 "¿Necesitas Trasladar un Automovil?" at bounding box center [1021, 267] width 971 height 138
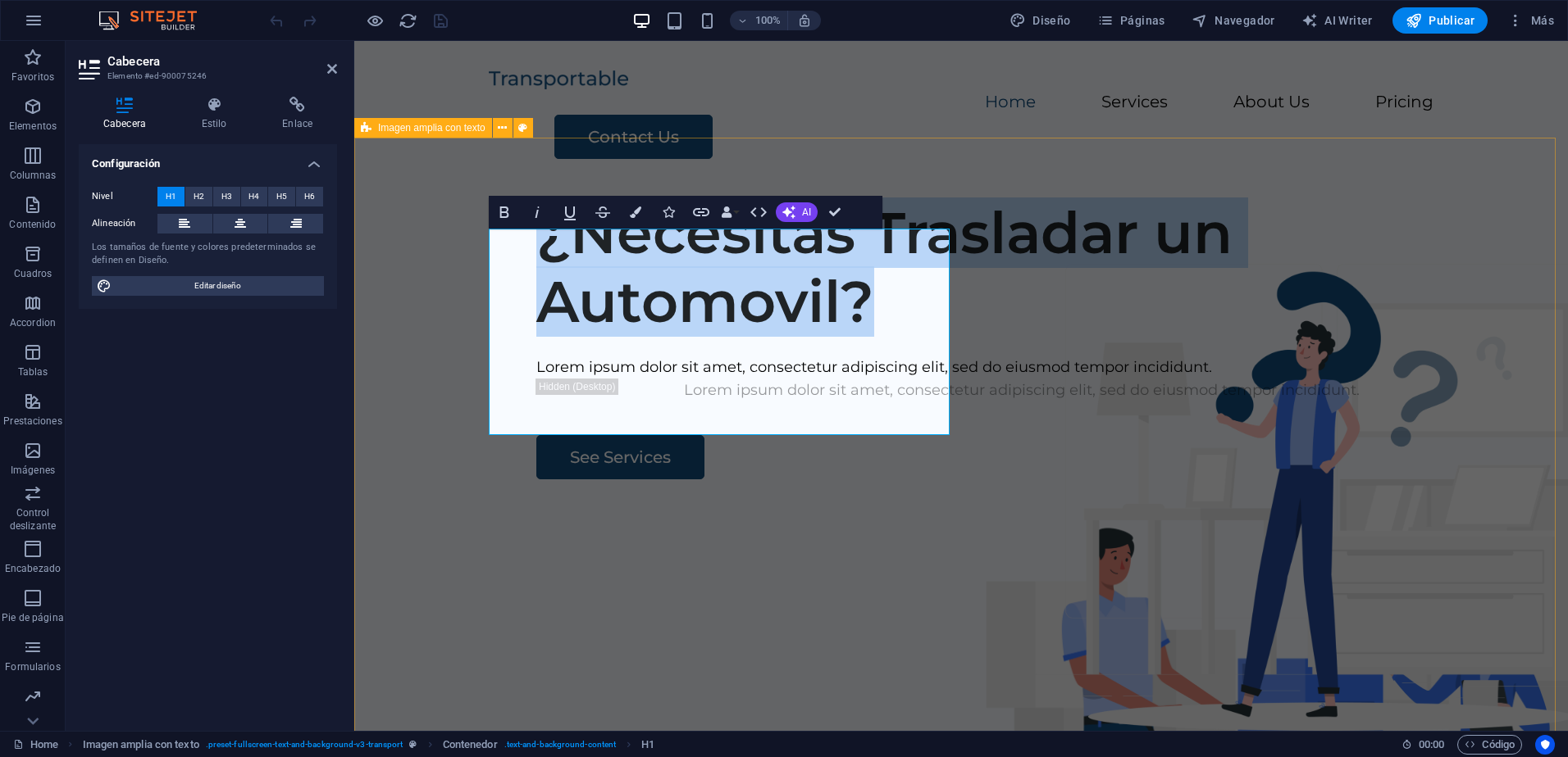
drag, startPoint x: 848, startPoint y: 392, endPoint x: 479, endPoint y: 283, distance: 384.8
click at [479, 283] on div "¿Necesitas Trasladar un Automovil? Lorem ipsum dolor sit amet, consectetur adip…" at bounding box center [961, 499] width 1213 height 628
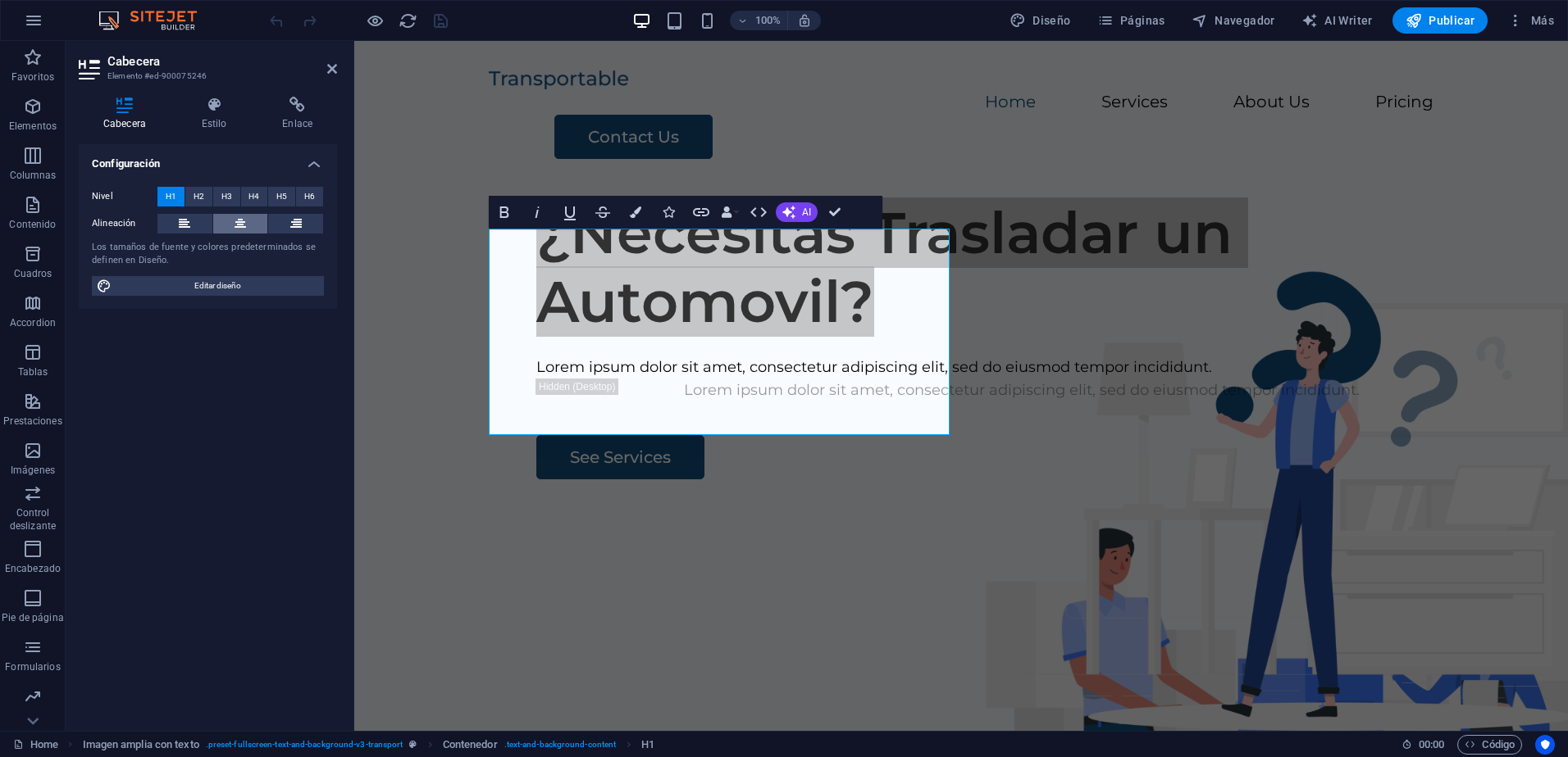
click at [245, 222] on icon at bounding box center [240, 223] width 11 height 19
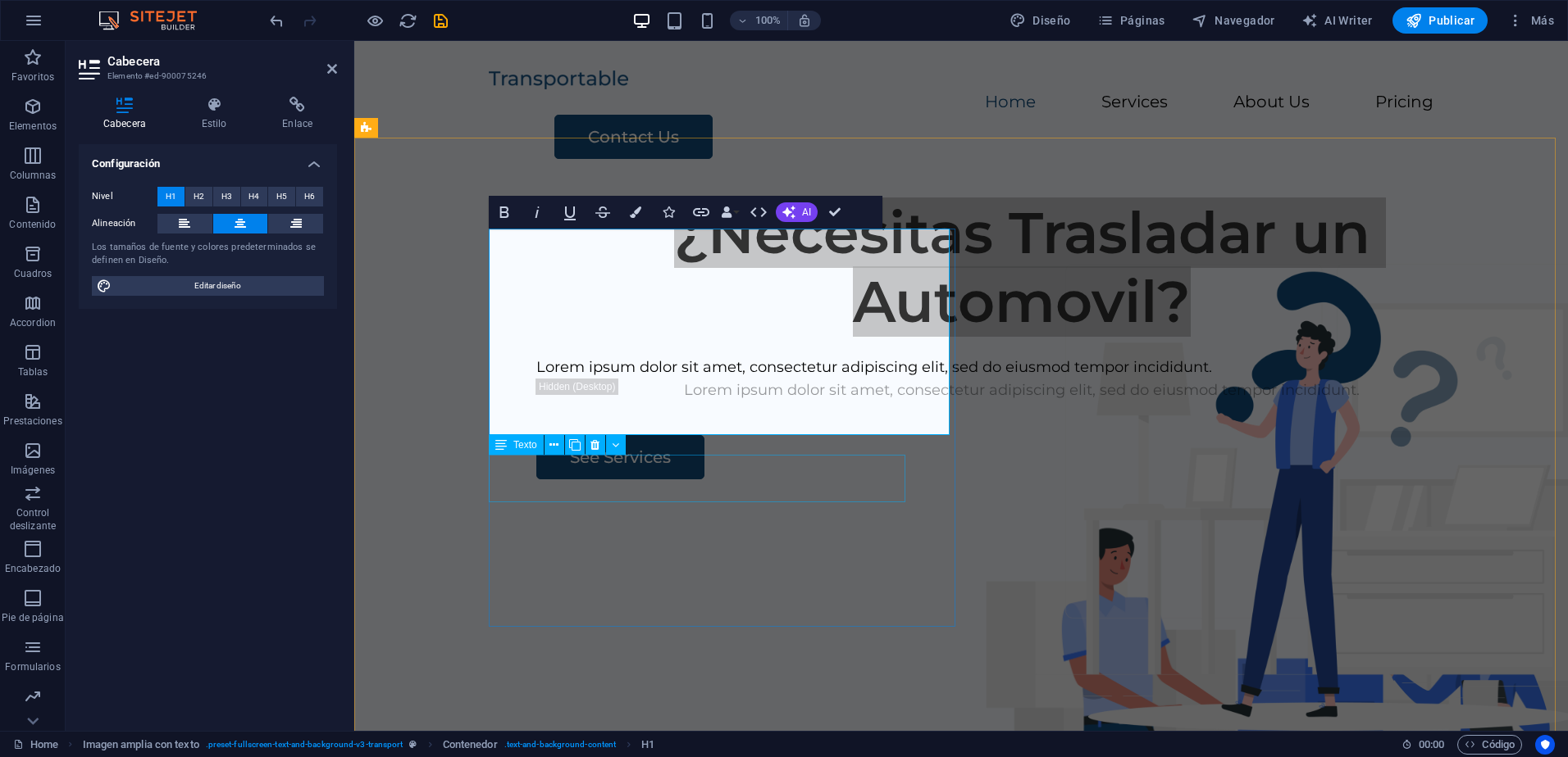
click at [792, 379] on div "Lorem ipsum dolor sit amet, consectetur adipiscing elit, sed do eiusmod tempor …" at bounding box center [1021, 367] width 971 height 24
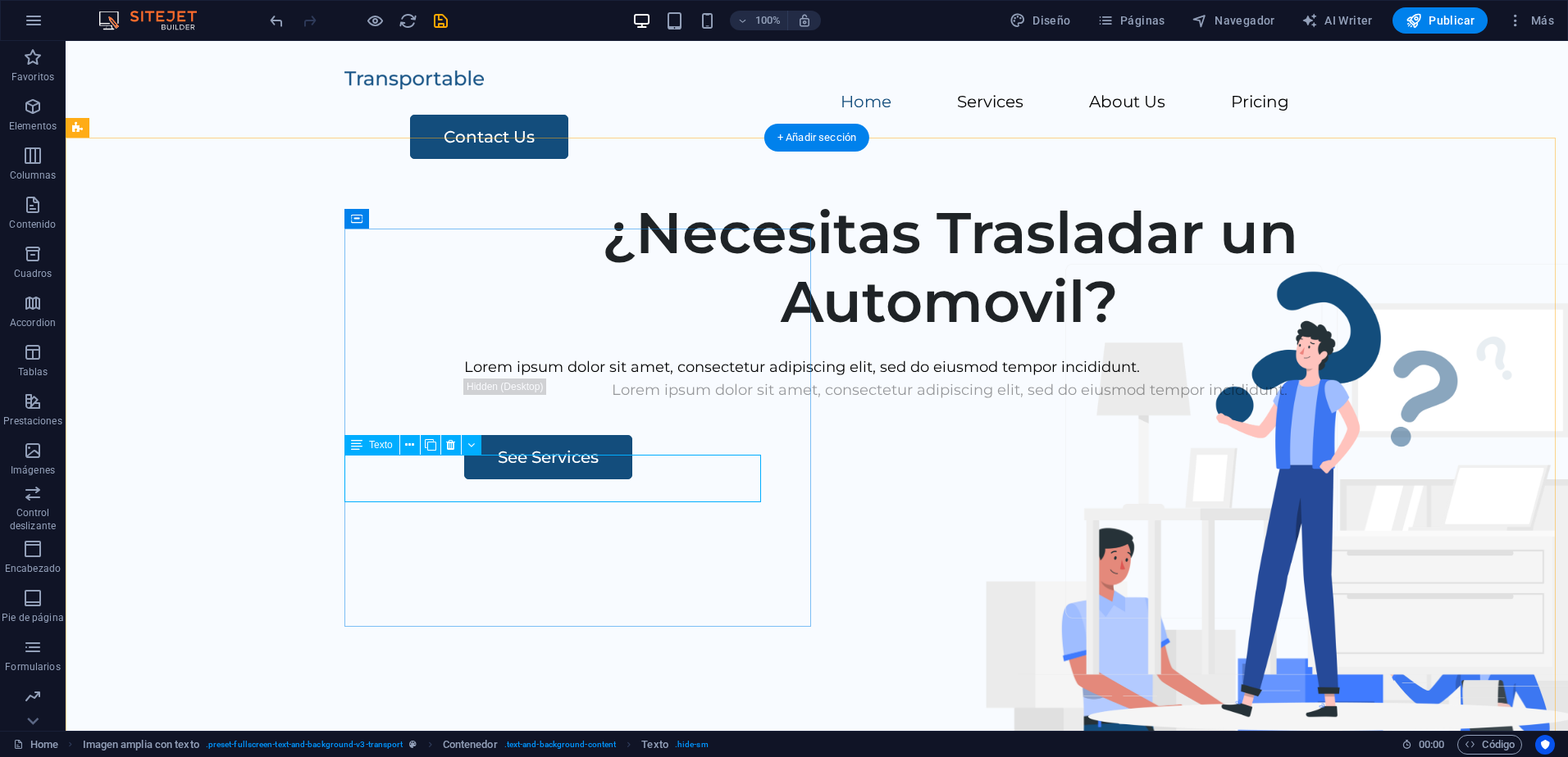
click at [747, 379] on div "Lorem ipsum dolor sit amet, consectetur adipiscing elit, sed do eiusmod tempor …" at bounding box center [949, 367] width 971 height 24
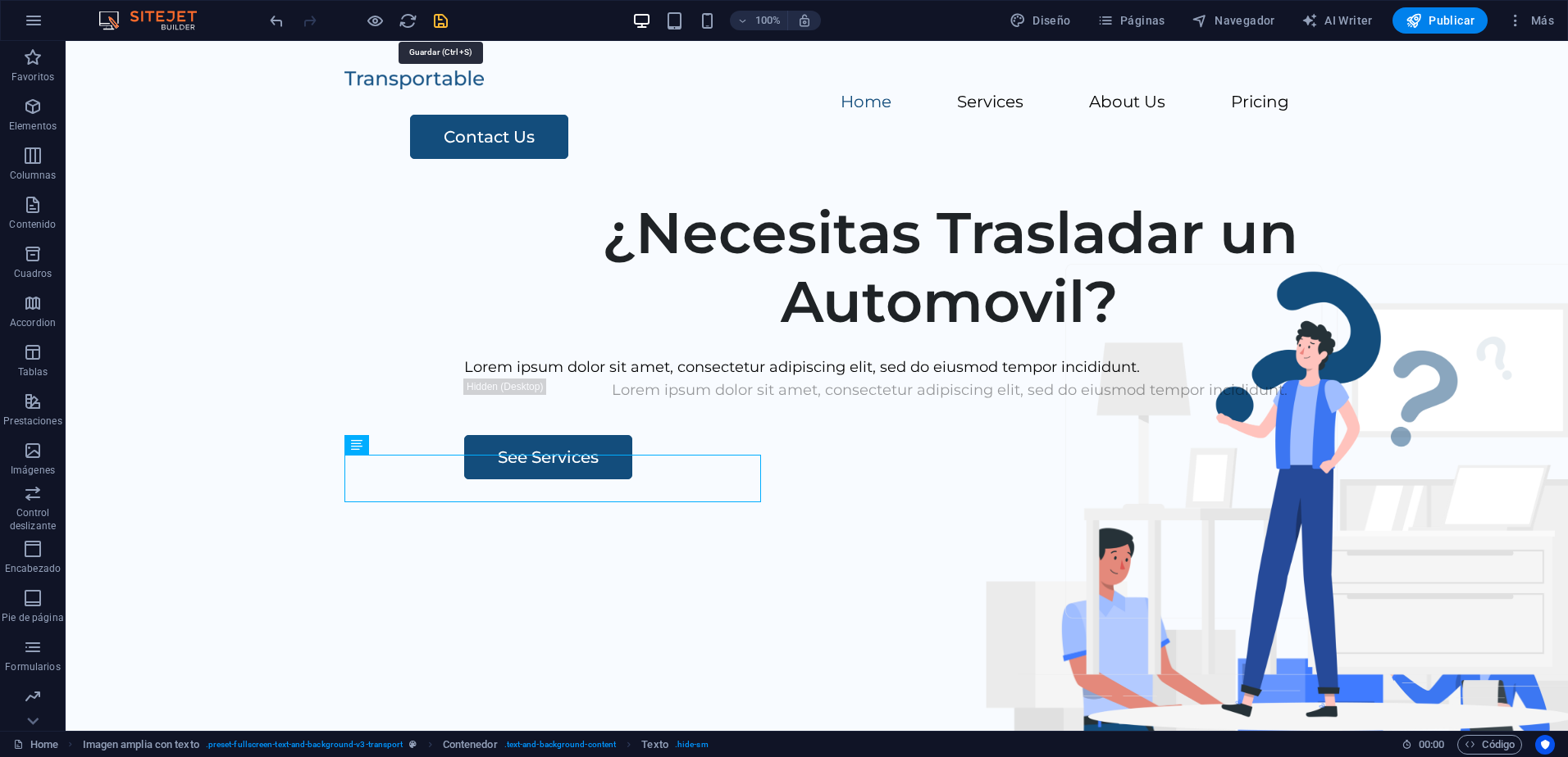
click at [445, 26] on icon "save" at bounding box center [440, 20] width 18 height 18
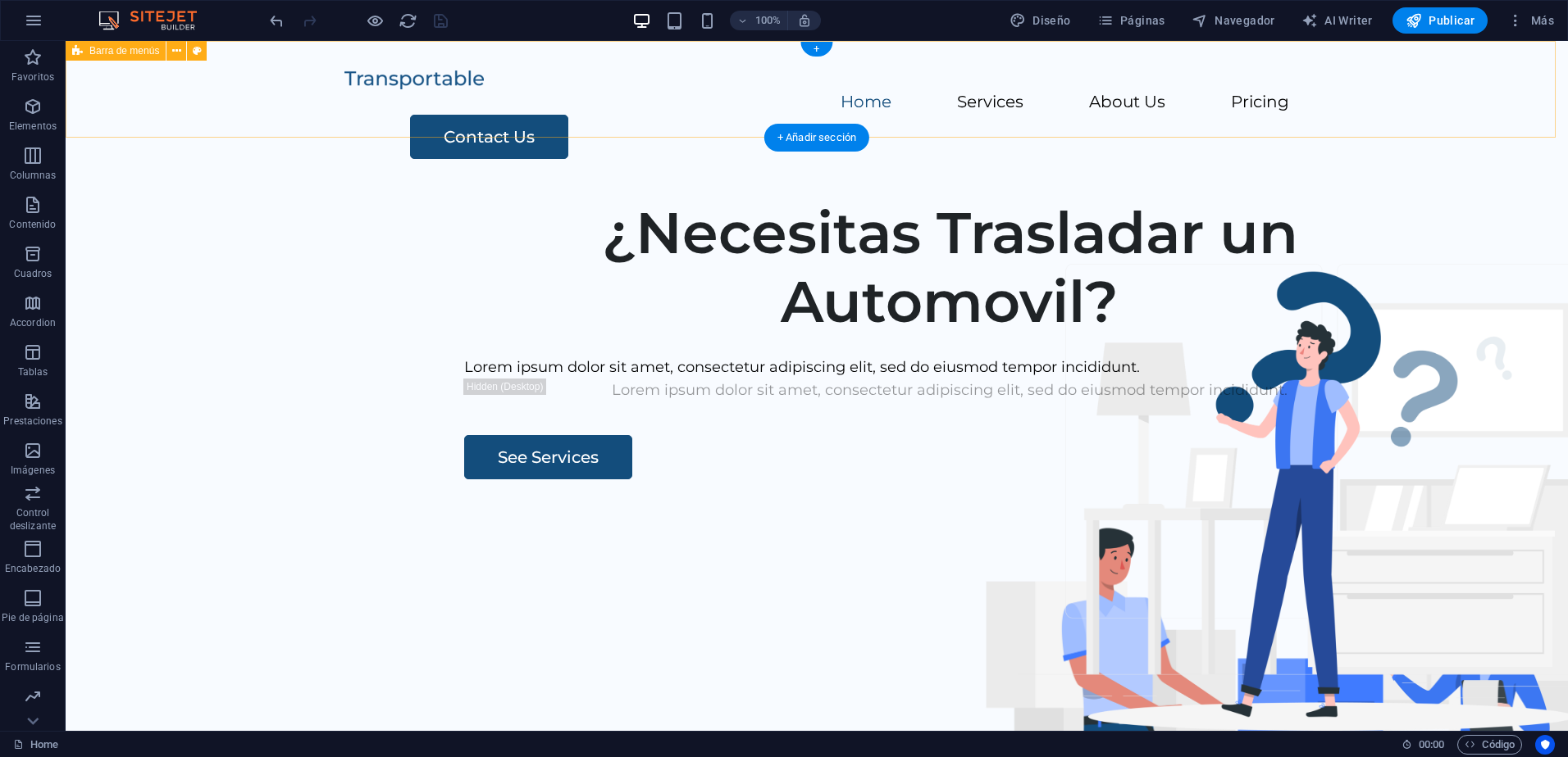
click at [451, 107] on div "Home Services About Us Pricing Contact Us" at bounding box center [816, 113] width 1502 height 144
click at [462, 83] on div at bounding box center [816, 79] width 945 height 24
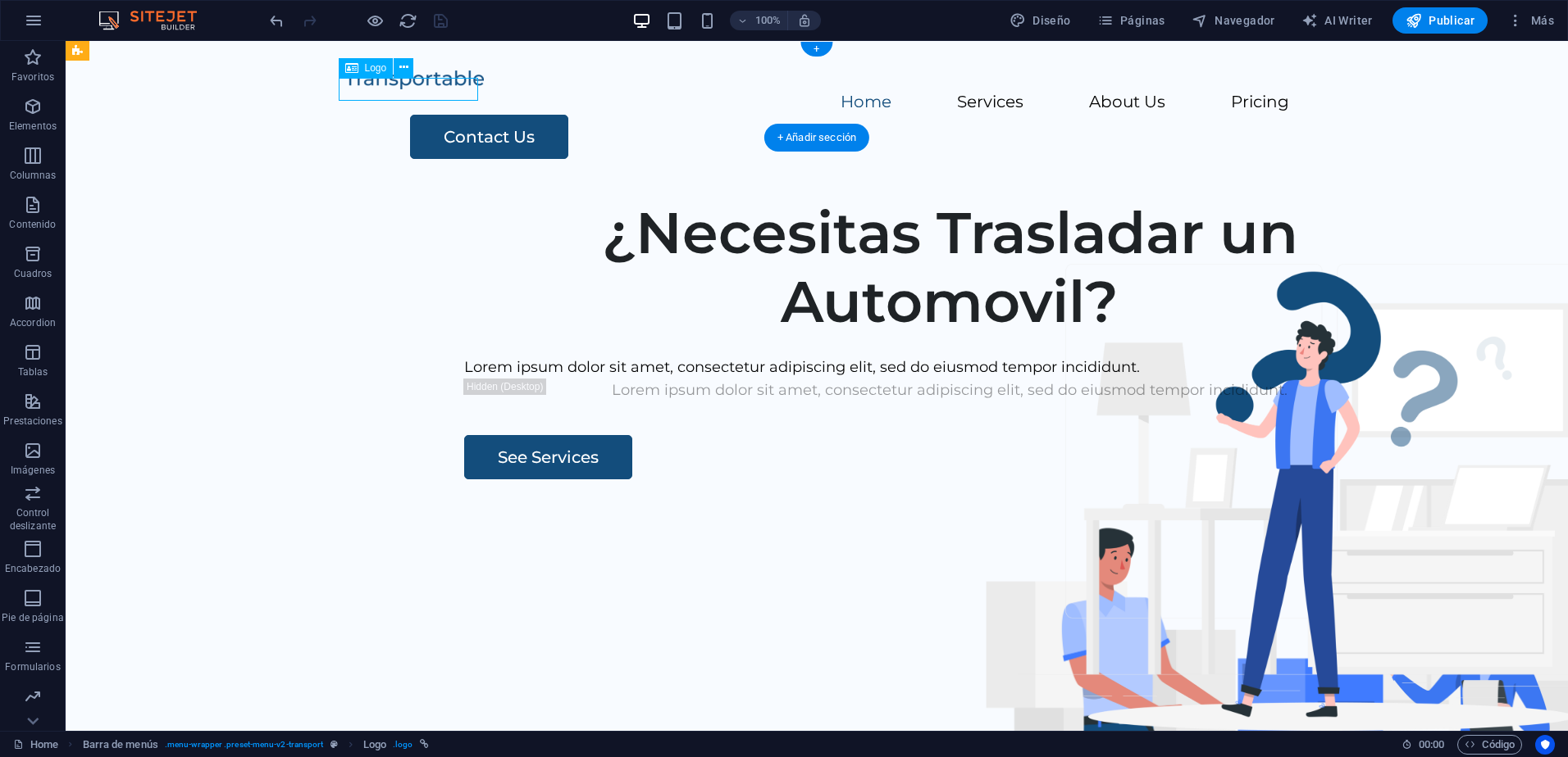
click at [460, 89] on div at bounding box center [816, 79] width 945 height 24
select select "px"
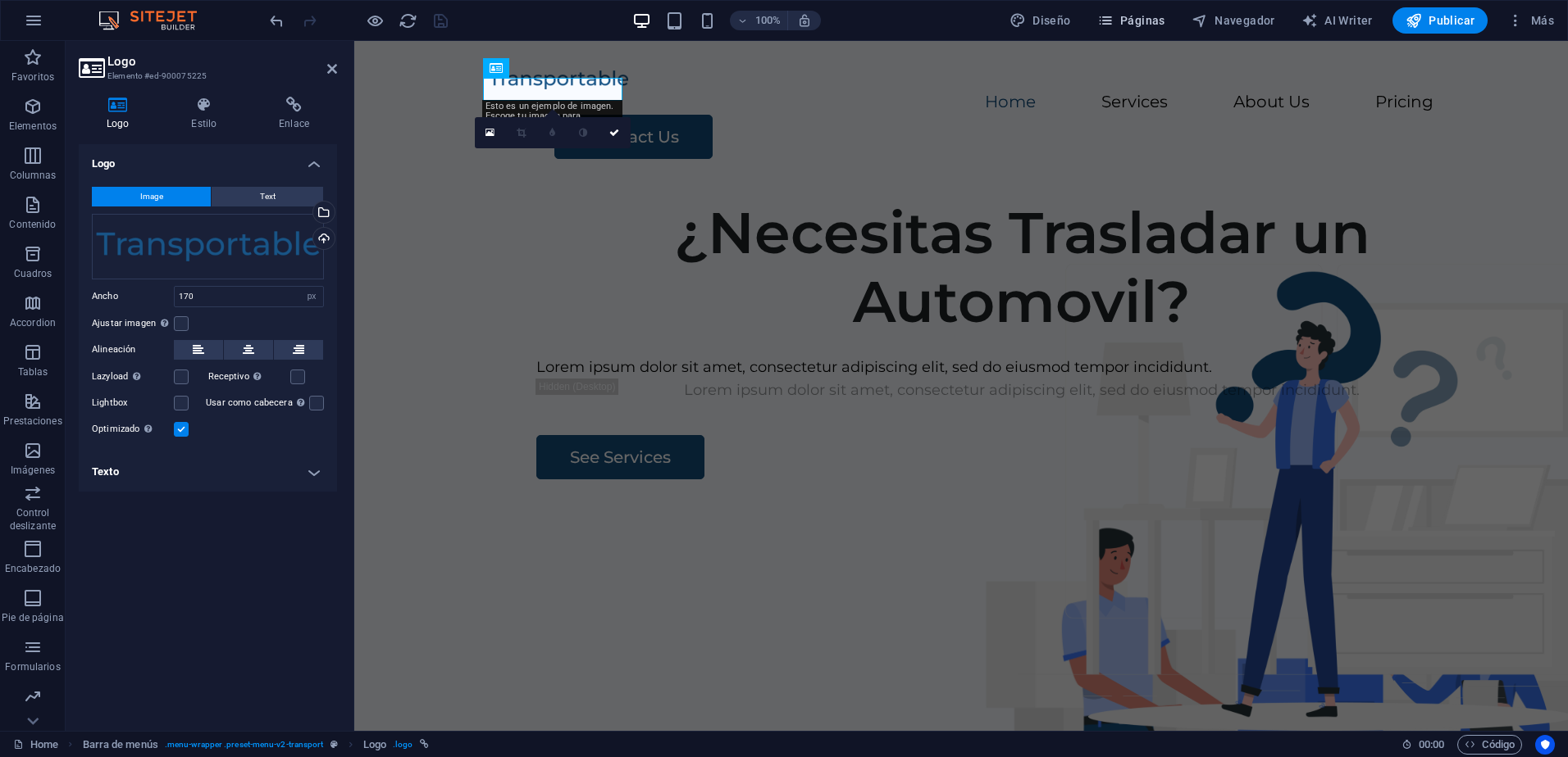
click at [1143, 19] on span "Páginas" at bounding box center [1131, 20] width 68 height 17
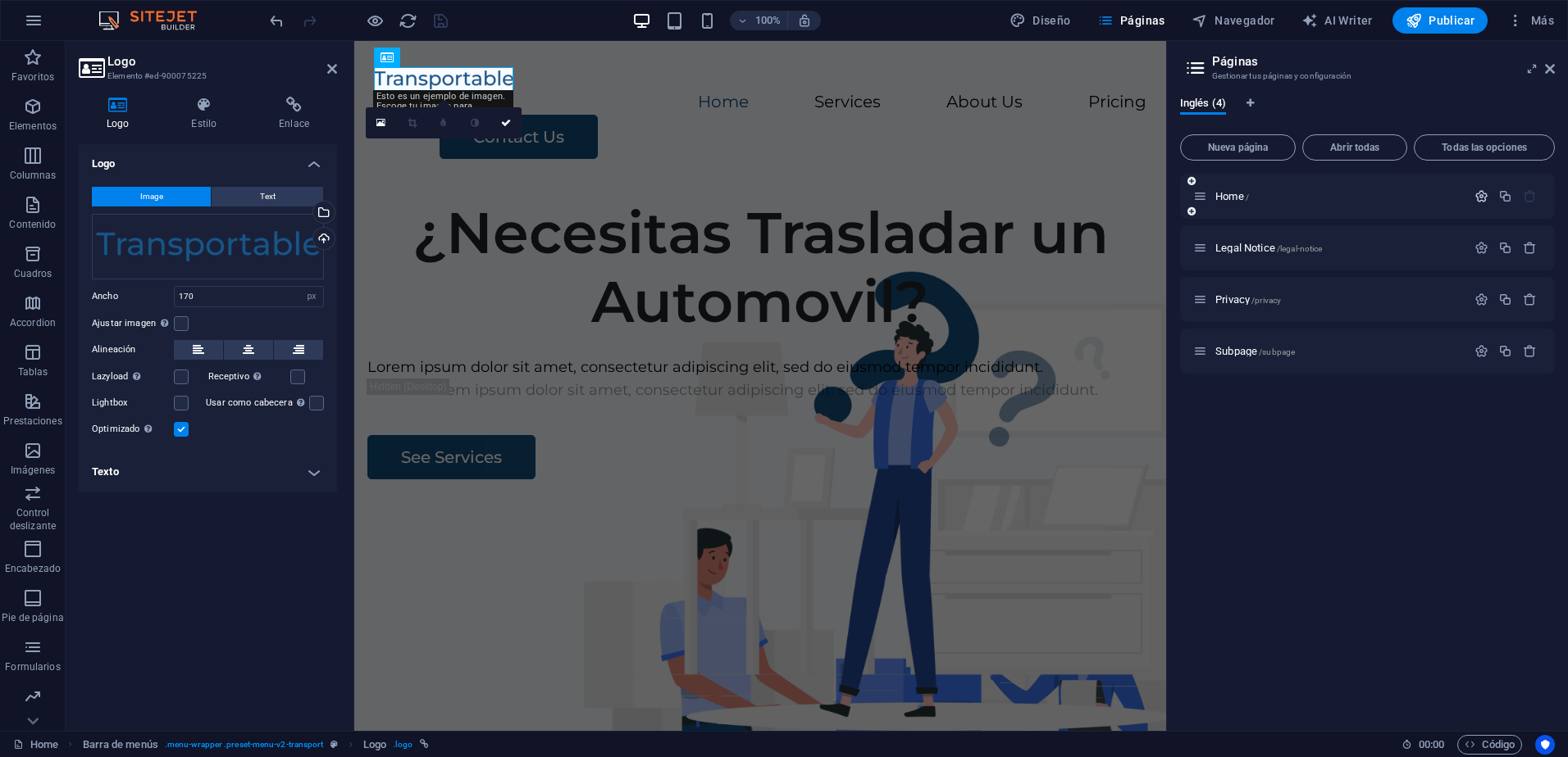
click at [1484, 192] on icon "button" at bounding box center [1481, 196] width 14 height 14
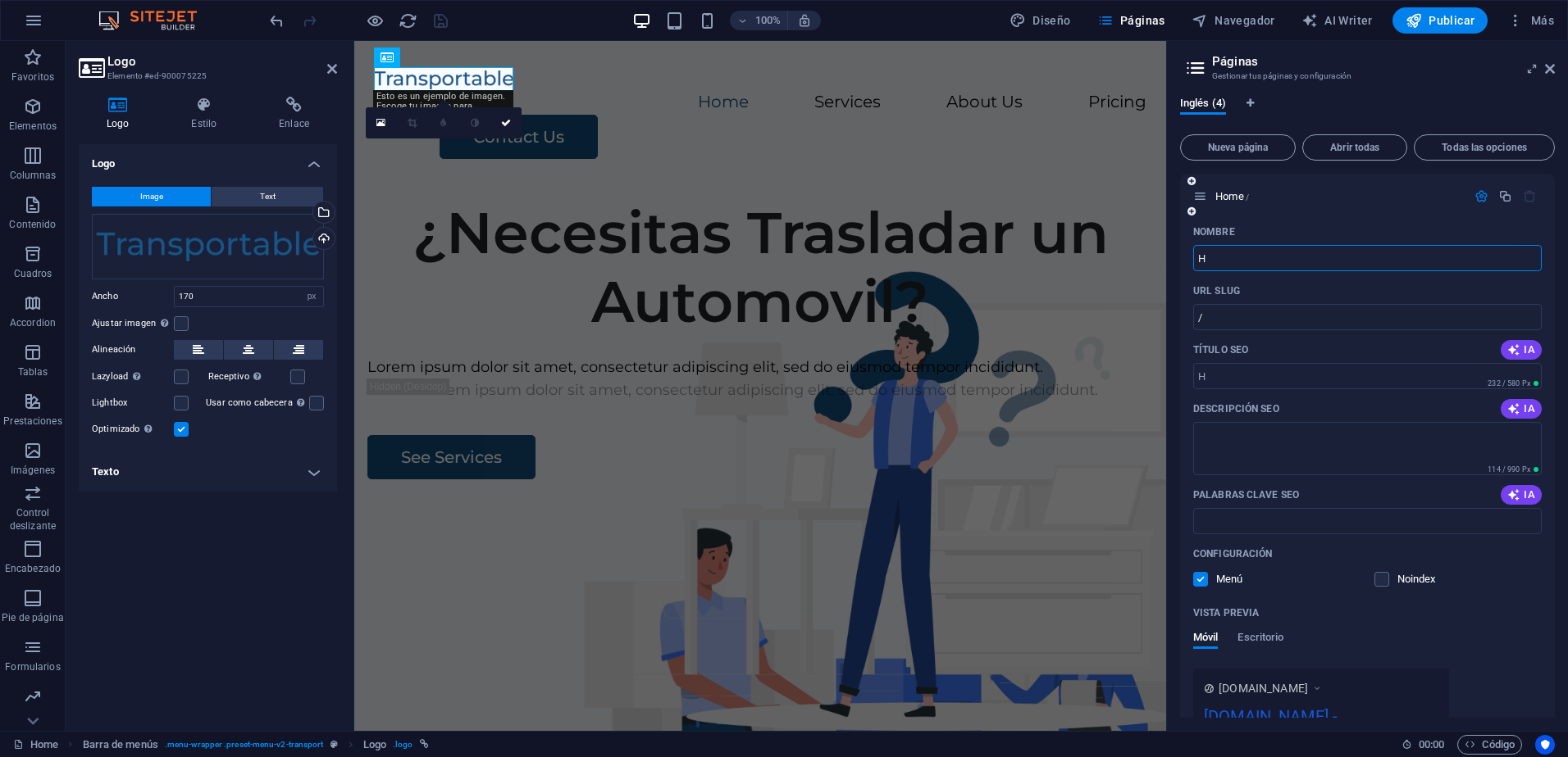
type input "H"
type input "Home"
type input "/home"
click at [1307, 108] on div "Inglés (4)" at bounding box center [1368, 113] width 375 height 31
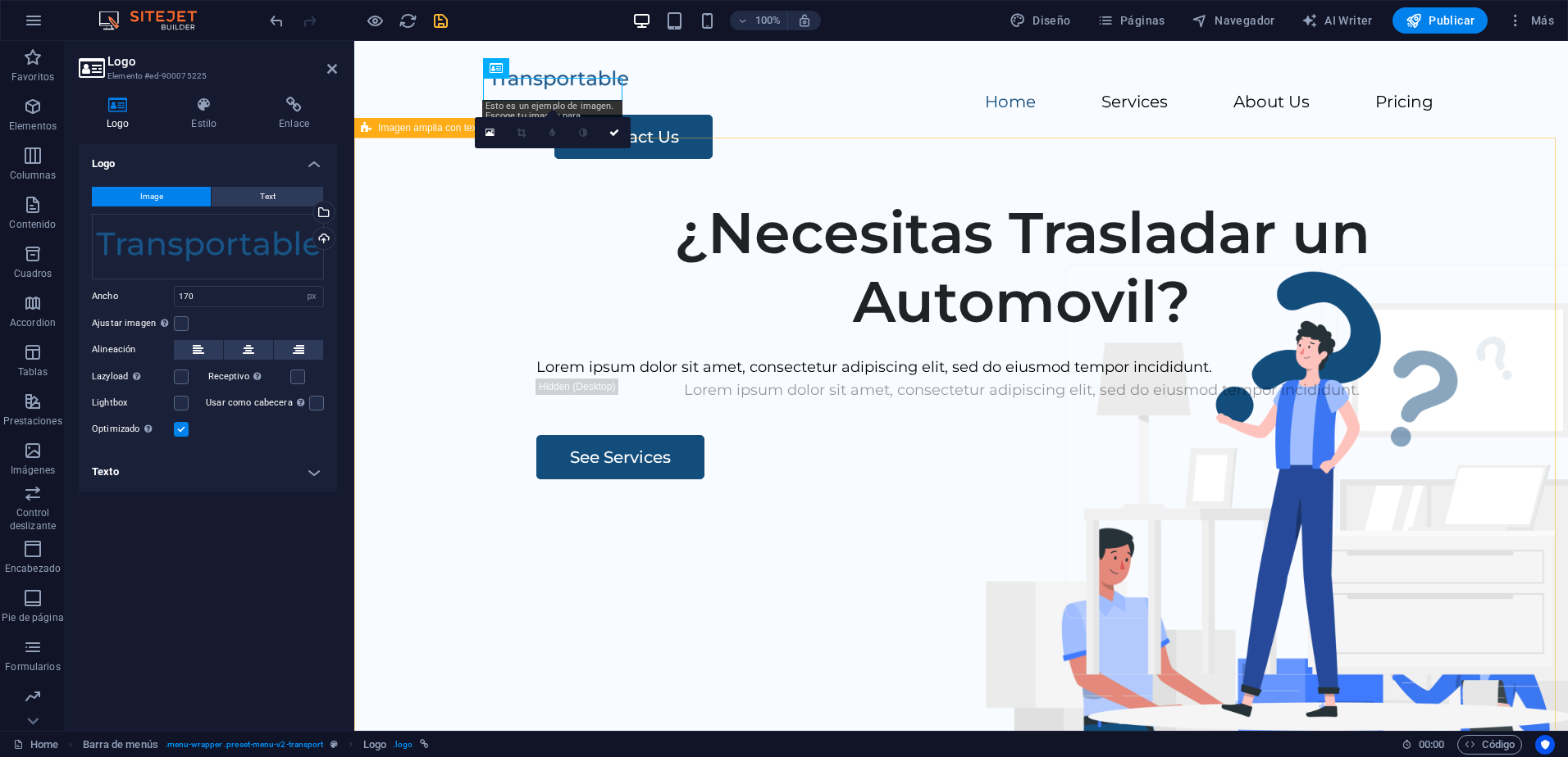
click at [417, 220] on div "¿Necesitas Trasladar un Automovil? Lorem ipsum dolor sit amet, consectetur adip…" at bounding box center [961, 499] width 1213 height 628
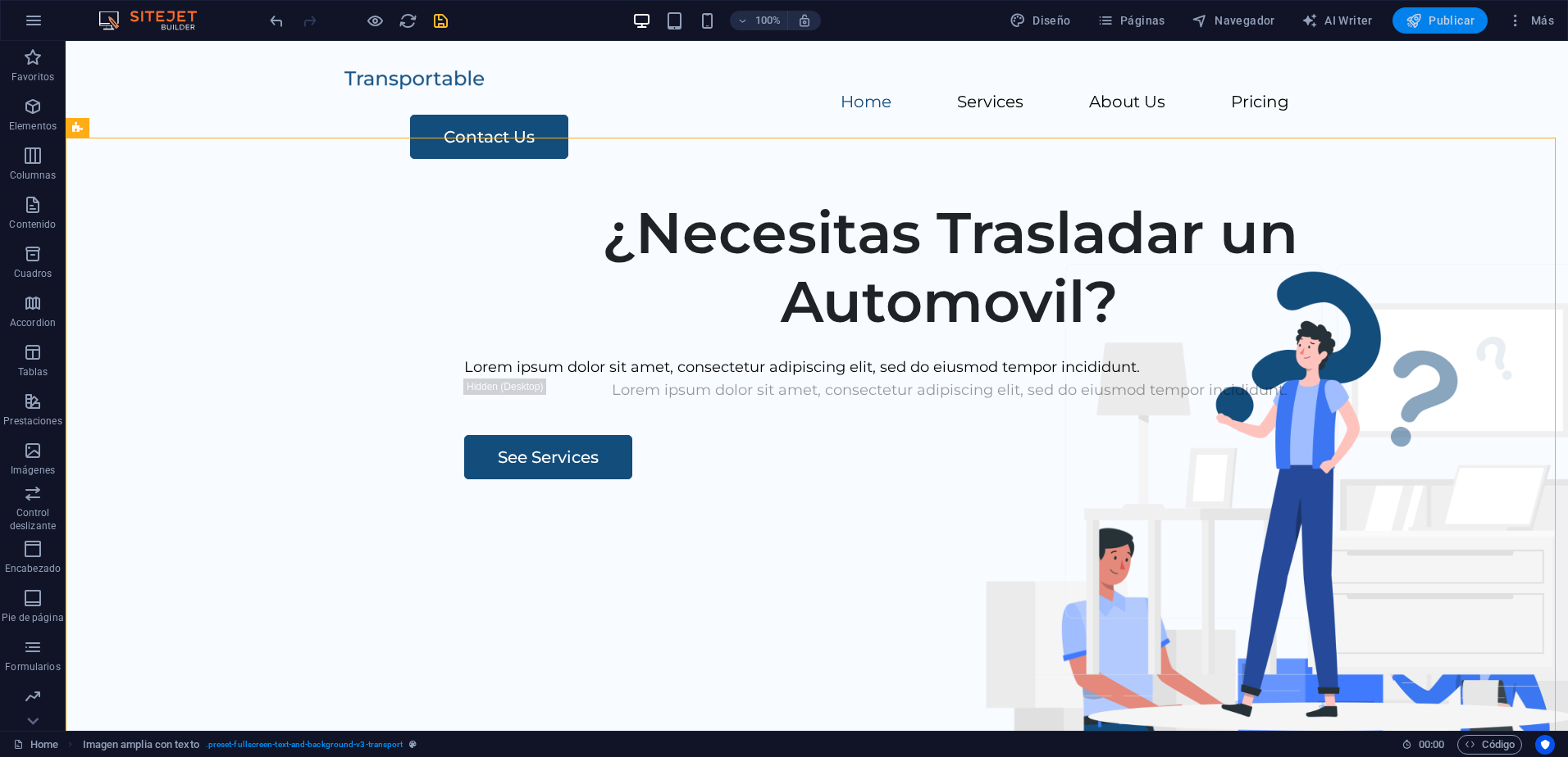
click at [1447, 25] on span "Publicar" at bounding box center [1440, 20] width 69 height 17
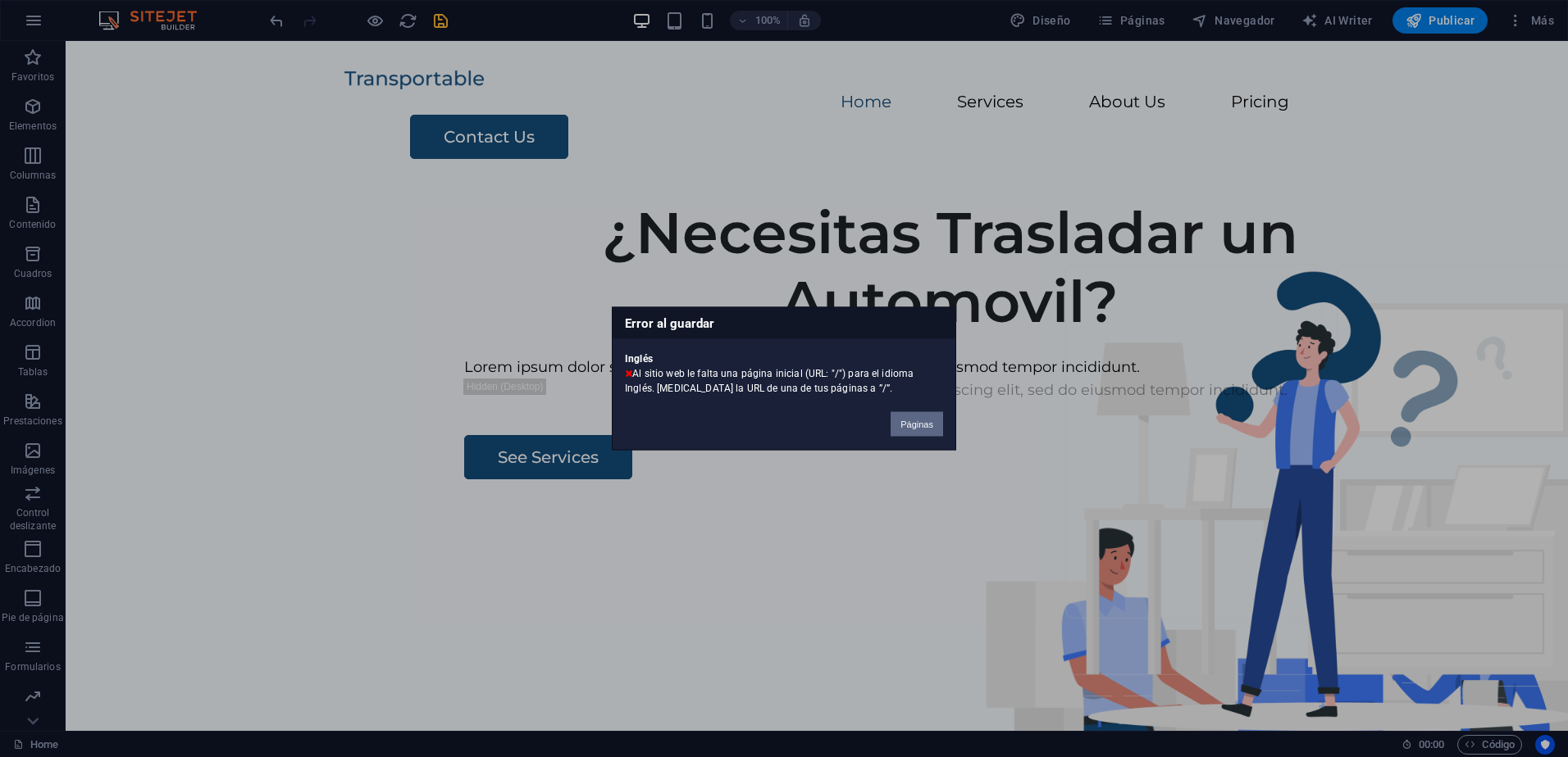
click at [910, 421] on button "Páginas" at bounding box center [916, 425] width 53 height 25
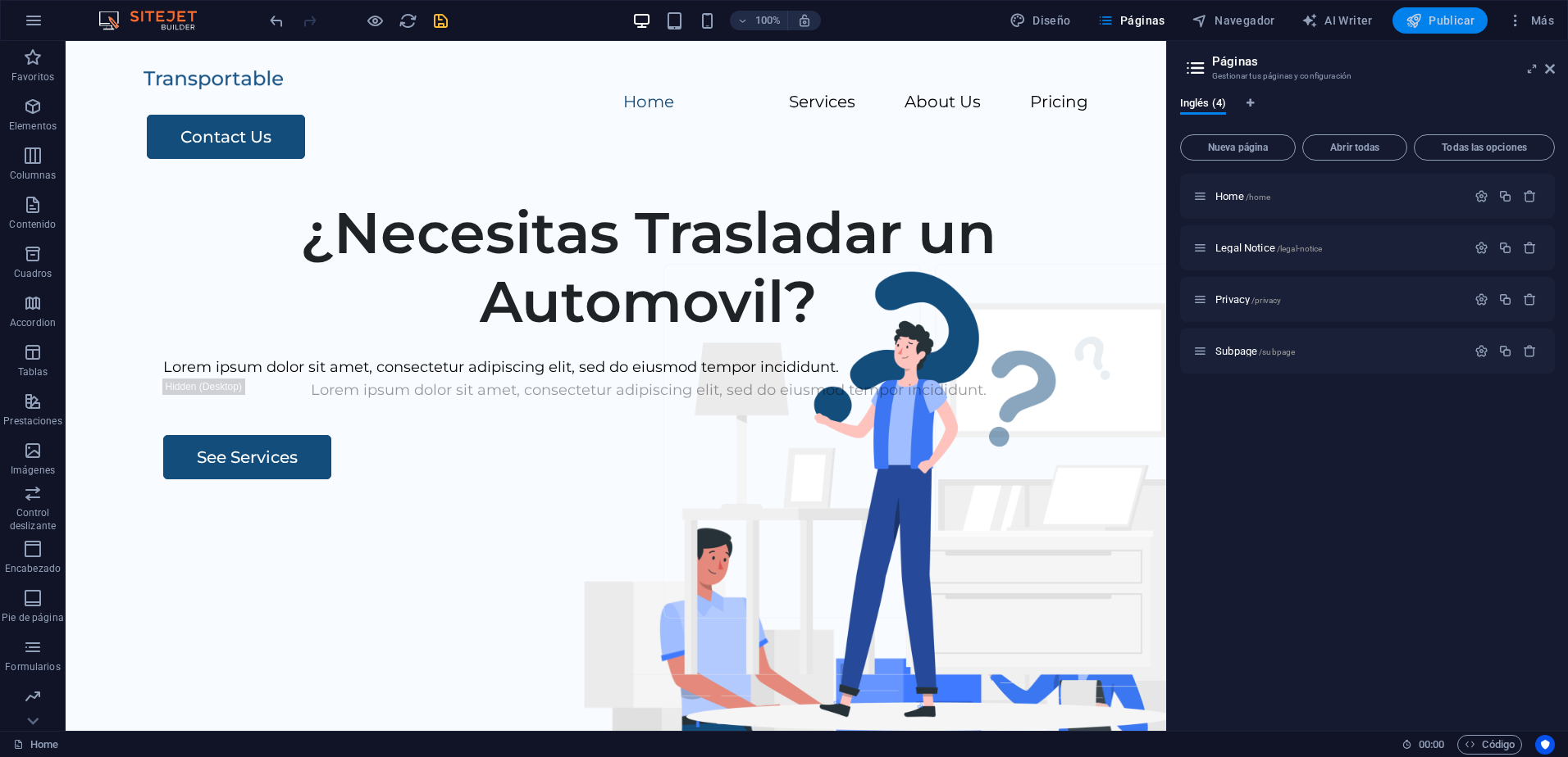
click at [1422, 23] on icon "button" at bounding box center [1414, 20] width 17 height 17
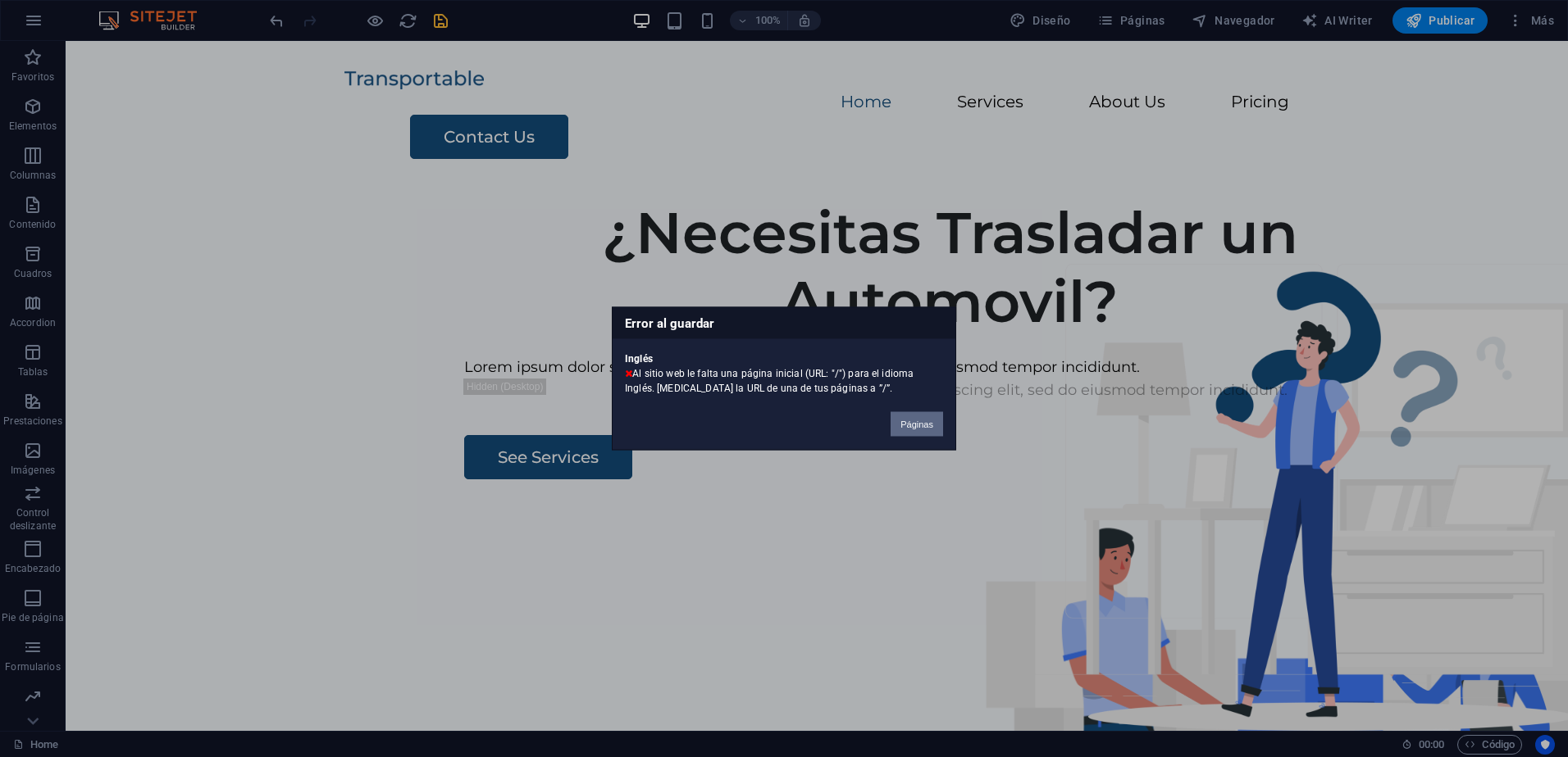
click at [921, 423] on button "Páginas" at bounding box center [916, 425] width 53 height 25
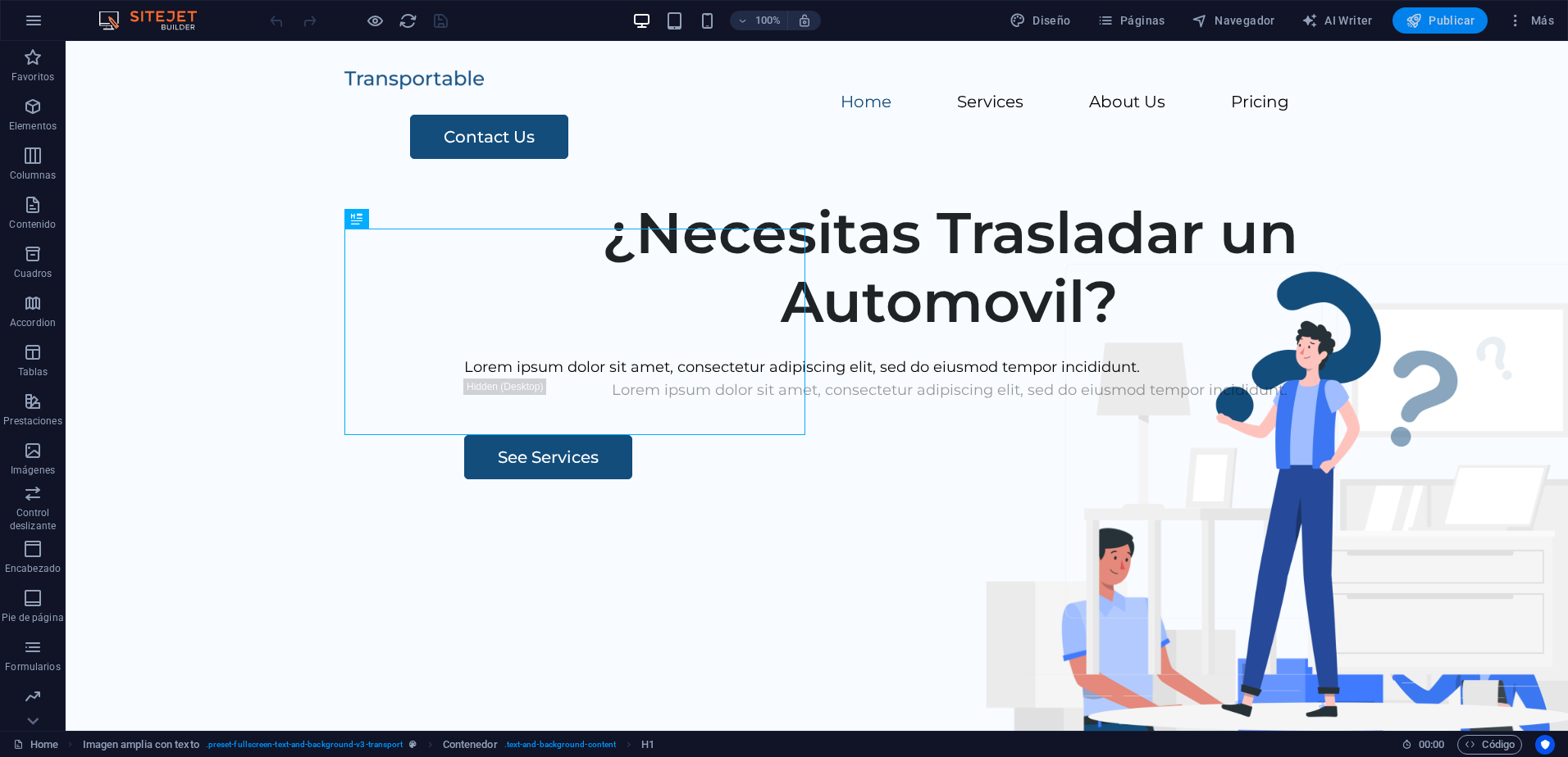
click at [1442, 24] on span "Publicar" at bounding box center [1440, 20] width 69 height 17
